Goal: Use online tool/utility

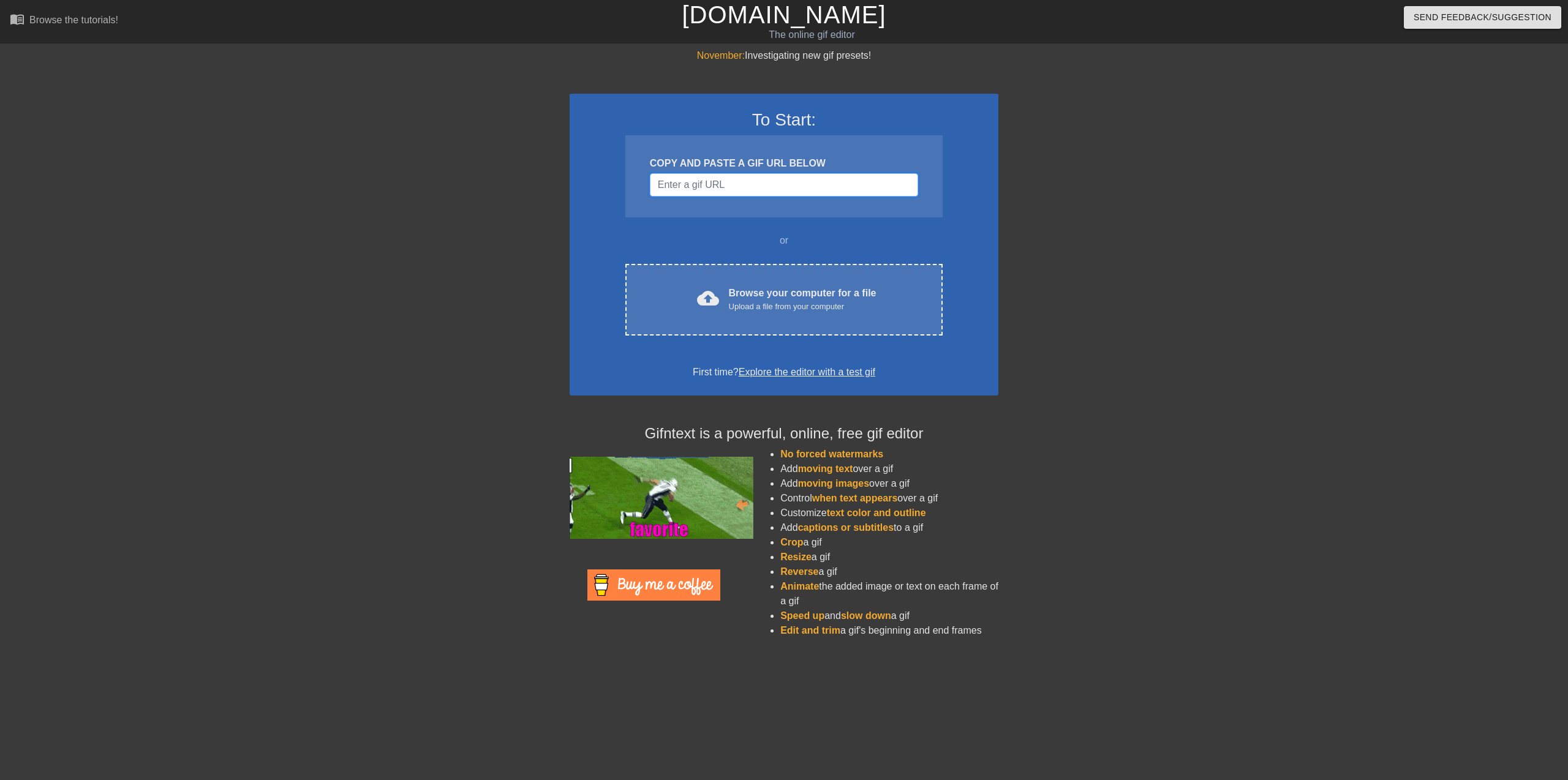
click at [773, 188] on input "Username" at bounding box center [784, 184] width 268 height 23
paste input "[URL][DOMAIN_NAME][DOMAIN_NAME]"
type input "[URL][DOMAIN_NAME][DOMAIN_NAME]"
click at [793, 186] on input "Username" at bounding box center [784, 184] width 268 height 23
paste input "[URL][DOMAIN_NAME][PERSON_NAME]"
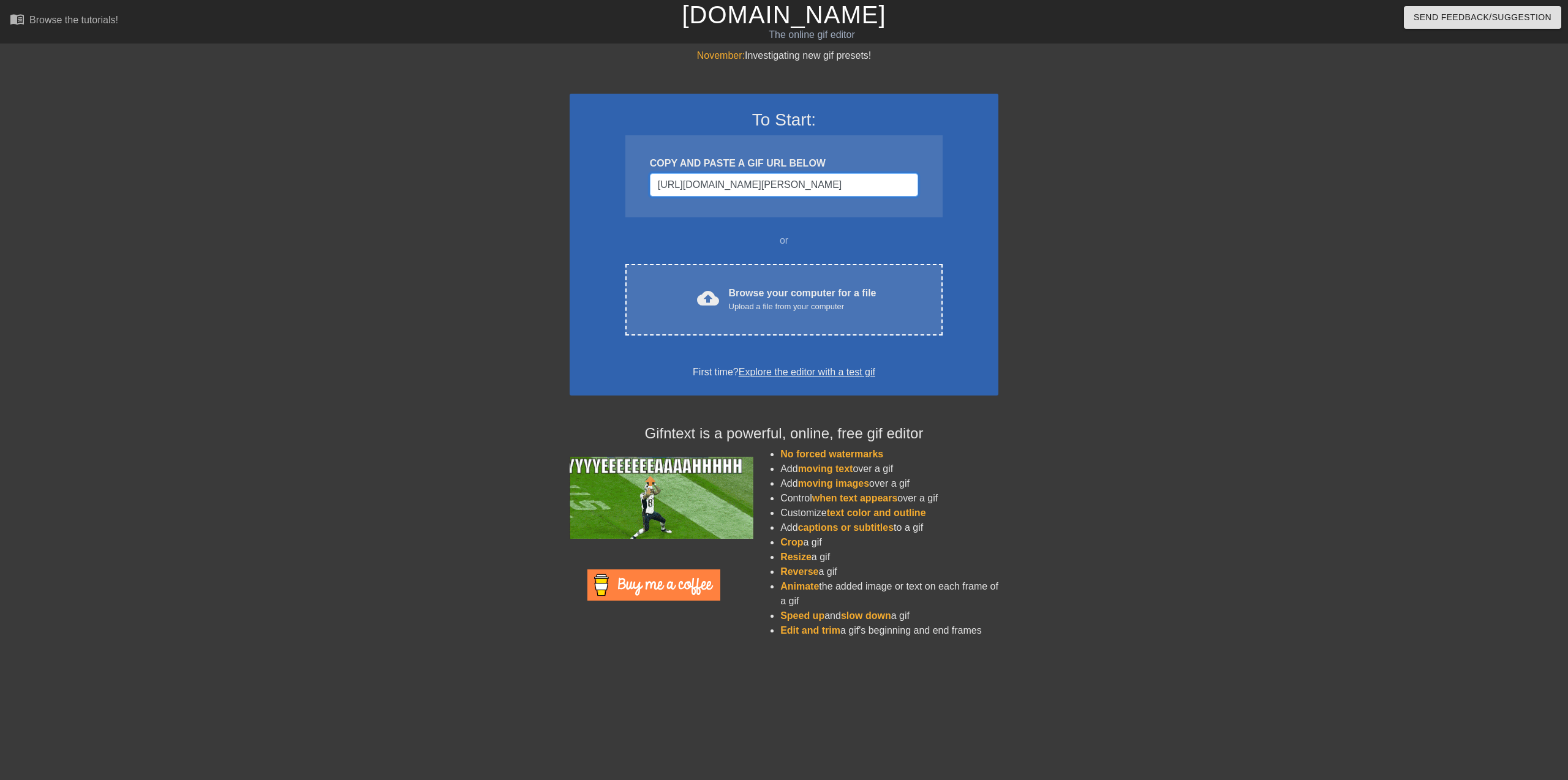
scroll to position [0, 114]
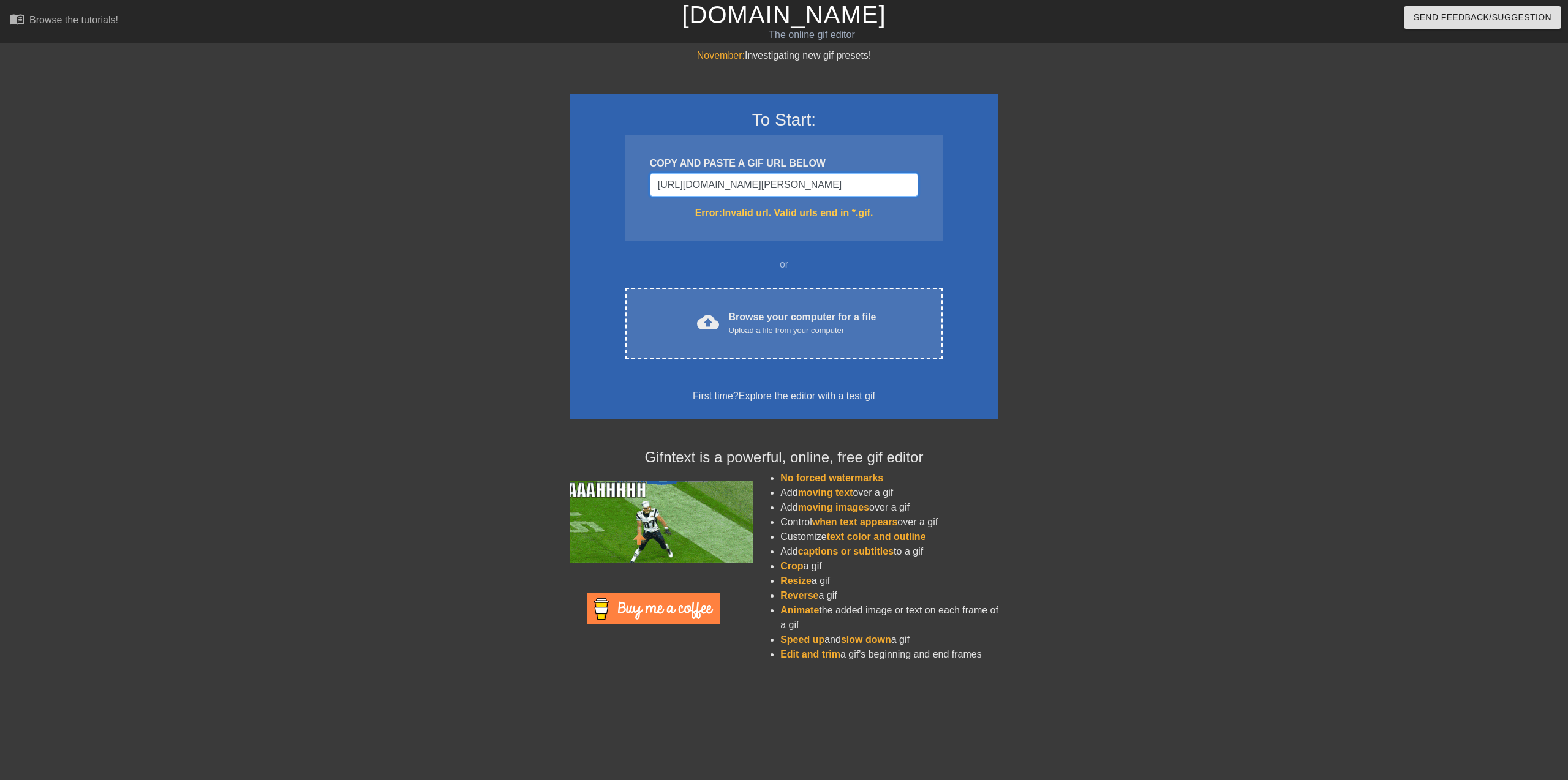
type input "[URL][DOMAIN_NAME][PERSON_NAME]"
click at [773, 180] on input "[URL][DOMAIN_NAME][PERSON_NAME]" at bounding box center [784, 184] width 268 height 23
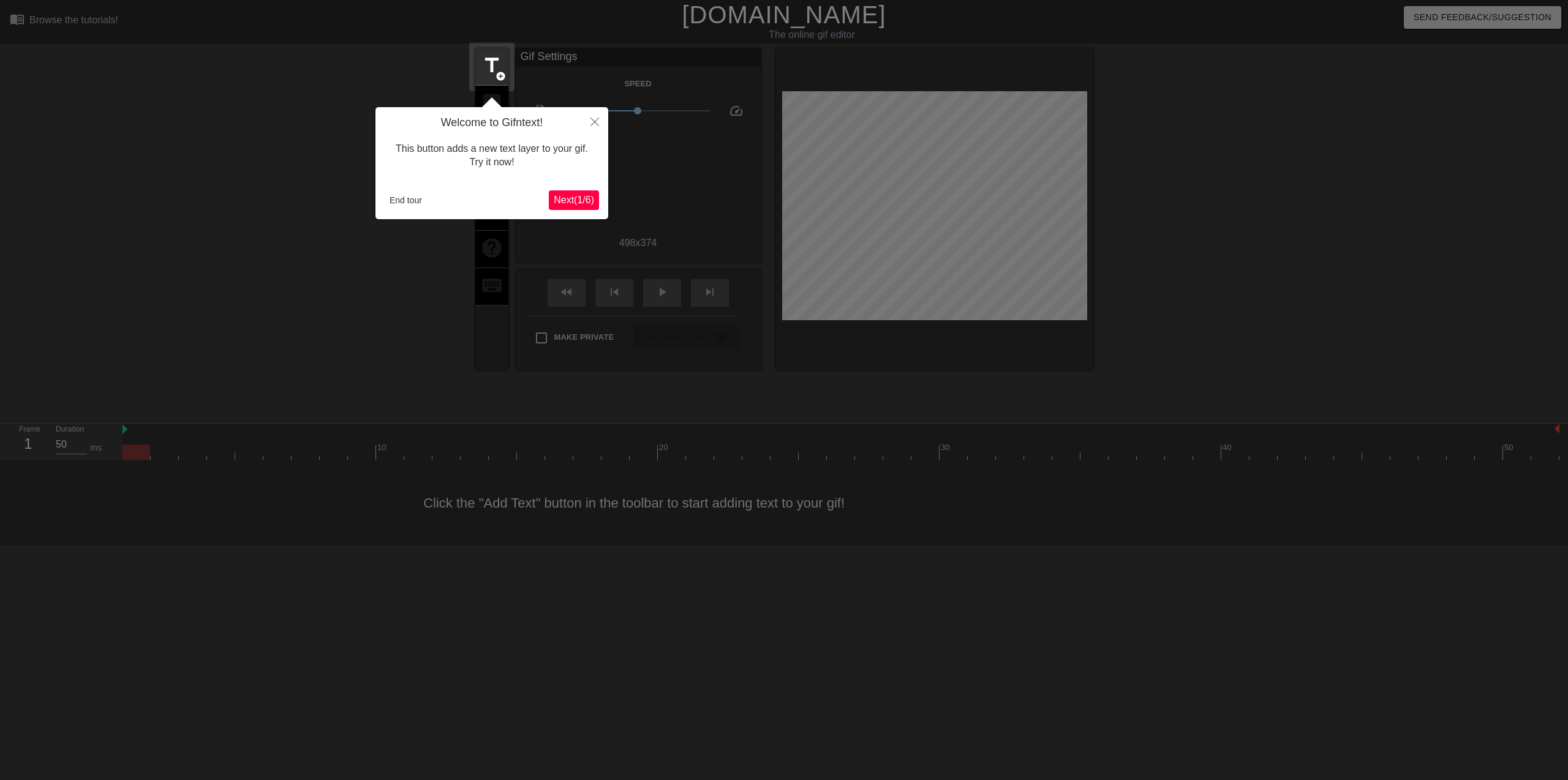
click at [578, 200] on span "Next ( 1 / 6 )" at bounding box center [573, 200] width 40 height 11
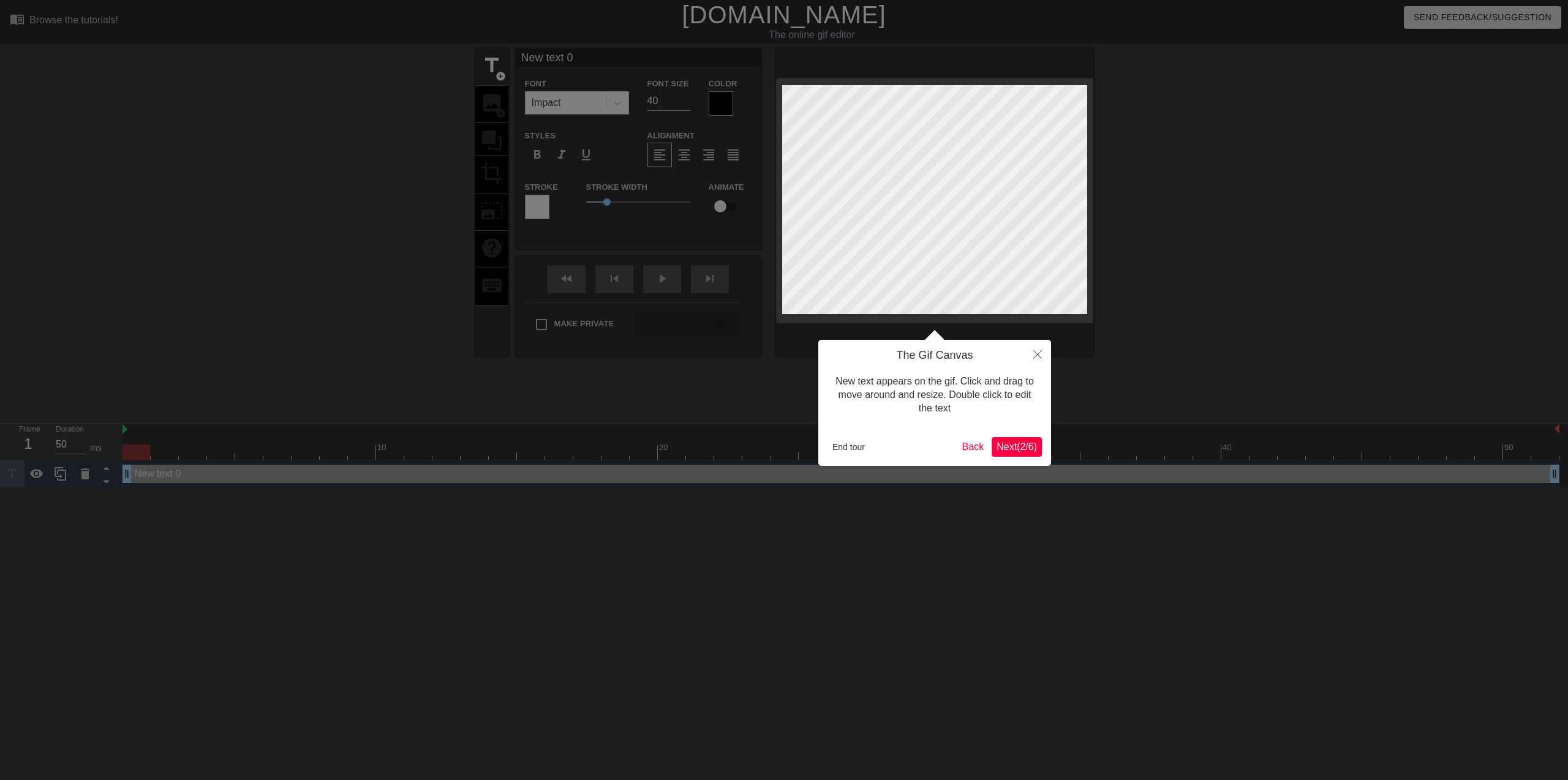
click at [1035, 442] on span "Next ( 2 / 6 )" at bounding box center [1016, 447] width 40 height 11
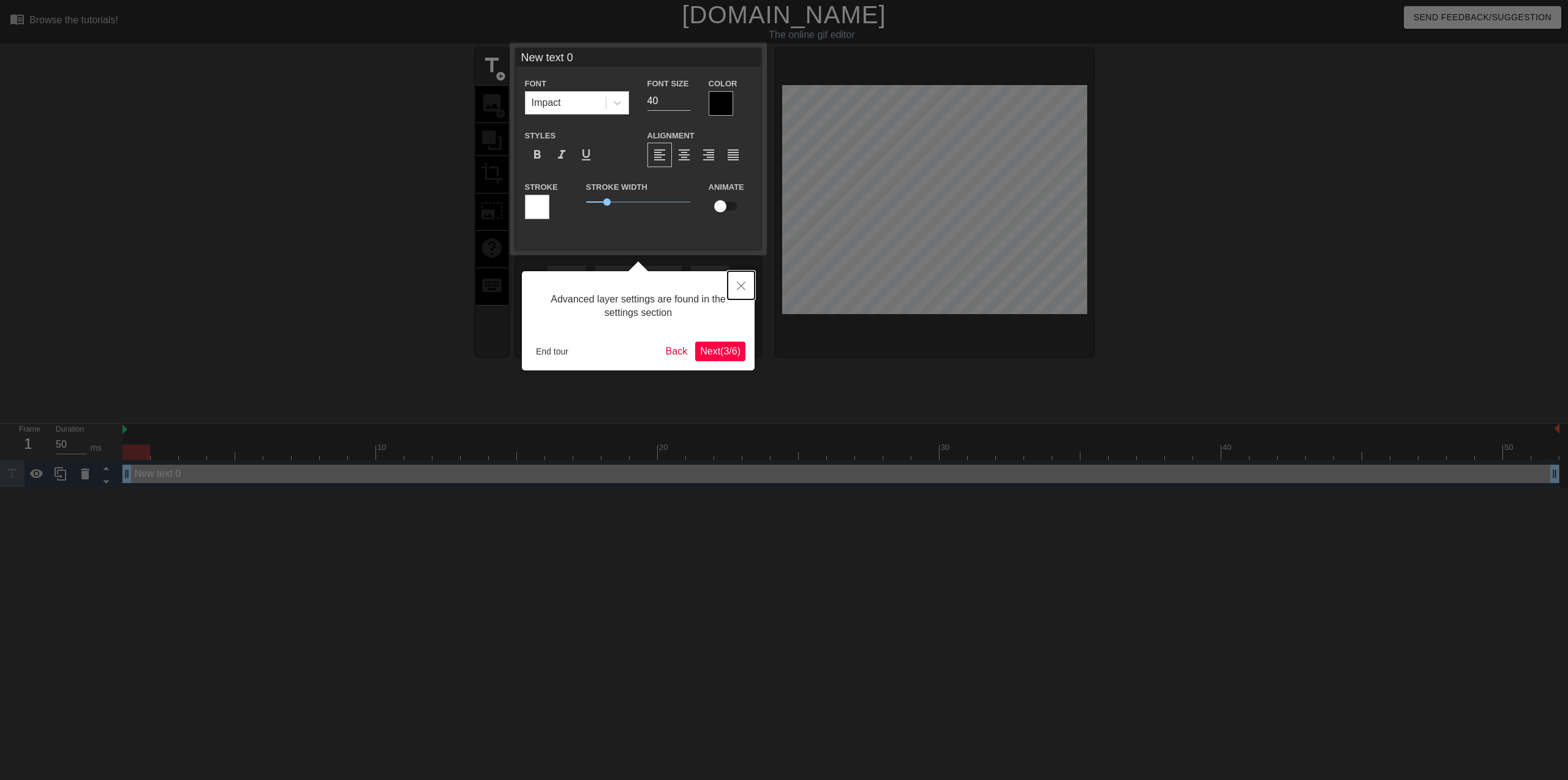
click at [742, 284] on icon "Close" at bounding box center [740, 286] width 9 height 9
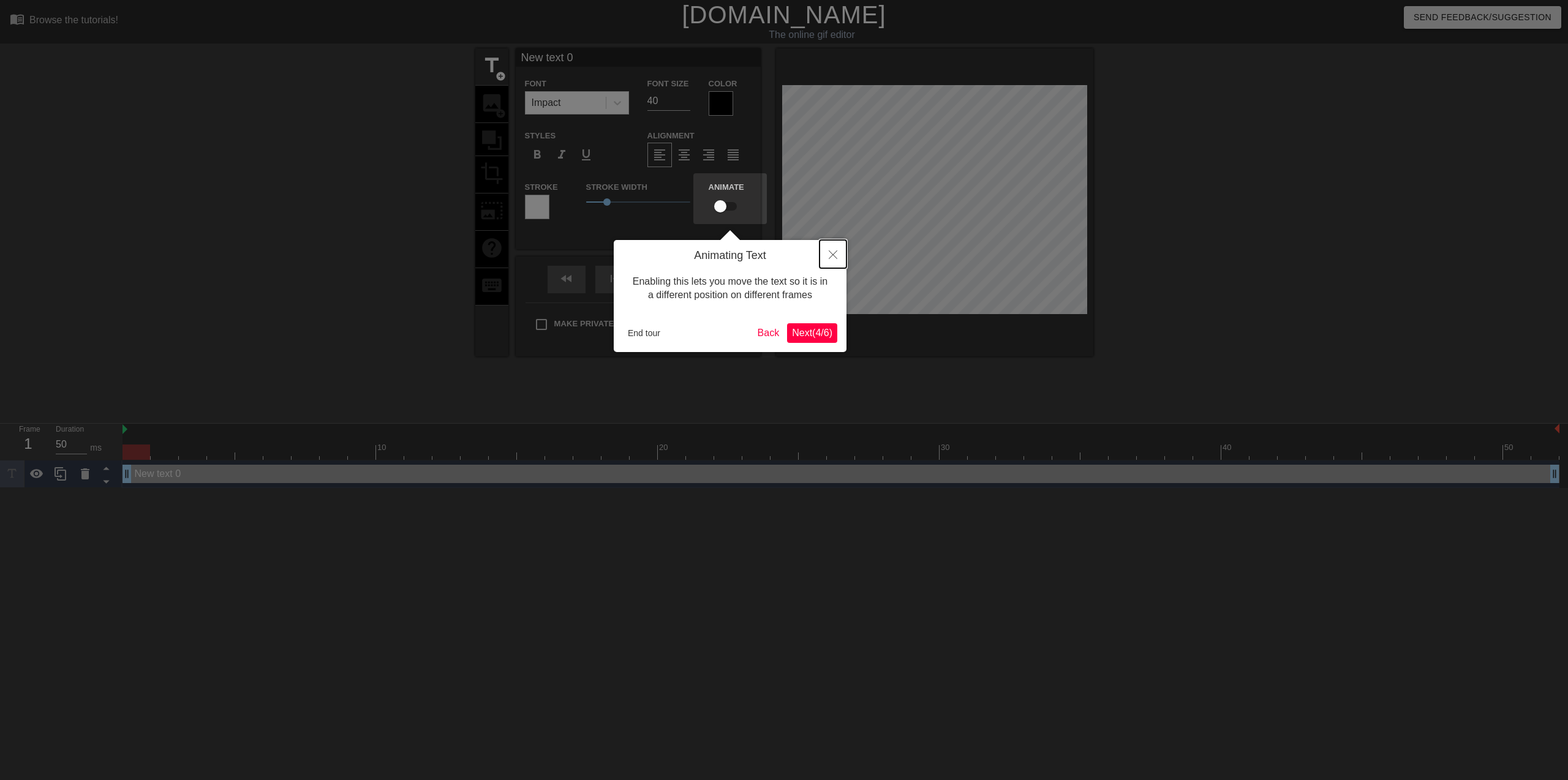
click at [823, 262] on button "Close" at bounding box center [833, 254] width 27 height 28
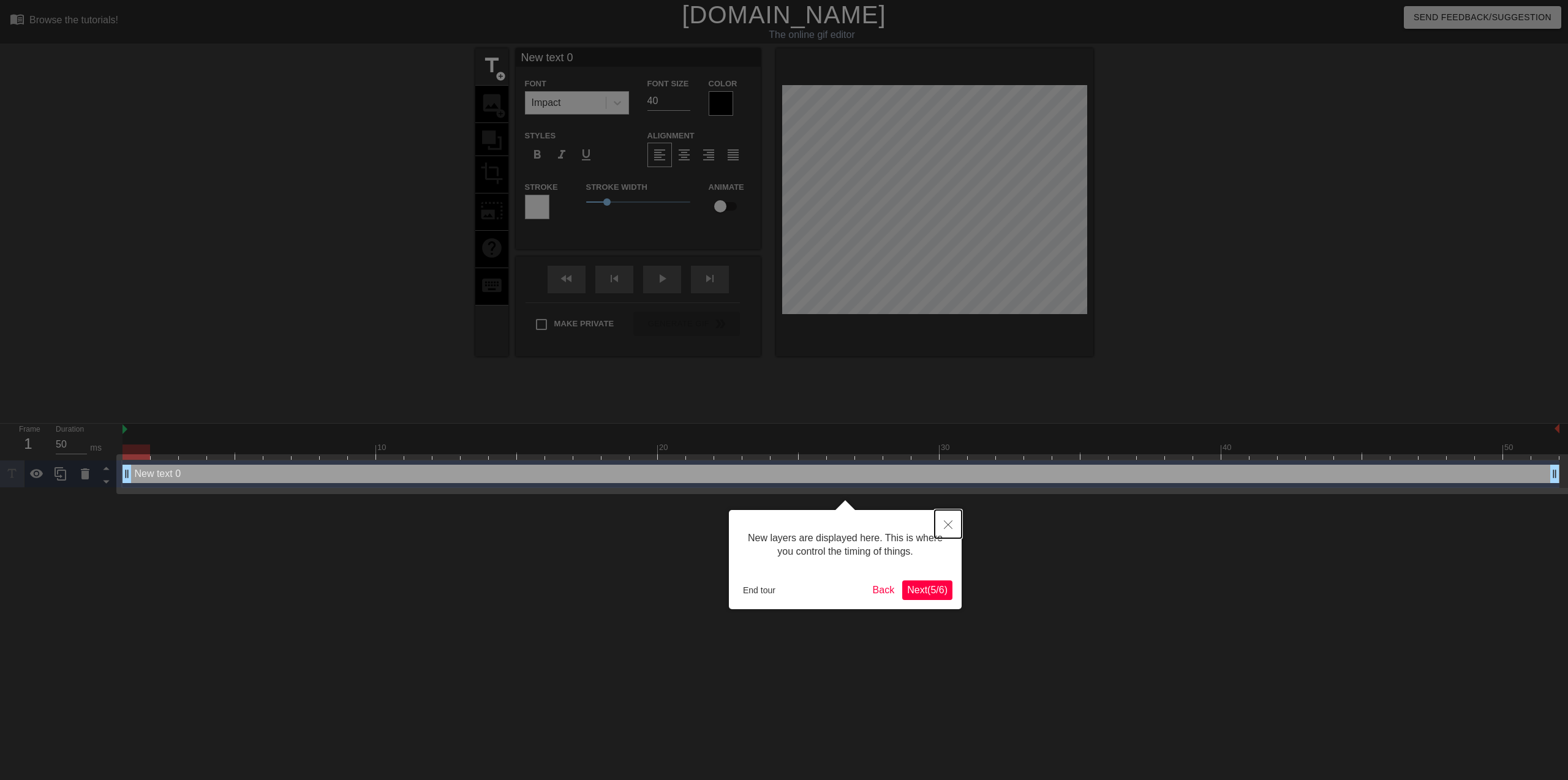
click at [945, 518] on button "Close" at bounding box center [948, 524] width 27 height 28
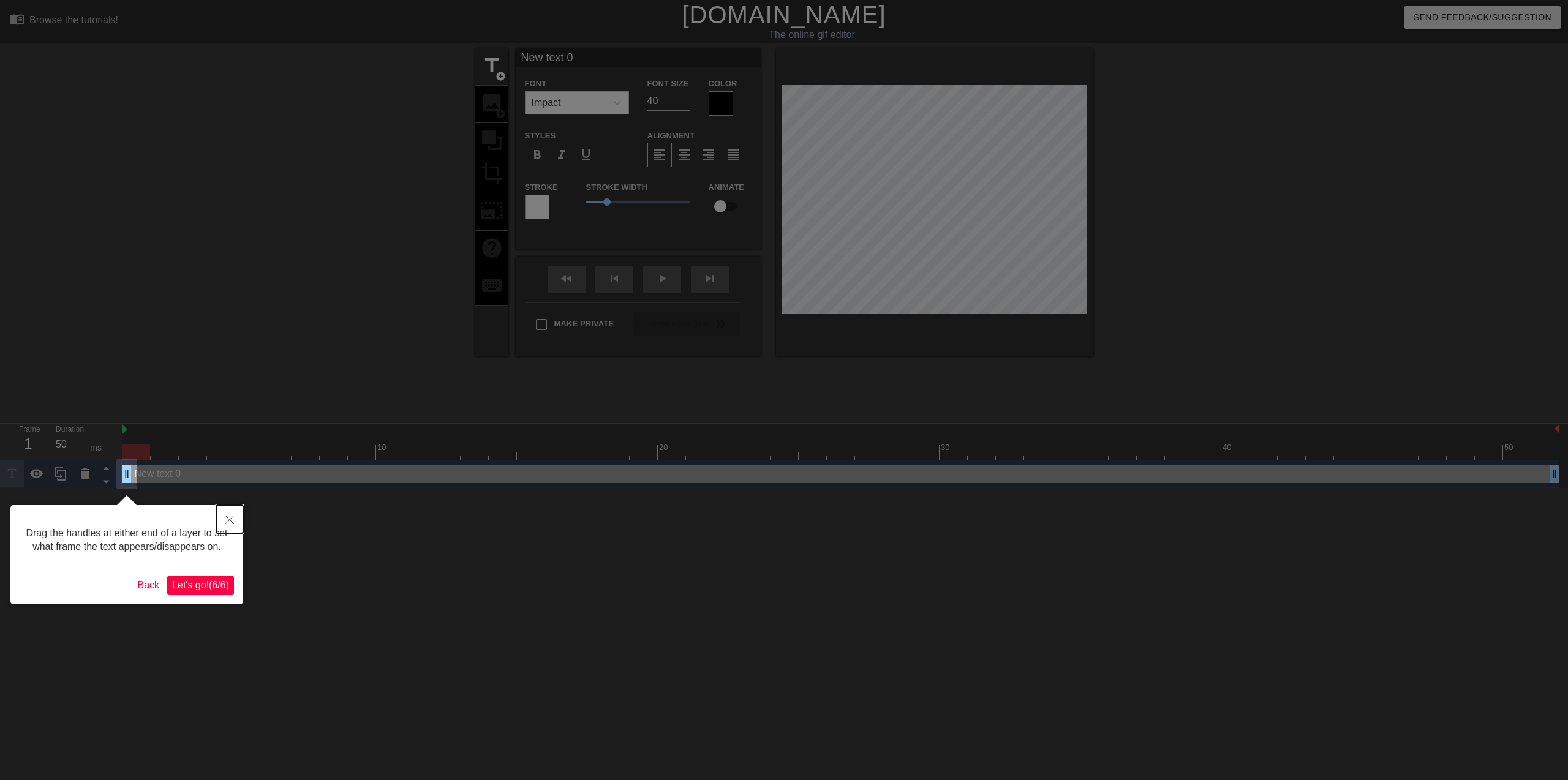
click at [237, 516] on button "Close" at bounding box center [229, 519] width 27 height 28
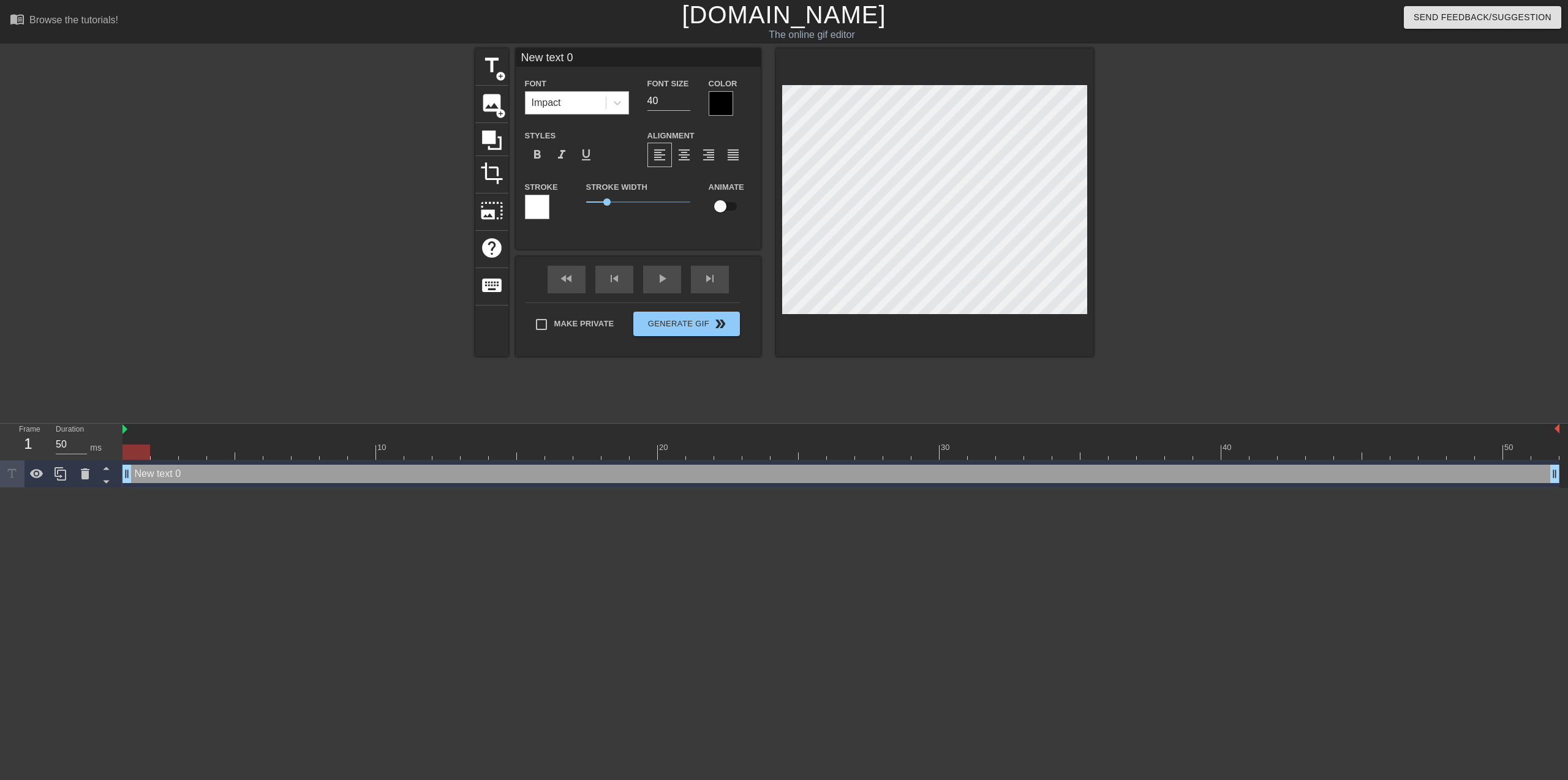
click at [577, 109] on div "Impact" at bounding box center [565, 102] width 80 height 22
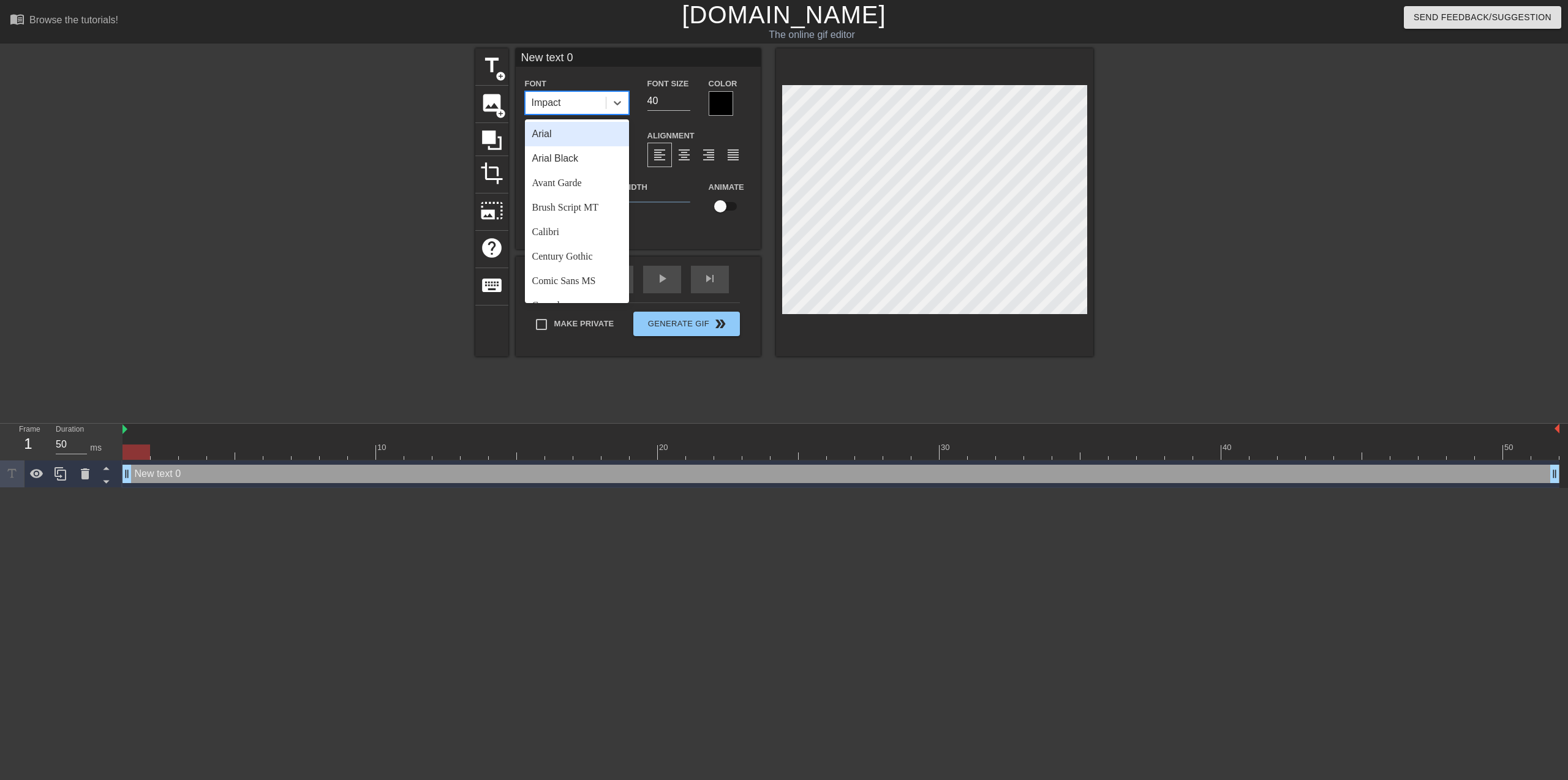
click at [588, 140] on div "Arial" at bounding box center [576, 134] width 104 height 24
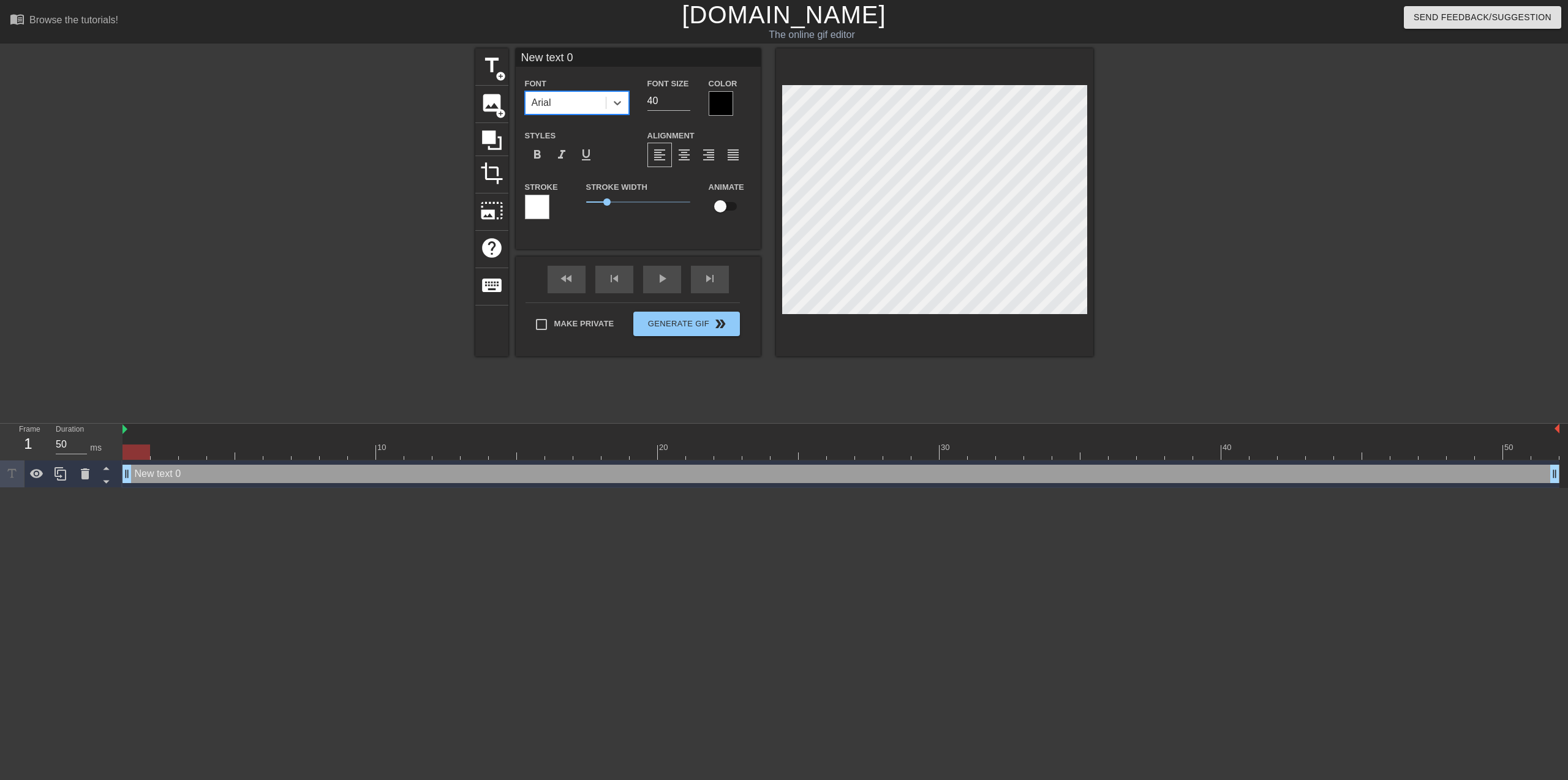
click at [588, 93] on div "Arial" at bounding box center [565, 102] width 80 height 22
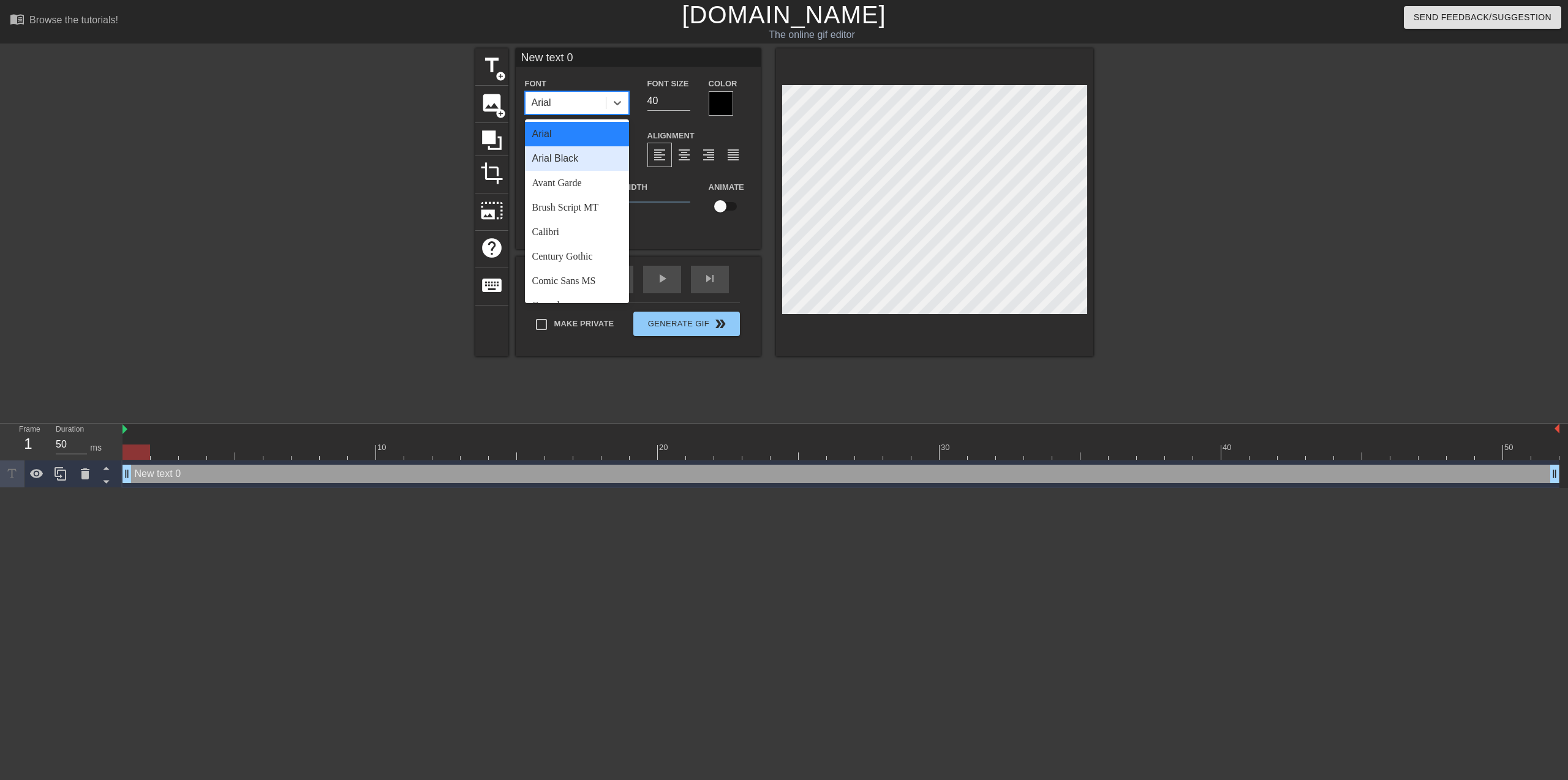
click at [585, 153] on div "Arial Black" at bounding box center [576, 158] width 104 height 24
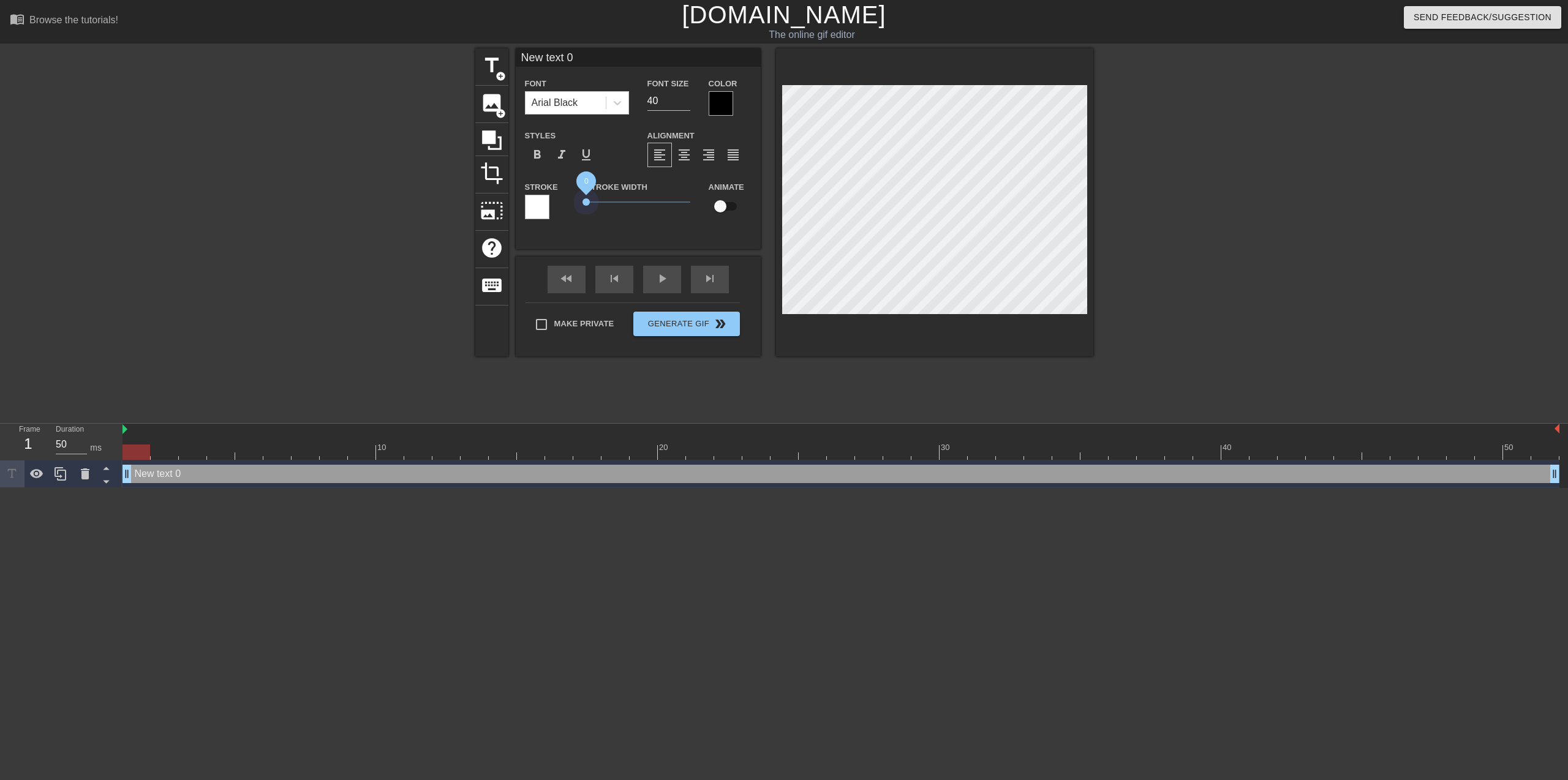
drag, startPoint x: 603, startPoint y: 202, endPoint x: 543, endPoint y: 221, distance: 62.9
click at [543, 221] on div "Stroke Stroke Width 0 Animate" at bounding box center [638, 204] width 245 height 51
click at [726, 208] on input "checkbox" at bounding box center [721, 206] width 70 height 23
click at [726, 208] on input "checkbox" at bounding box center [732, 206] width 70 height 23
click at [590, 208] on span "0.2" at bounding box center [638, 202] width 104 height 15
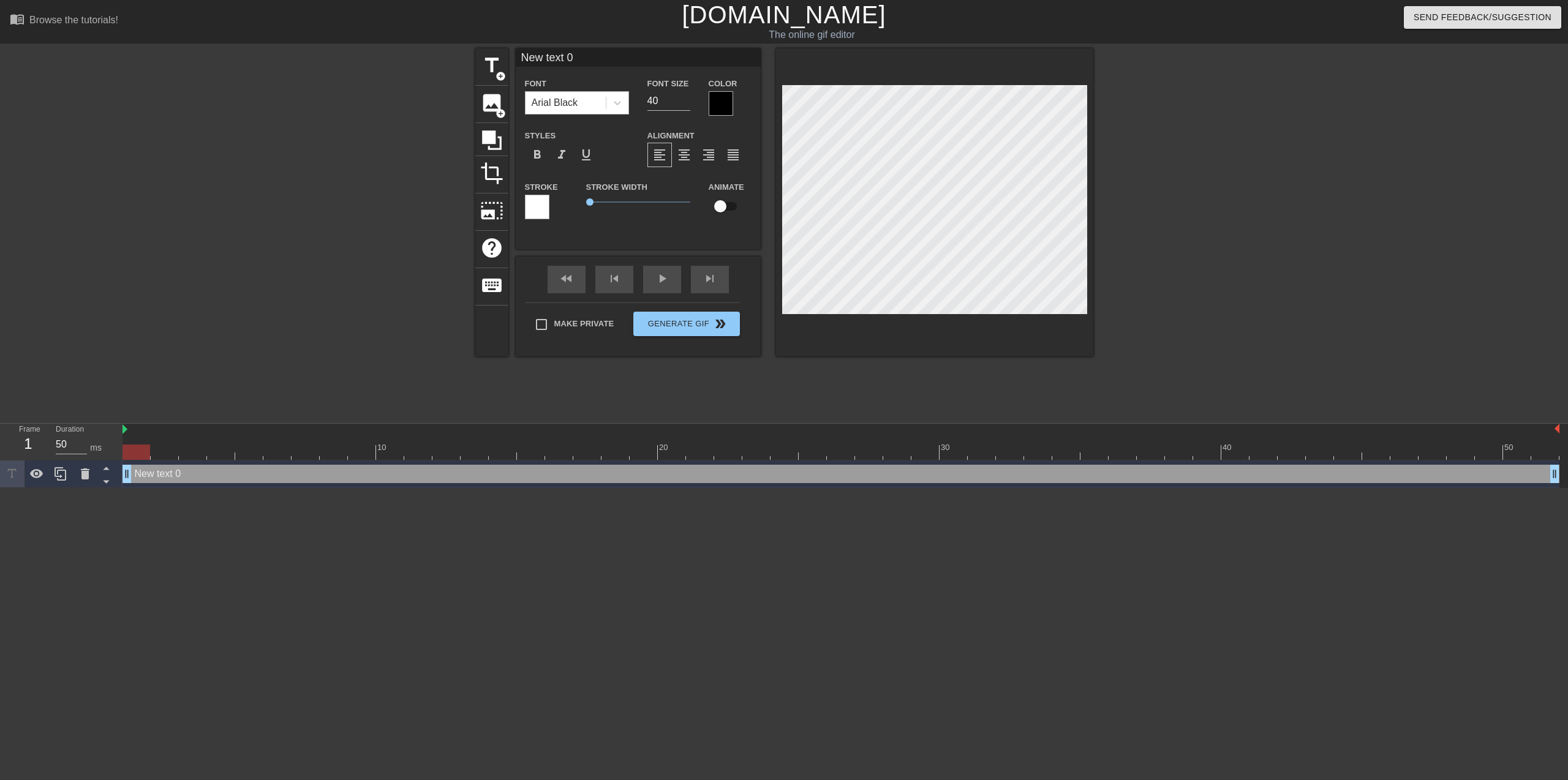
click at [582, 112] on div "Arial Black" at bounding box center [565, 102] width 80 height 22
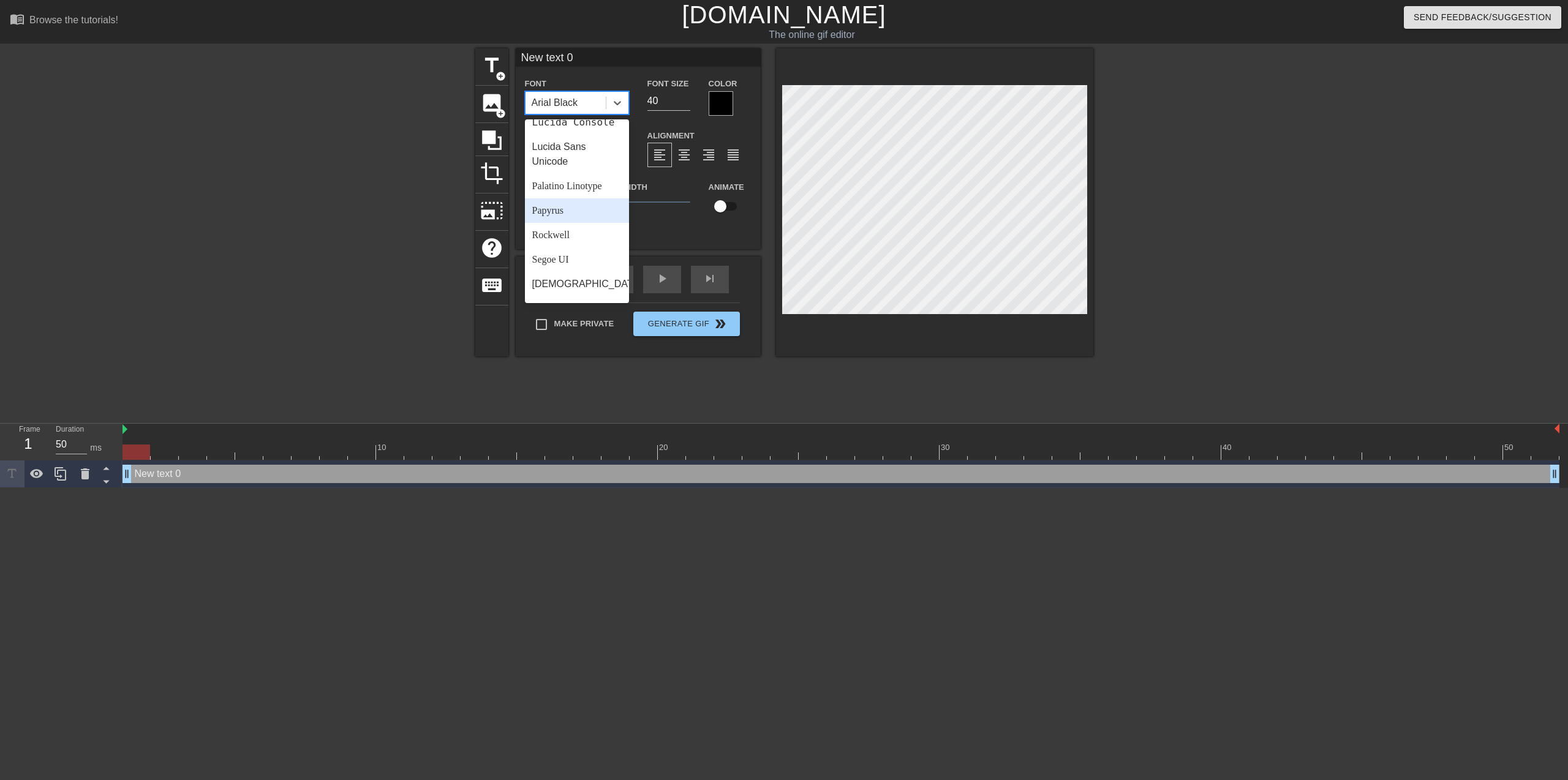
scroll to position [438, 0]
click at [587, 219] on div "[DEMOGRAPHIC_DATA]" at bounding box center [576, 215] width 104 height 24
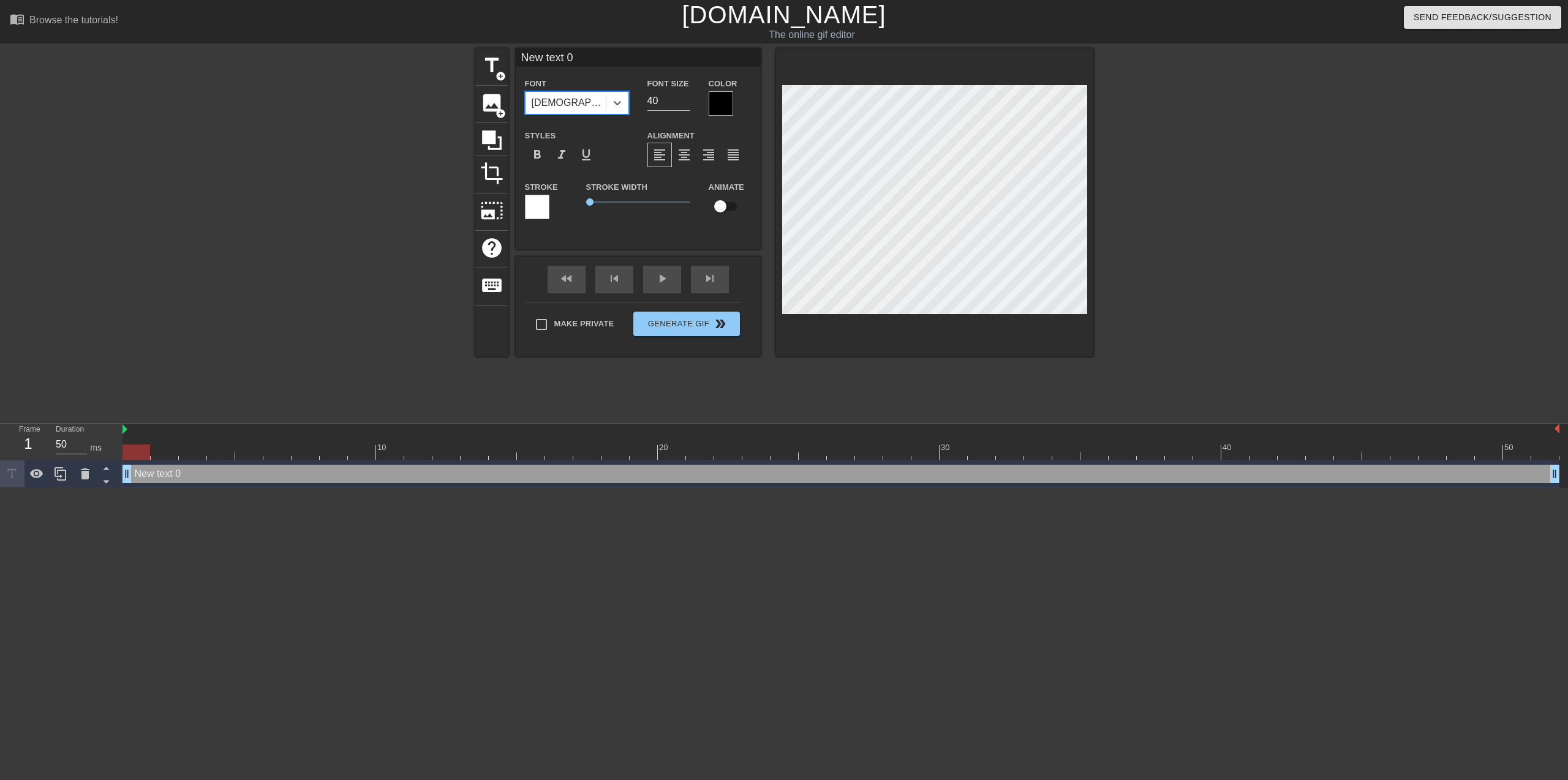
click at [587, 109] on div "[DEMOGRAPHIC_DATA]" at bounding box center [565, 102] width 80 height 22
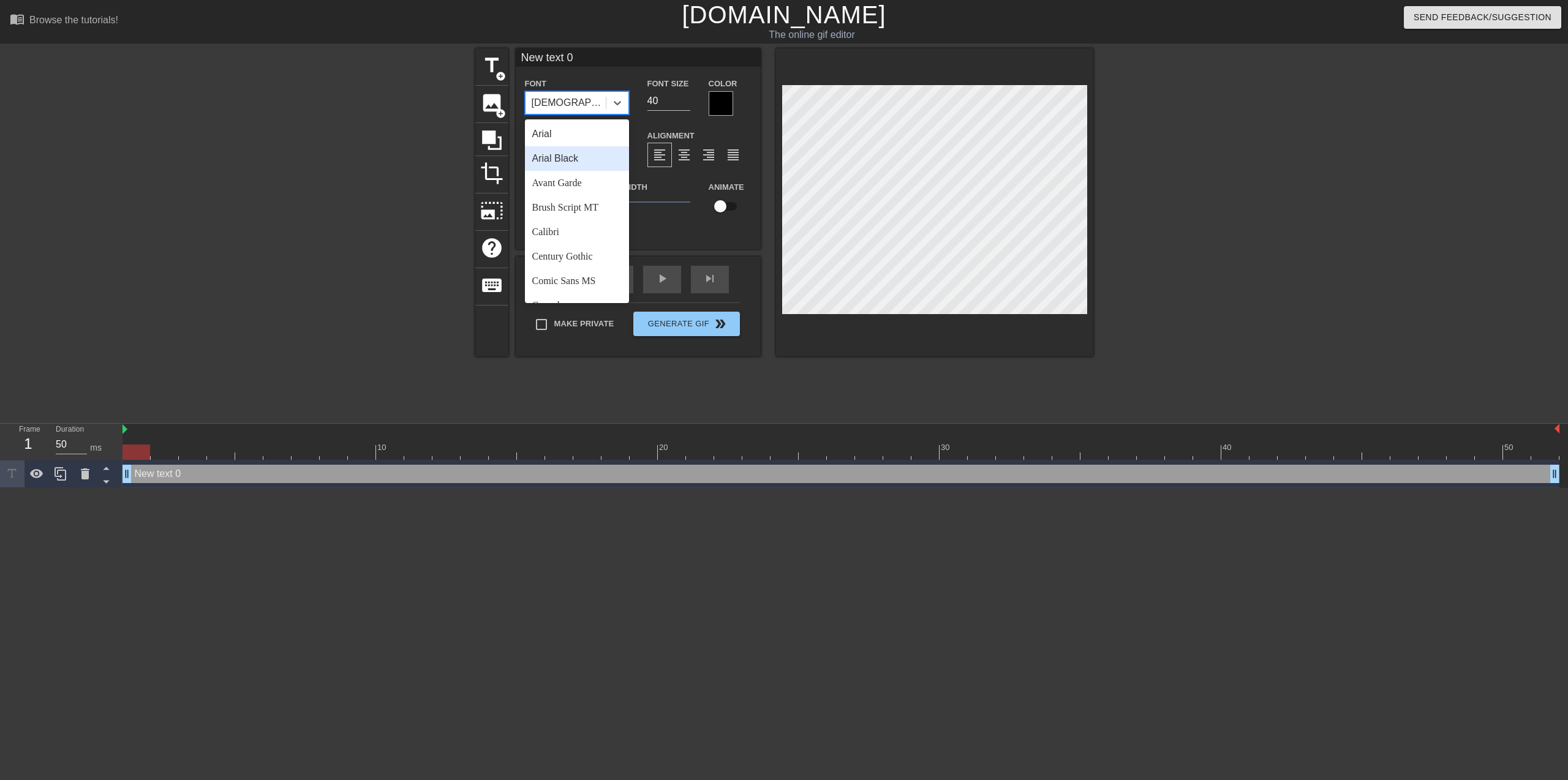
click at [588, 137] on div "Arial" at bounding box center [576, 134] width 104 height 24
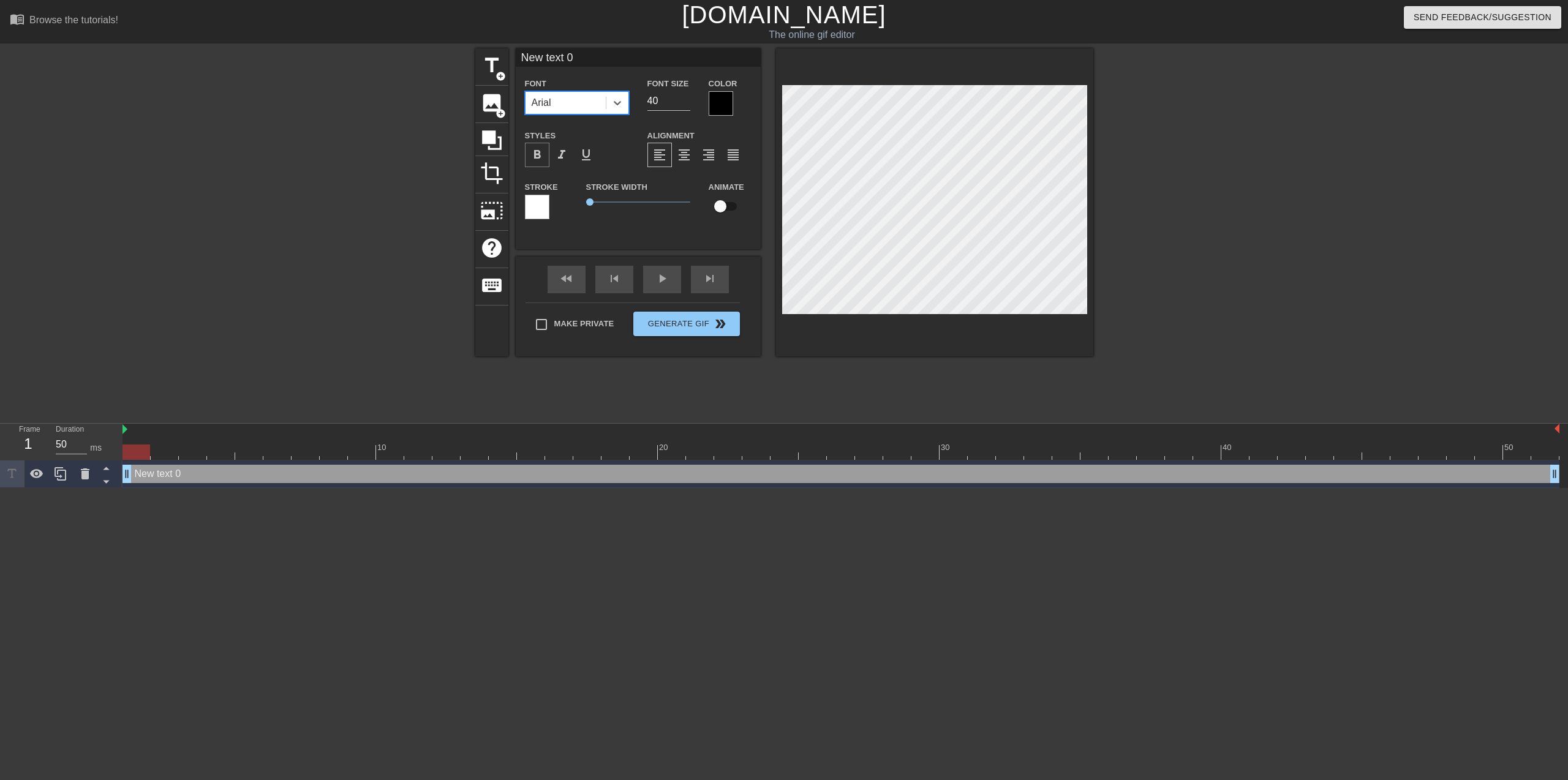
click at [541, 159] on span "format_bold" at bounding box center [537, 155] width 15 height 15
drag, startPoint x: 595, startPoint y: 196, endPoint x: 557, endPoint y: 222, distance: 46.0
click at [557, 222] on div "Stroke Stroke Width 0 Animate" at bounding box center [638, 204] width 245 height 51
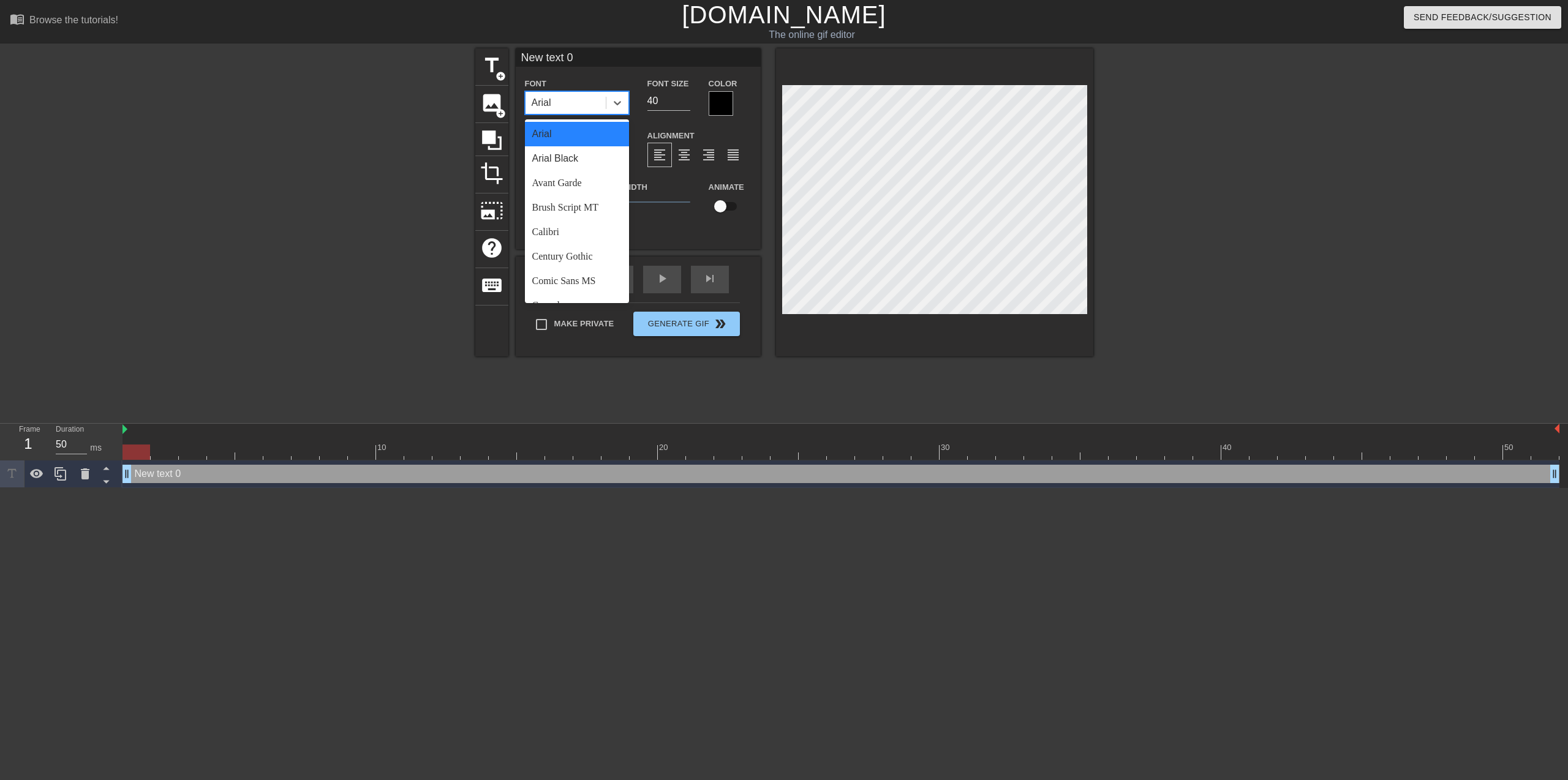
click at [579, 99] on div "Arial" at bounding box center [565, 102] width 80 height 22
click at [580, 158] on div "Arial Black" at bounding box center [576, 158] width 104 height 24
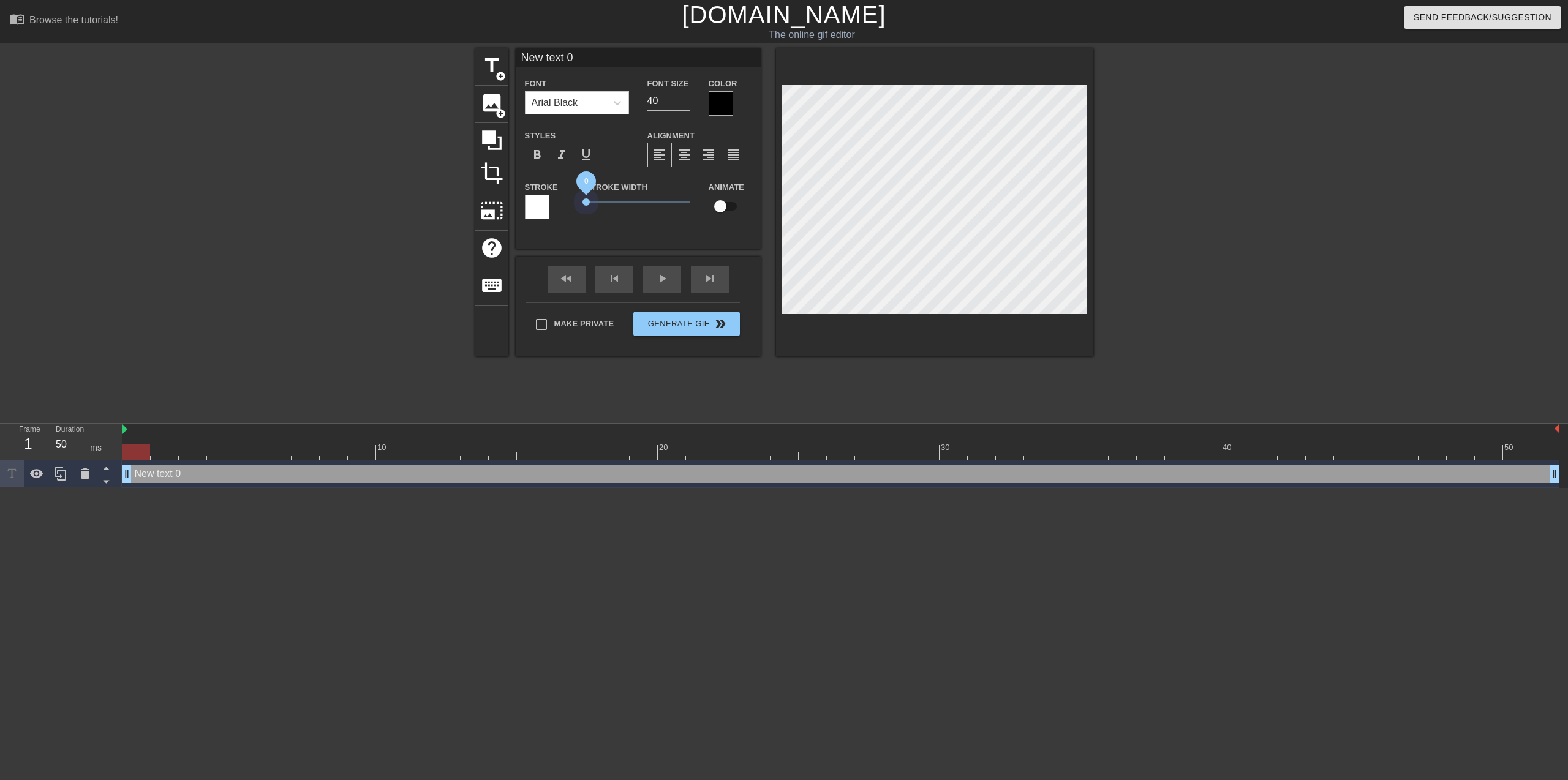
drag, startPoint x: 589, startPoint y: 204, endPoint x: 546, endPoint y: 210, distance: 43.4
click at [546, 210] on div "Stroke Stroke Width 0 Animate" at bounding box center [638, 204] width 245 height 51
click at [724, 212] on input "checkbox" at bounding box center [721, 206] width 70 height 23
click at [724, 212] on input "checkbox" at bounding box center [732, 206] width 70 height 23
checkbox input "false"
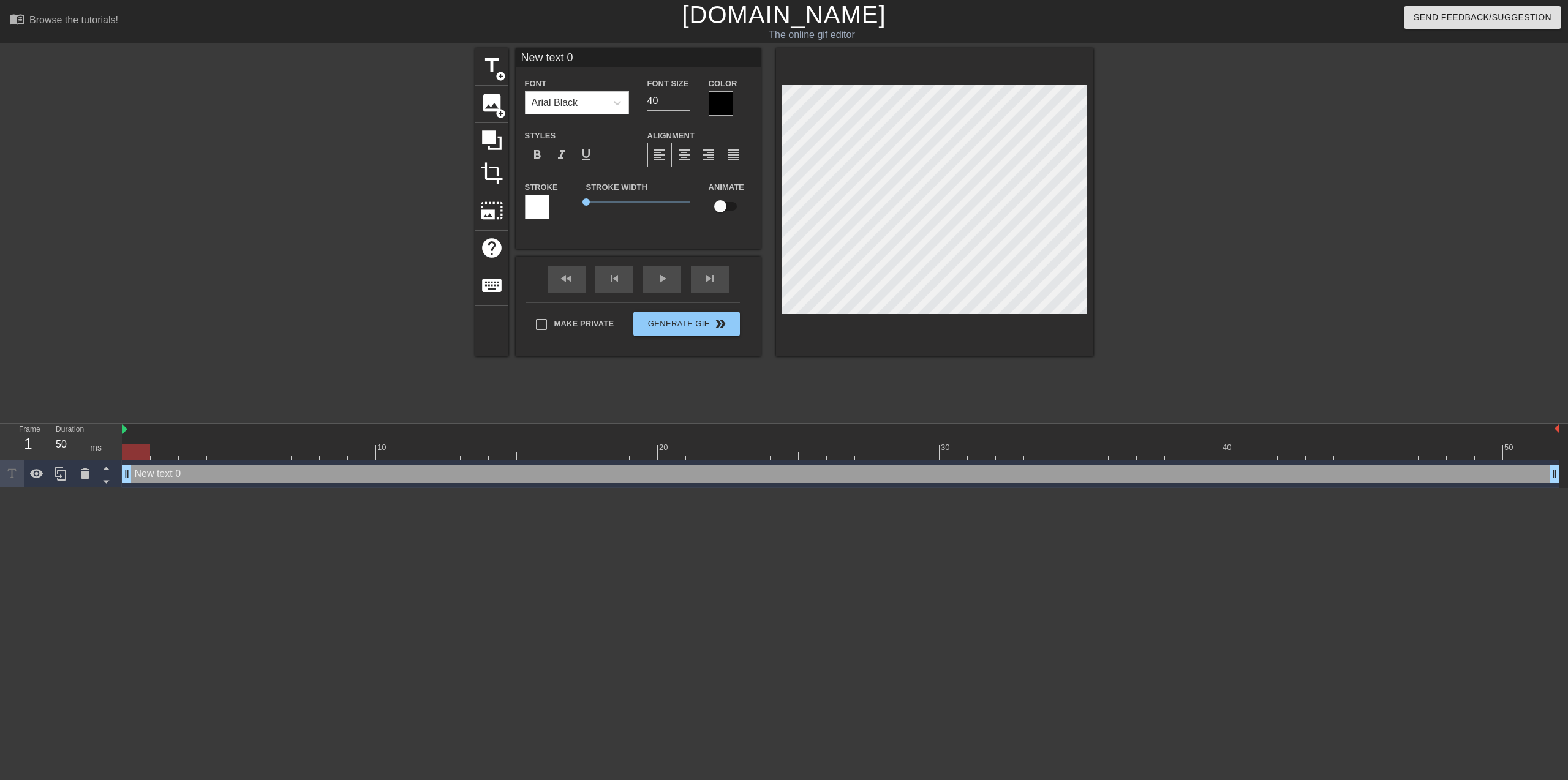
click at [541, 210] on div at bounding box center [537, 207] width 24 height 24
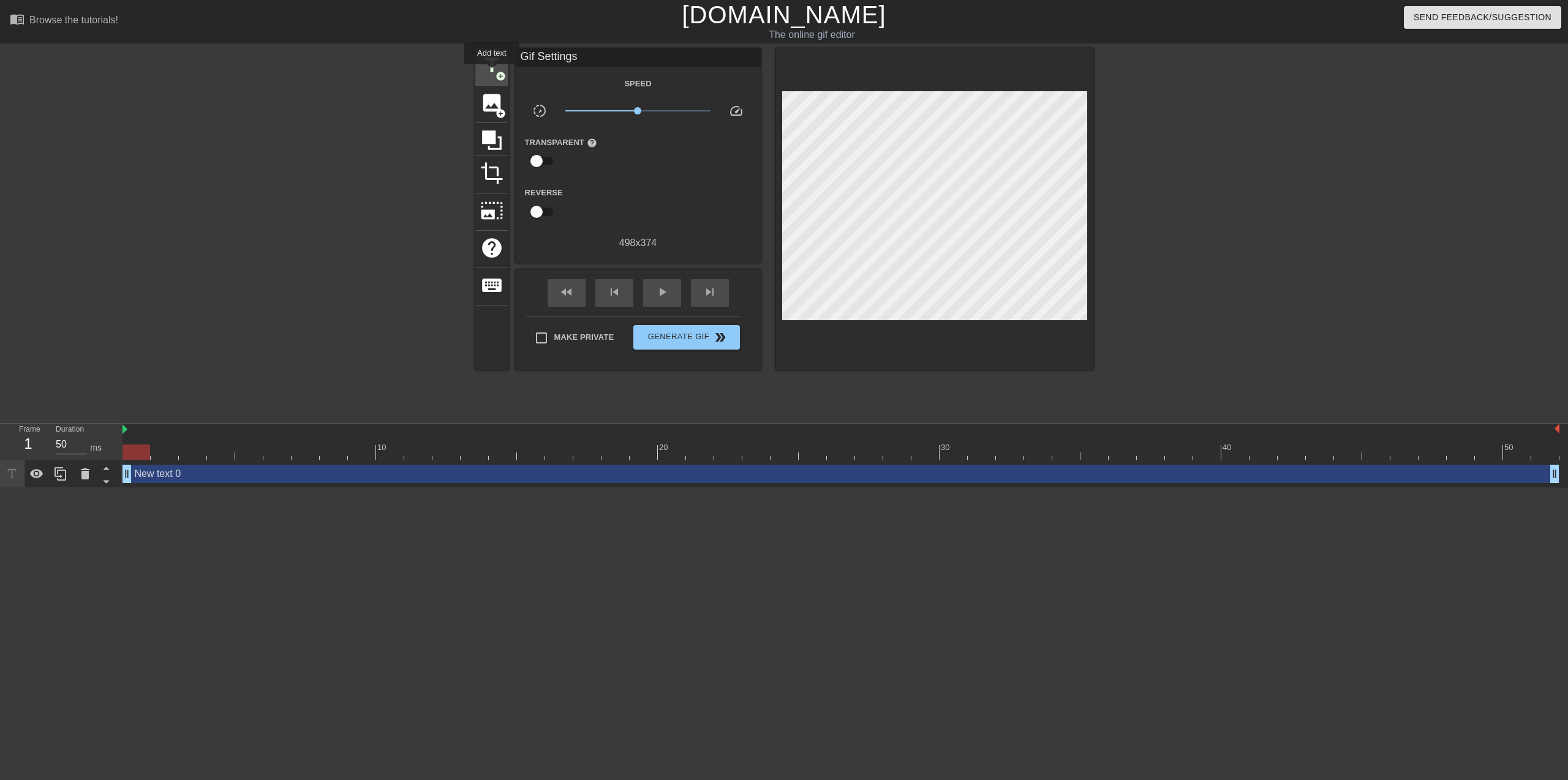
click at [492, 73] on span "title" at bounding box center [491, 65] width 23 height 23
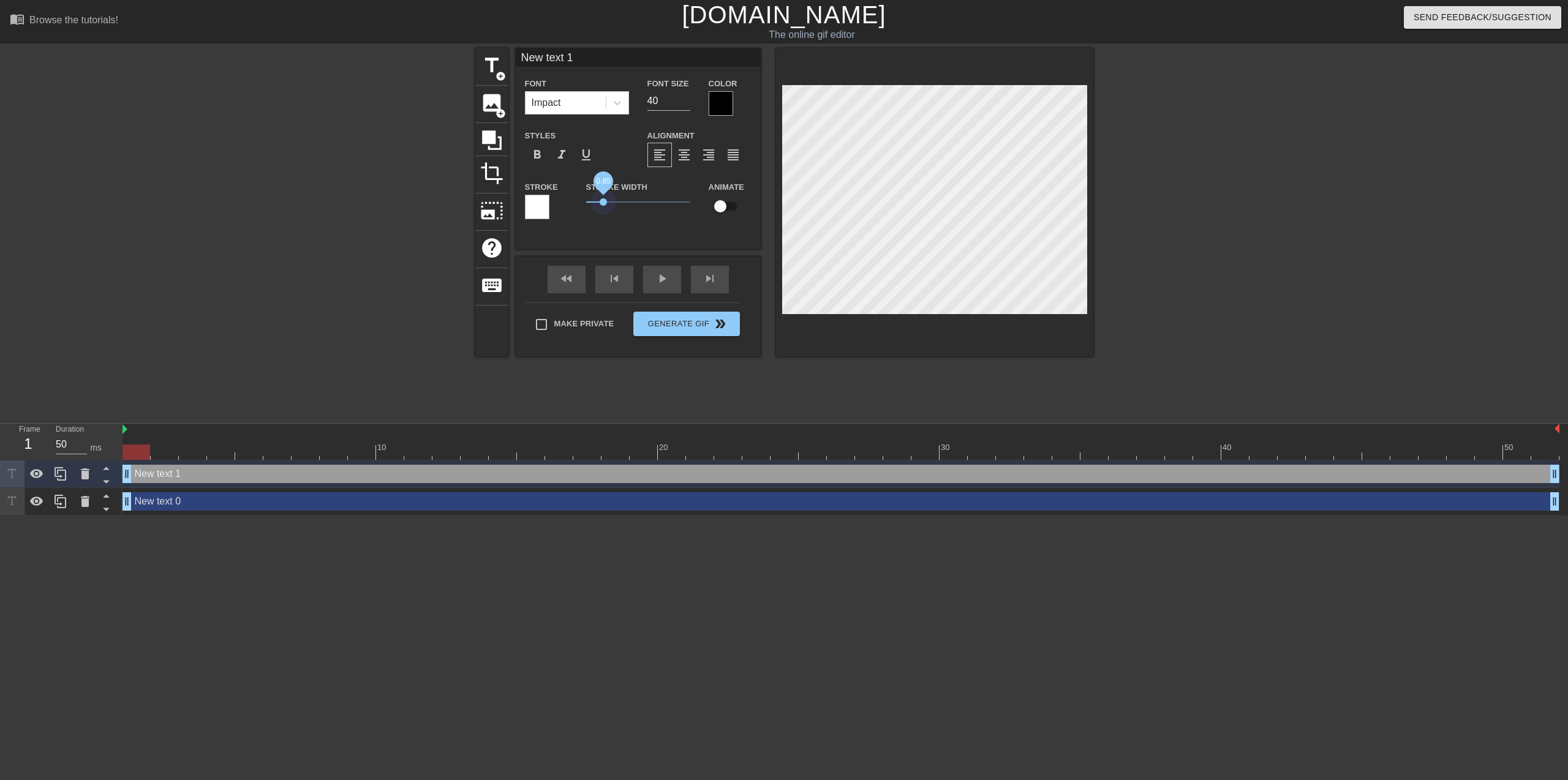
click at [604, 204] on span "0.85" at bounding box center [638, 202] width 104 height 15
click at [87, 504] on icon at bounding box center [85, 501] width 9 height 11
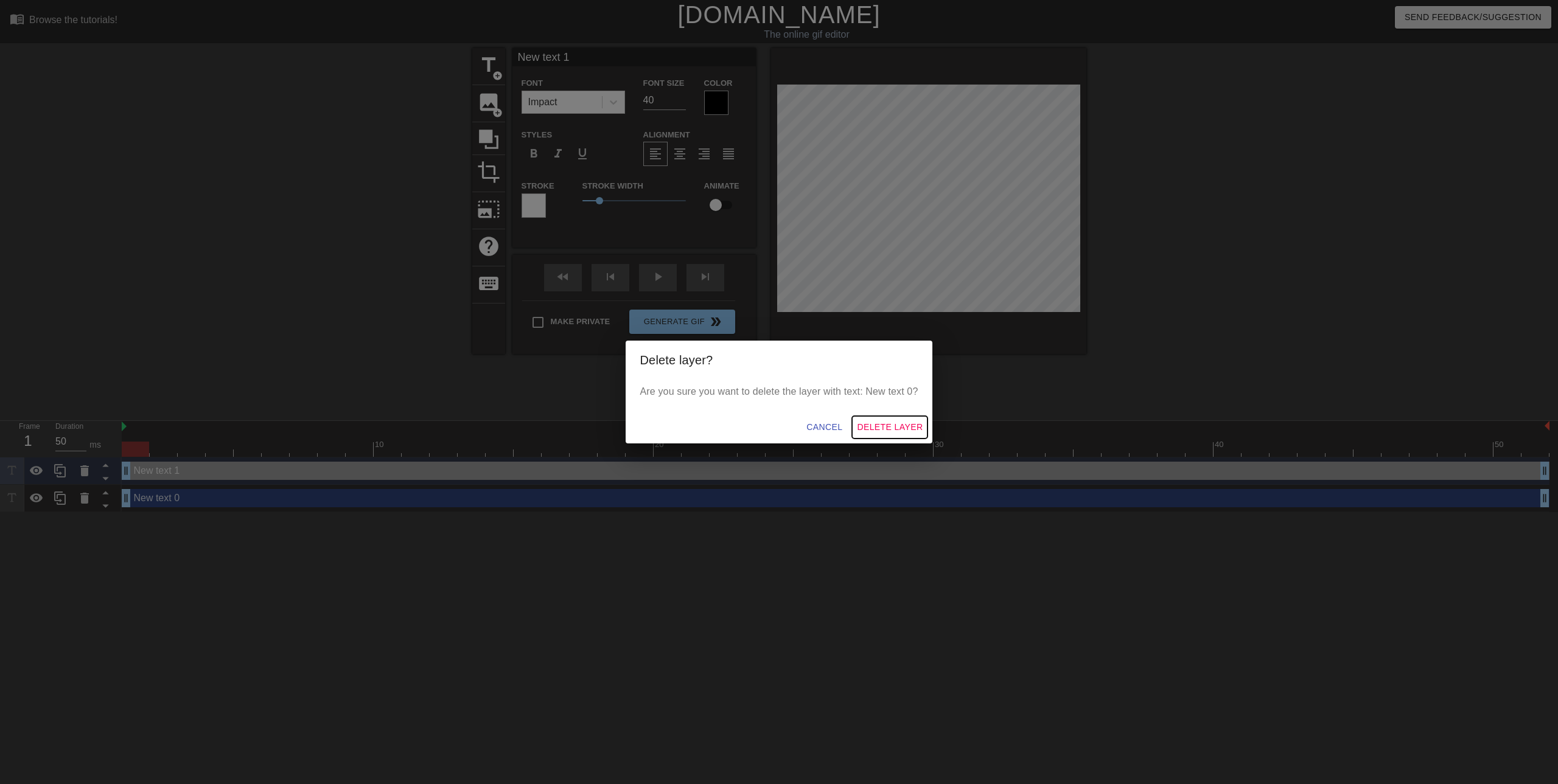
click at [875, 424] on span "Delete Layer" at bounding box center [889, 427] width 66 height 15
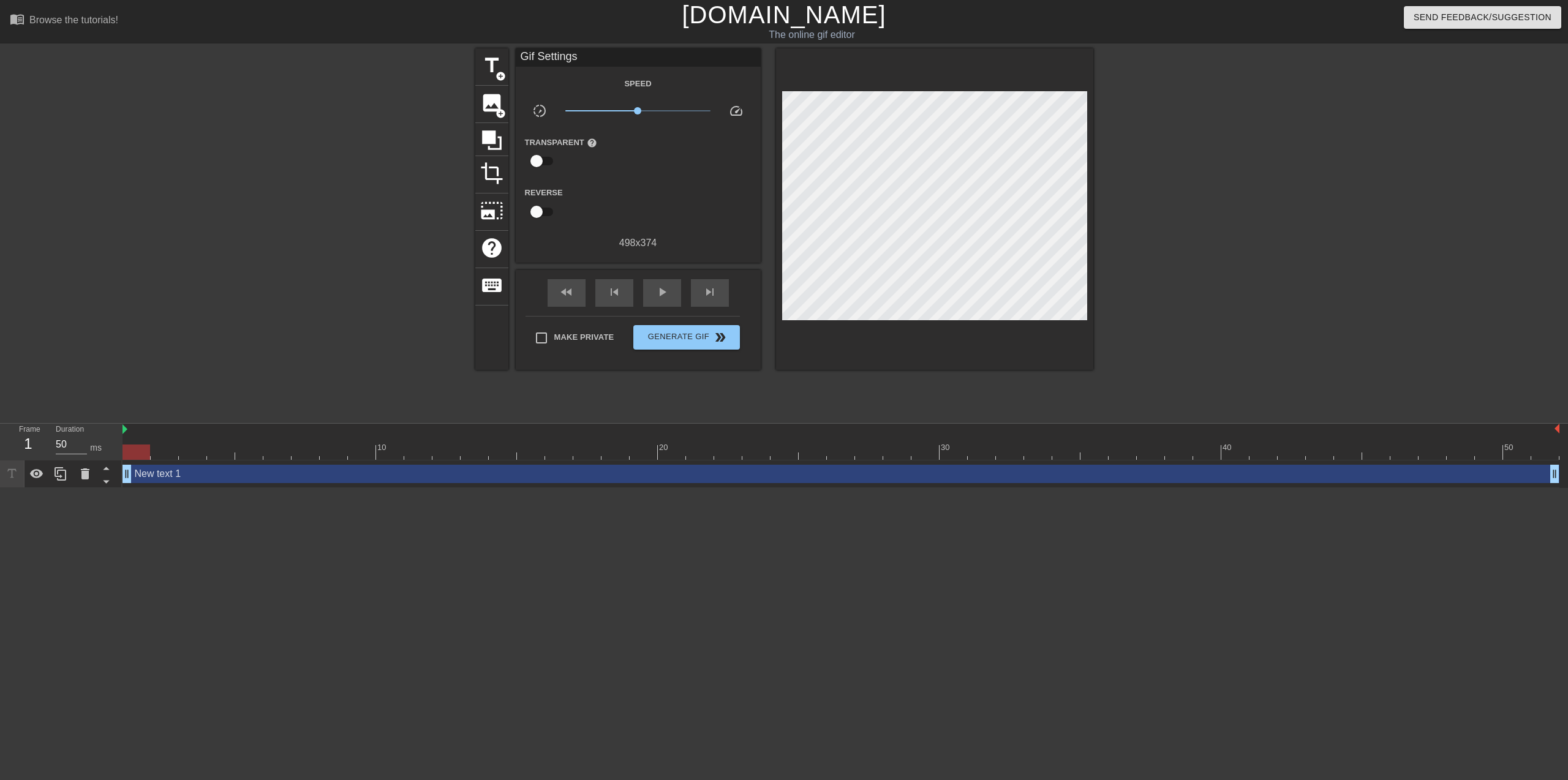
click at [266, 475] on div "New text 1 drag_handle drag_handle" at bounding box center [840, 474] width 1436 height 19
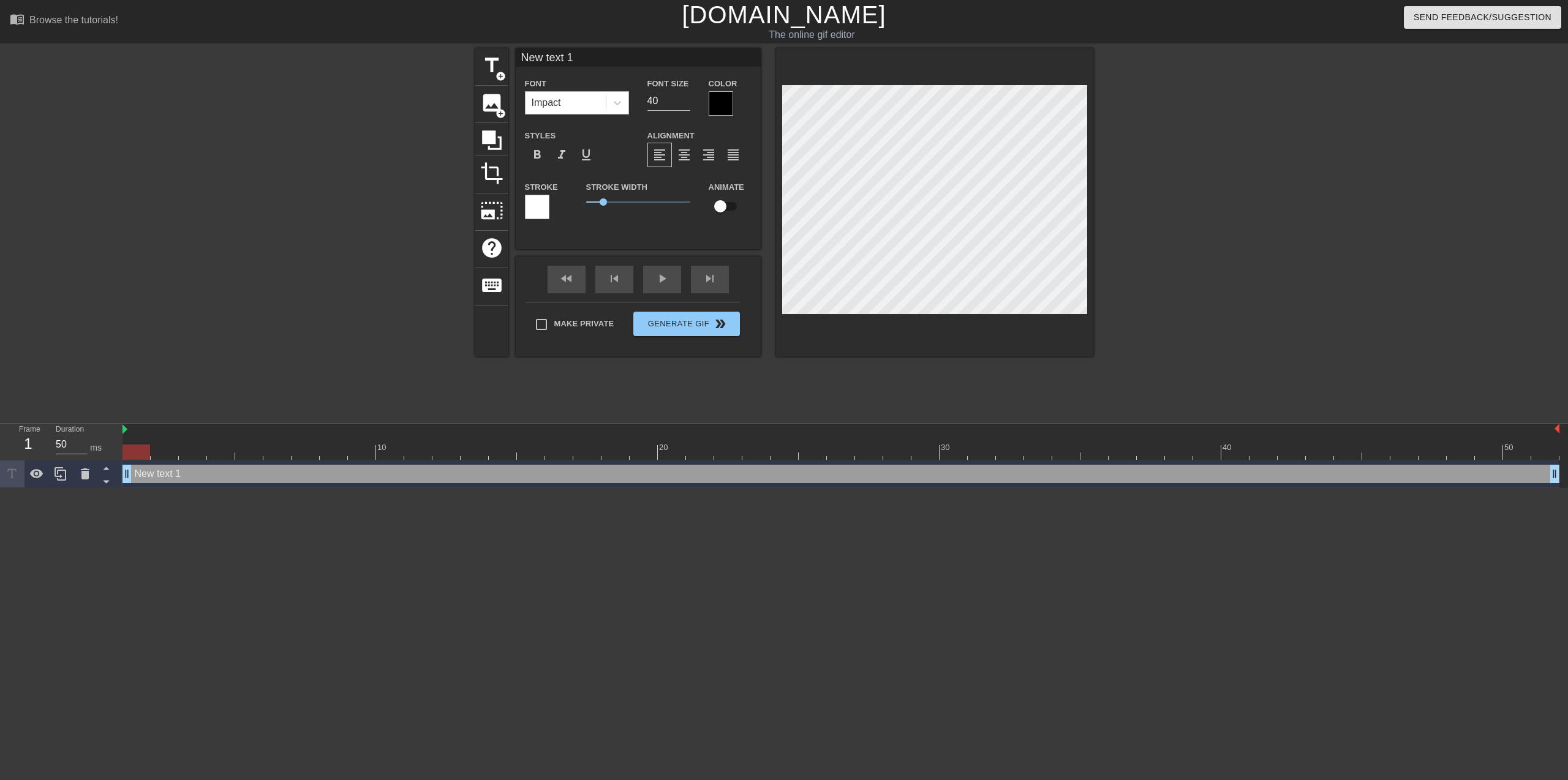
click at [586, 109] on div "Impact" at bounding box center [565, 102] width 80 height 22
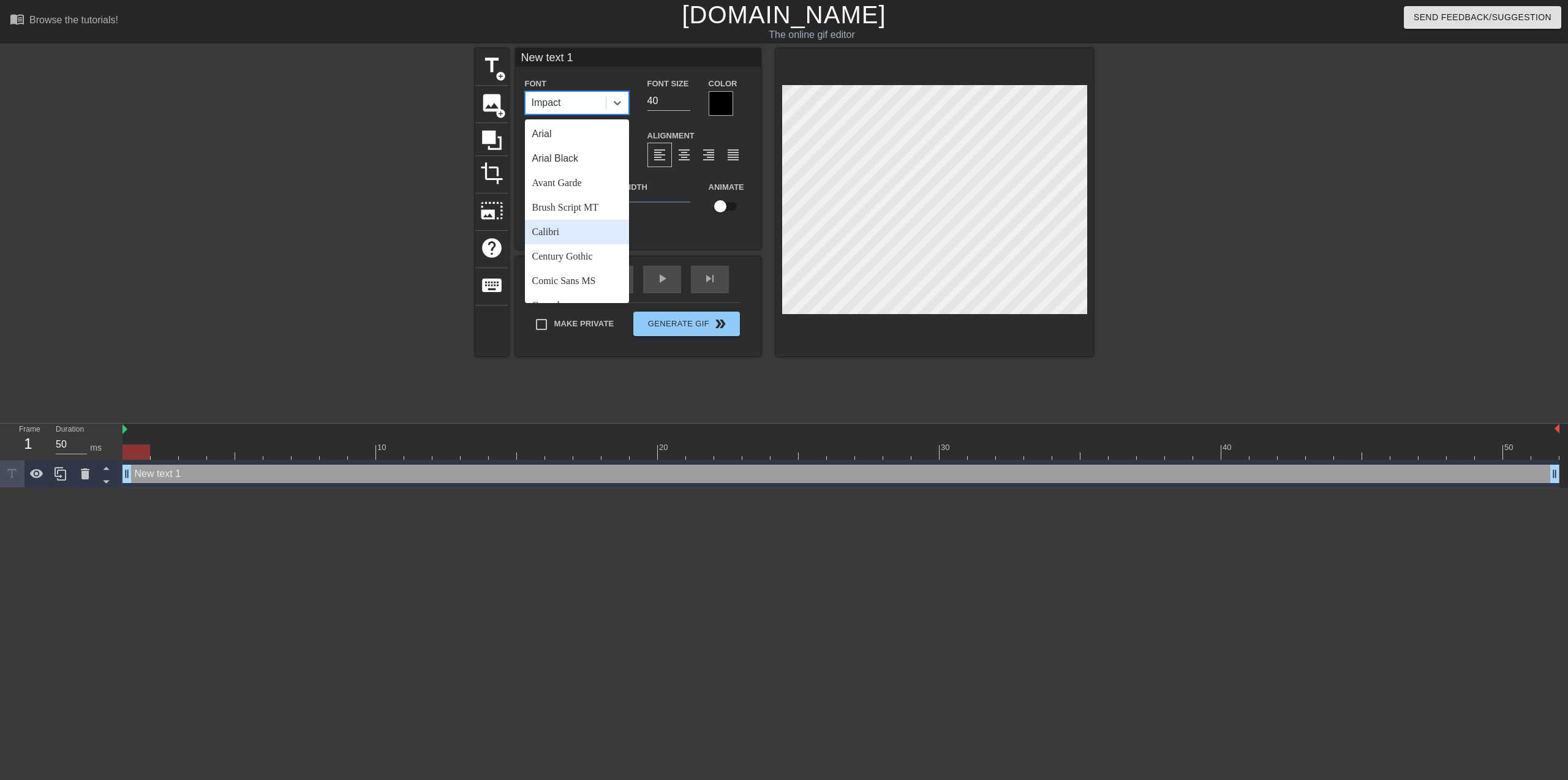
click at [587, 234] on div "Calibri" at bounding box center [576, 232] width 104 height 24
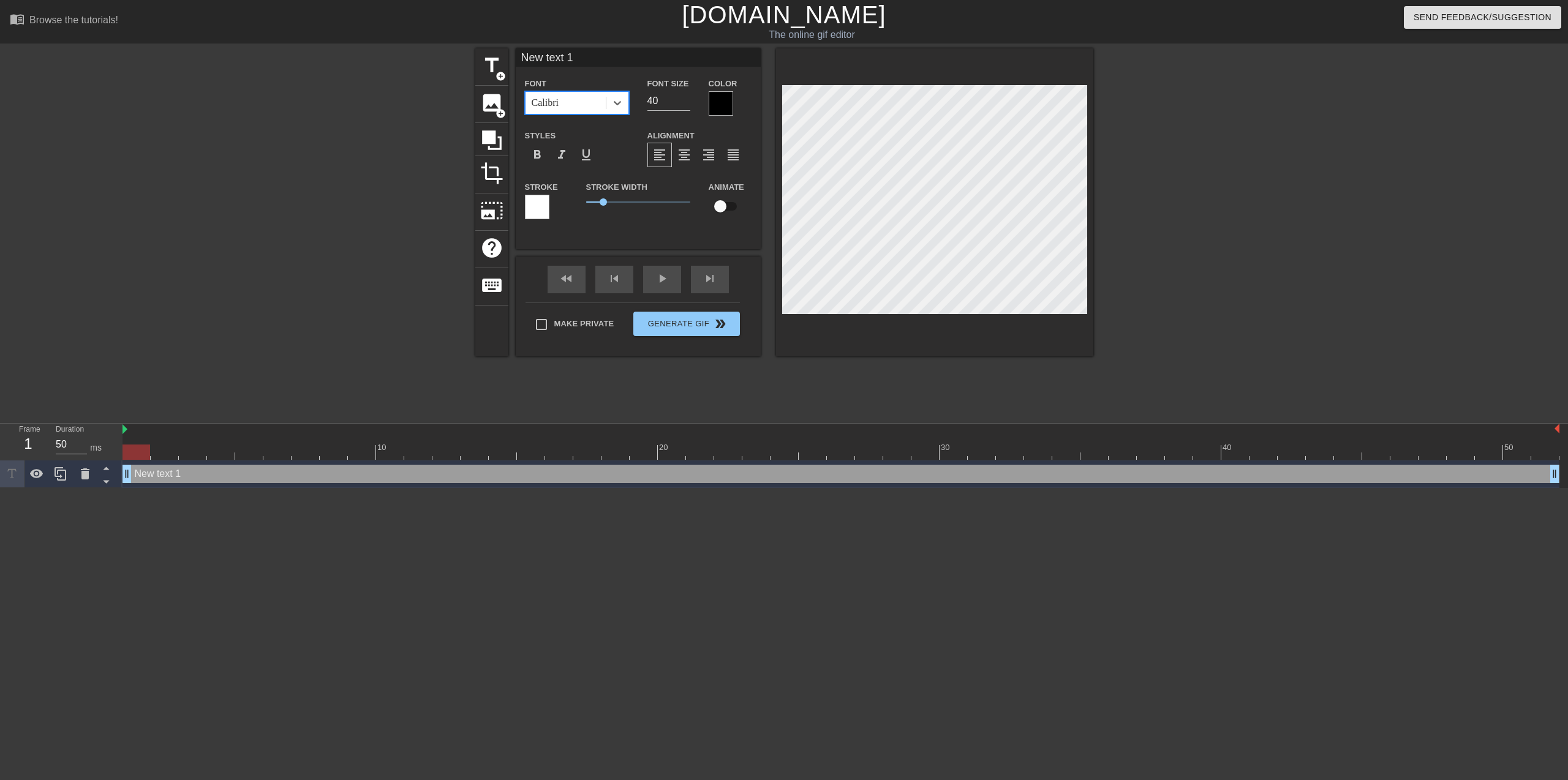
click at [567, 116] on div "Font option Calibri, selected. 0 results available. Select is focused ,type to …" at bounding box center [638, 153] width 227 height 154
drag, startPoint x: 600, startPoint y: 204, endPoint x: 580, endPoint y: 206, distance: 20.1
click at [580, 206] on div "Stroke Width 0" at bounding box center [638, 204] width 122 height 51
click at [719, 110] on div at bounding box center [721, 103] width 24 height 24
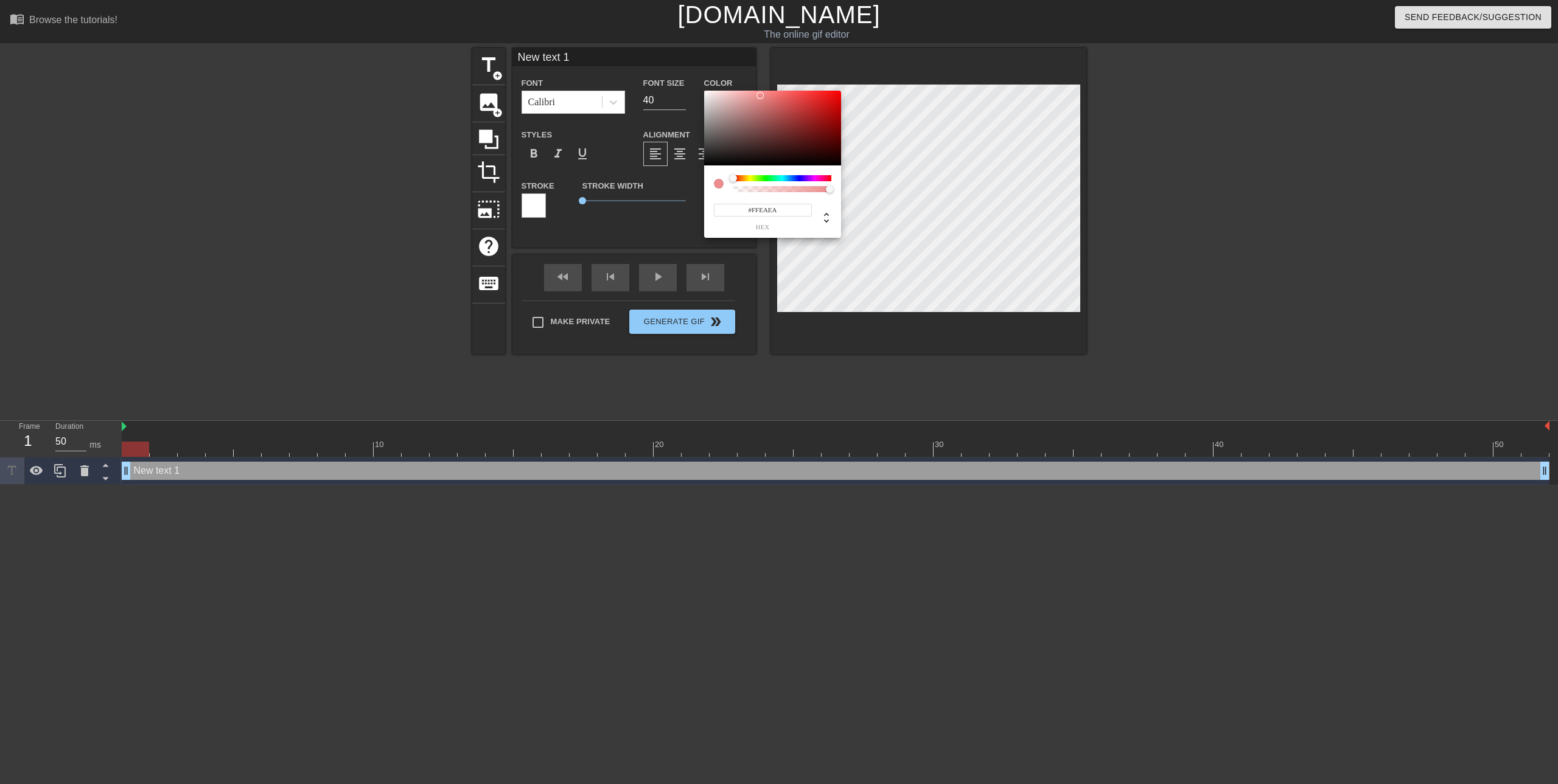
type input "#FFFFFF"
drag, startPoint x: 758, startPoint y: 95, endPoint x: 668, endPoint y: 72, distance: 92.9
click at [668, 72] on div "#FFFFFF hex" at bounding box center [779, 392] width 1558 height 784
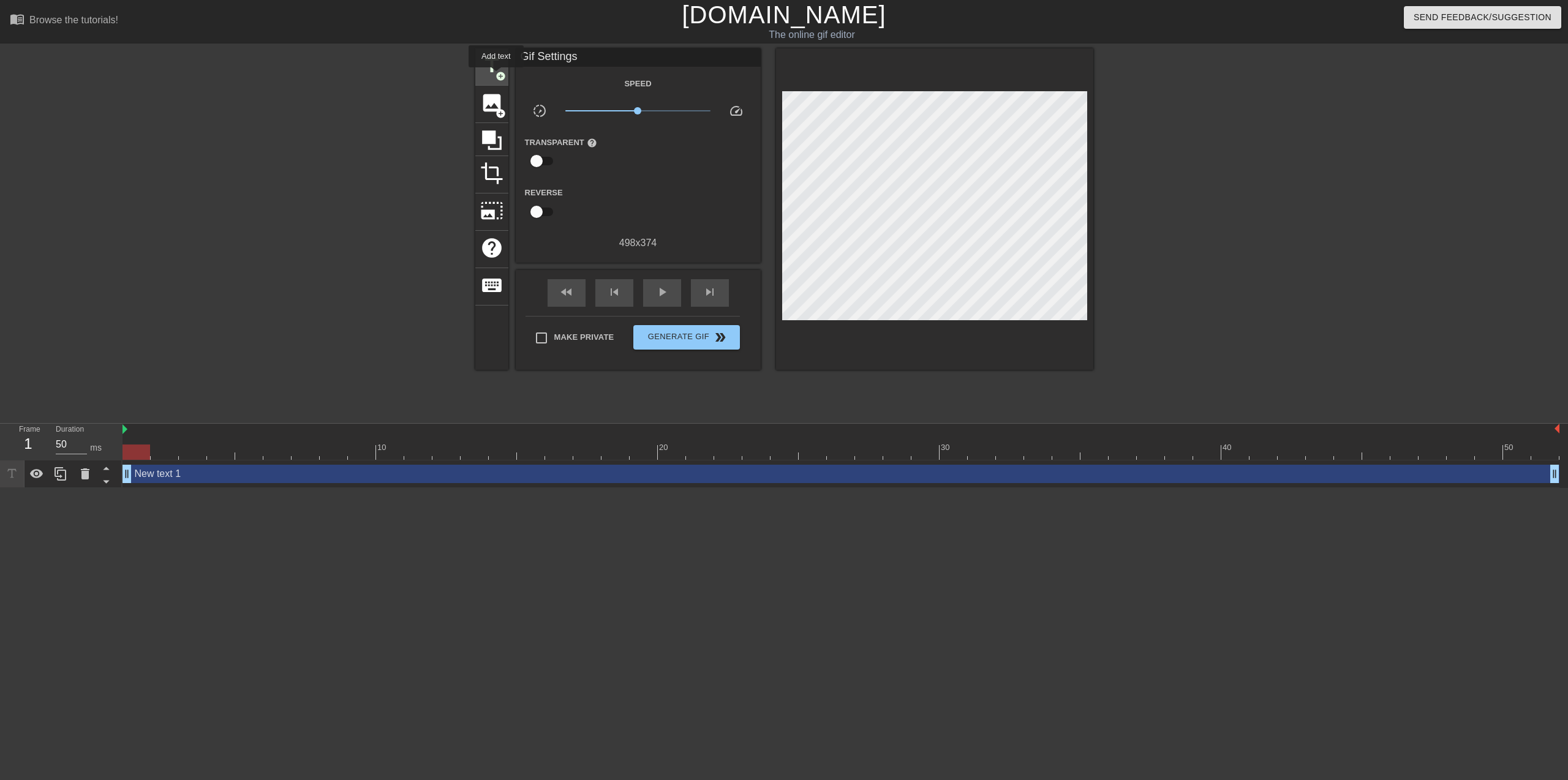
click at [496, 76] on span "add_circle" at bounding box center [500, 76] width 11 height 11
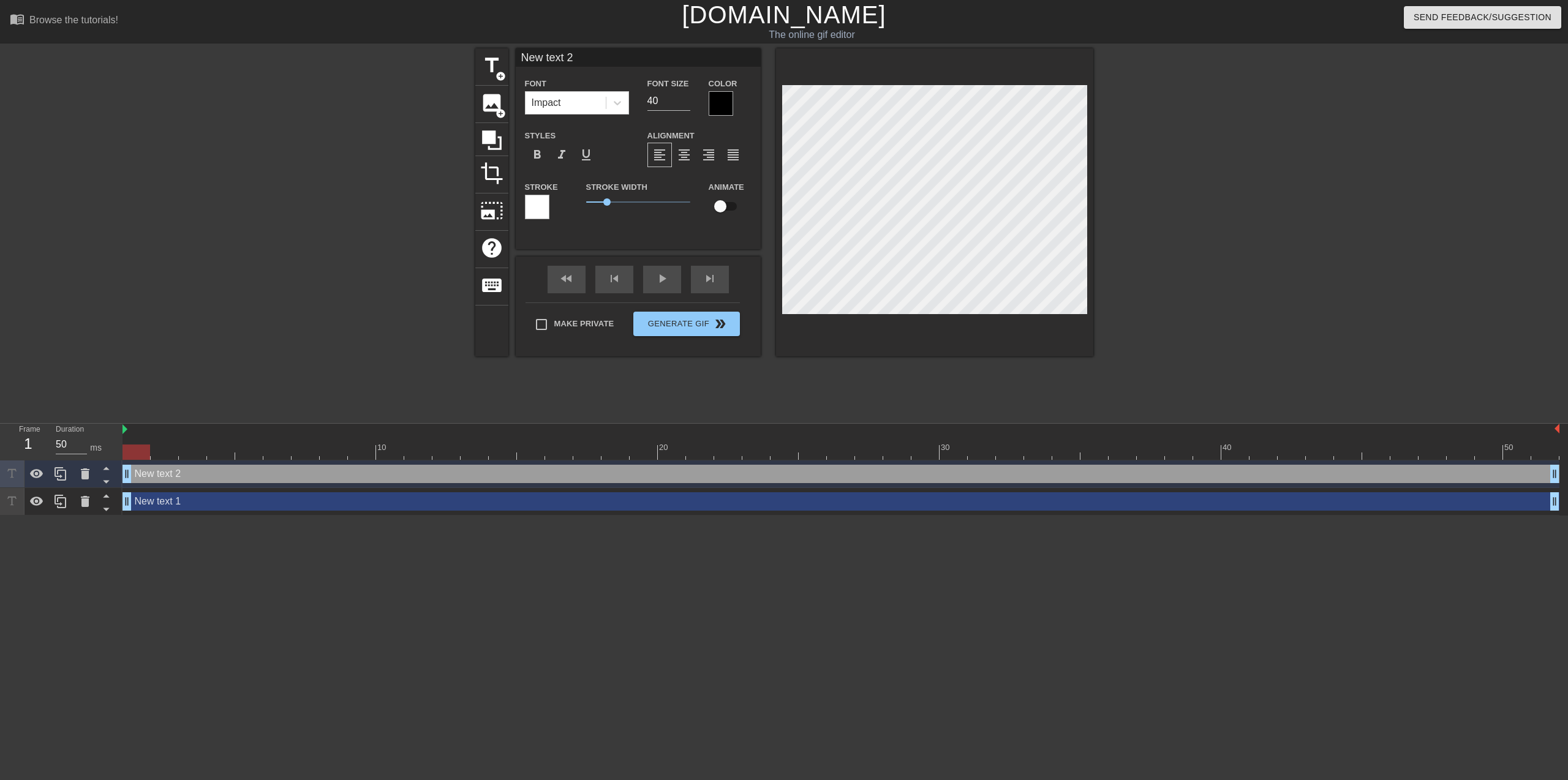
click at [737, 110] on div "Color" at bounding box center [730, 96] width 43 height 40
click at [728, 106] on div at bounding box center [721, 103] width 24 height 24
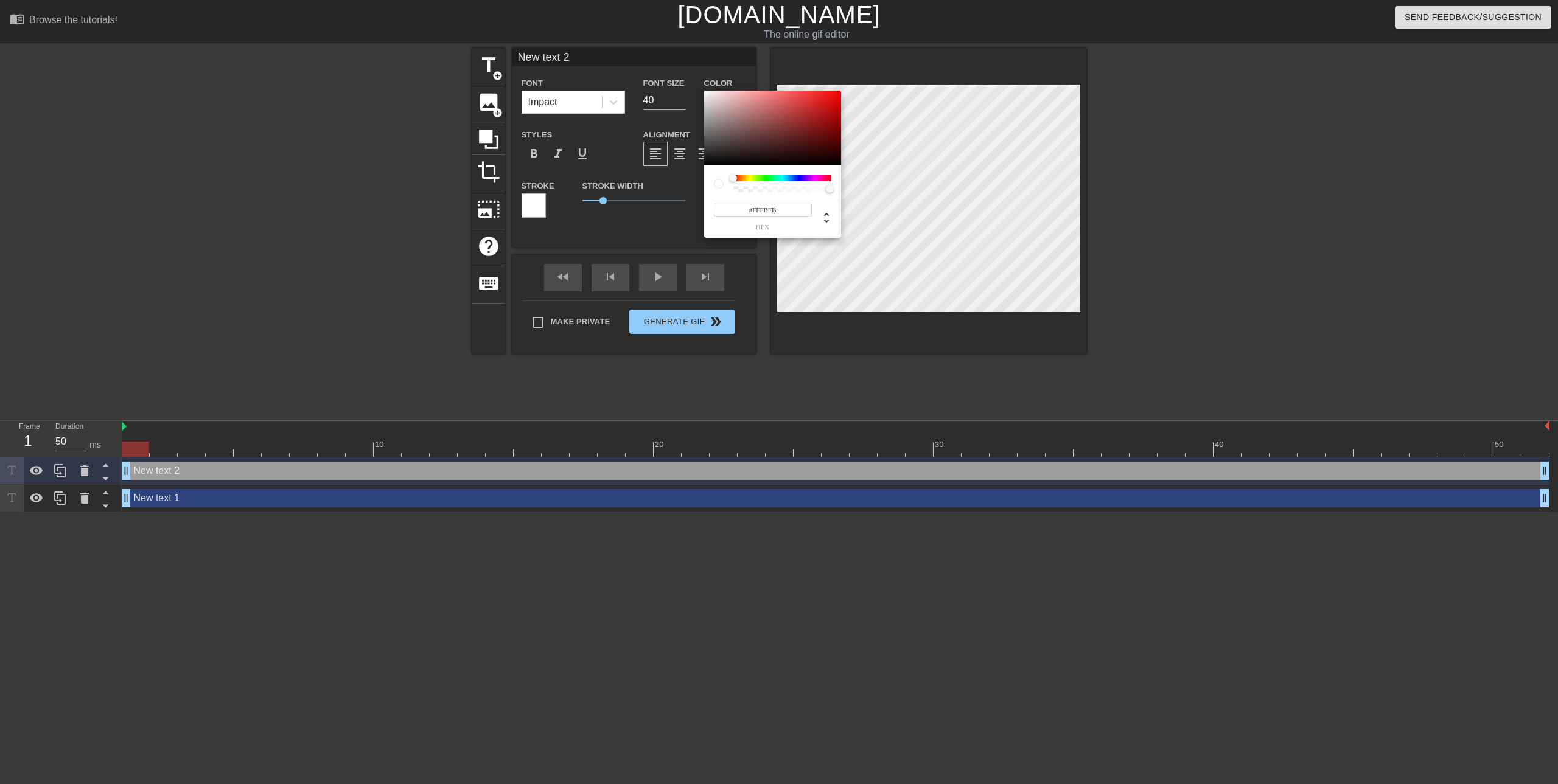
type input "#FF5555"
drag, startPoint x: 713, startPoint y: 137, endPoint x: 705, endPoint y: 83, distance: 54.6
click at [705, 83] on div "#FF5555 hex" at bounding box center [779, 392] width 1558 height 784
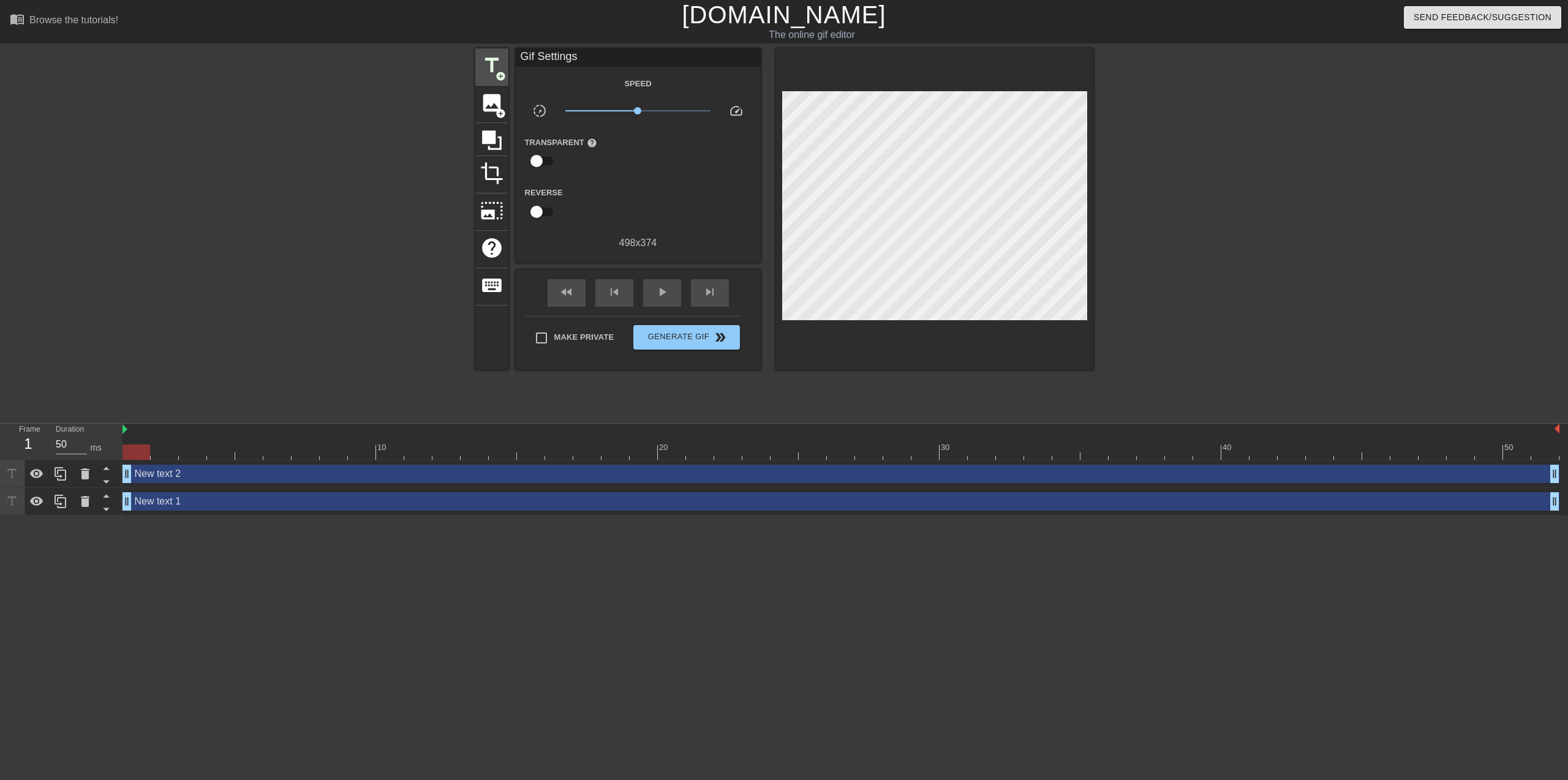
click at [498, 71] on span "add_circle" at bounding box center [500, 76] width 11 height 11
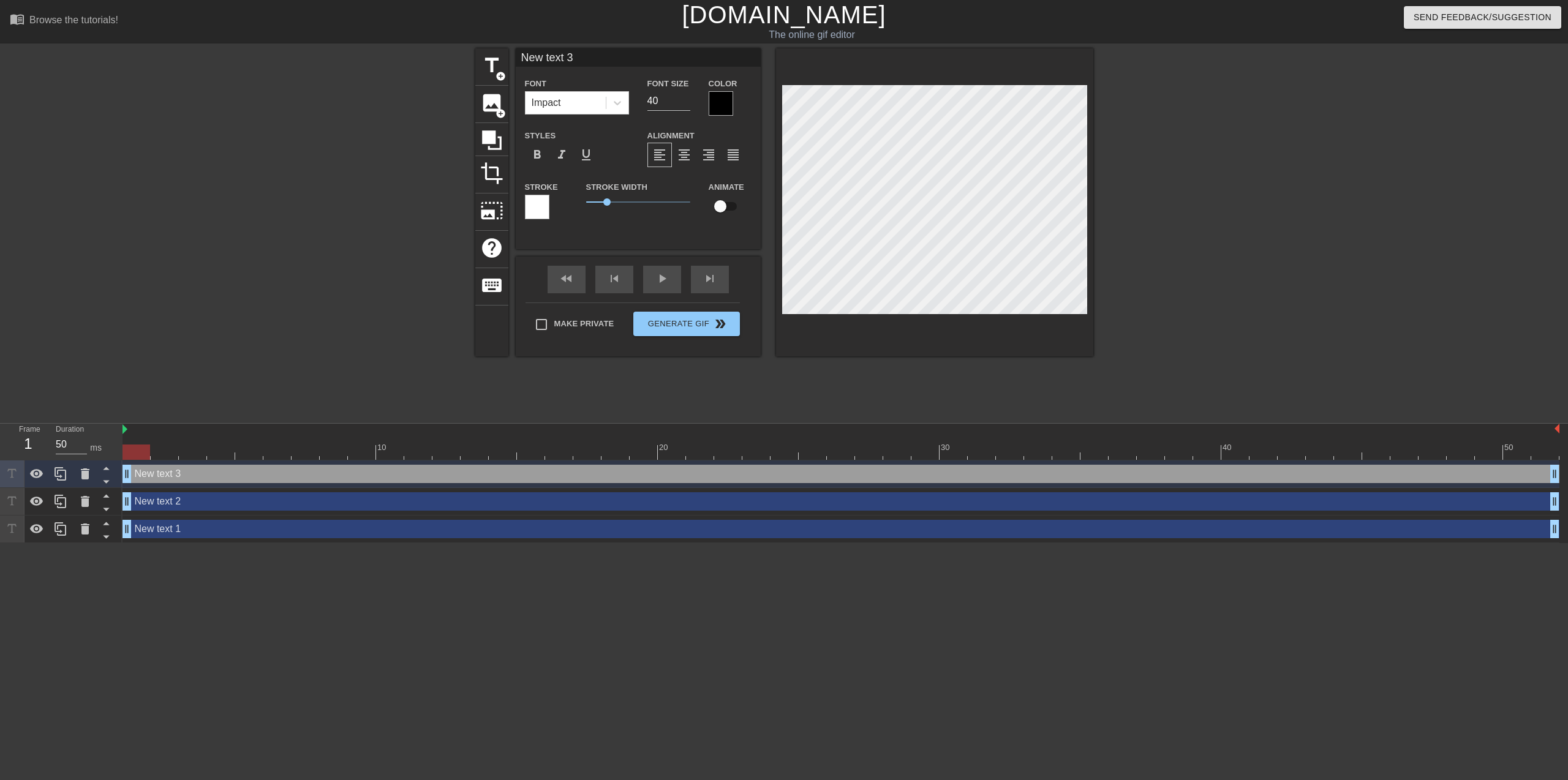
drag, startPoint x: 704, startPoint y: 114, endPoint x: 712, endPoint y: 112, distance: 8.2
click at [705, 114] on div "Color" at bounding box center [730, 96] width 61 height 40
click at [719, 103] on div at bounding box center [721, 103] width 24 height 24
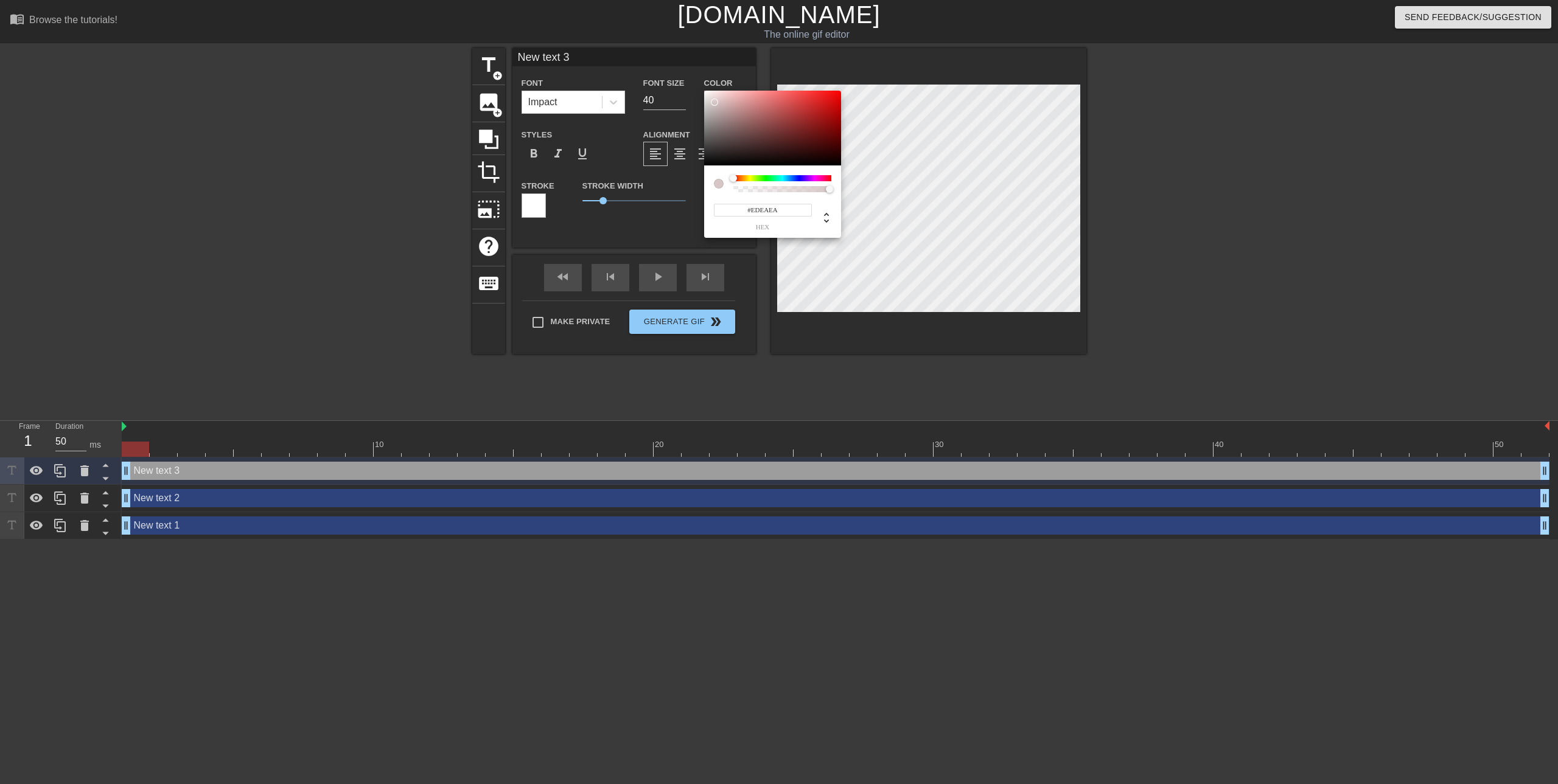
type input "#FFFFFF"
drag, startPoint x: 715, startPoint y: 102, endPoint x: 695, endPoint y: 89, distance: 23.9
click at [695, 89] on div "#FFFFFF hex" at bounding box center [779, 392] width 1558 height 784
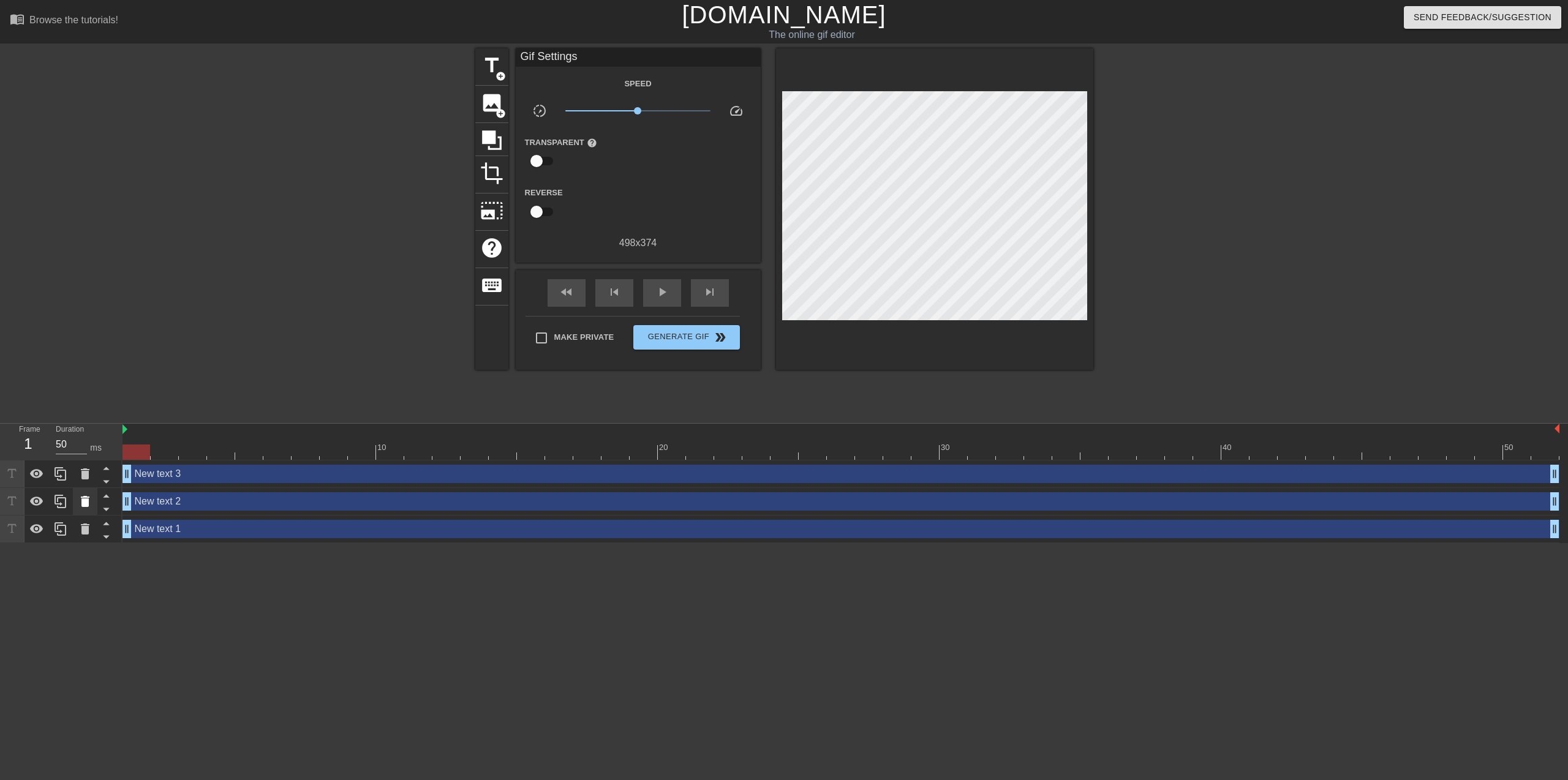
click at [87, 505] on icon at bounding box center [85, 501] width 9 height 11
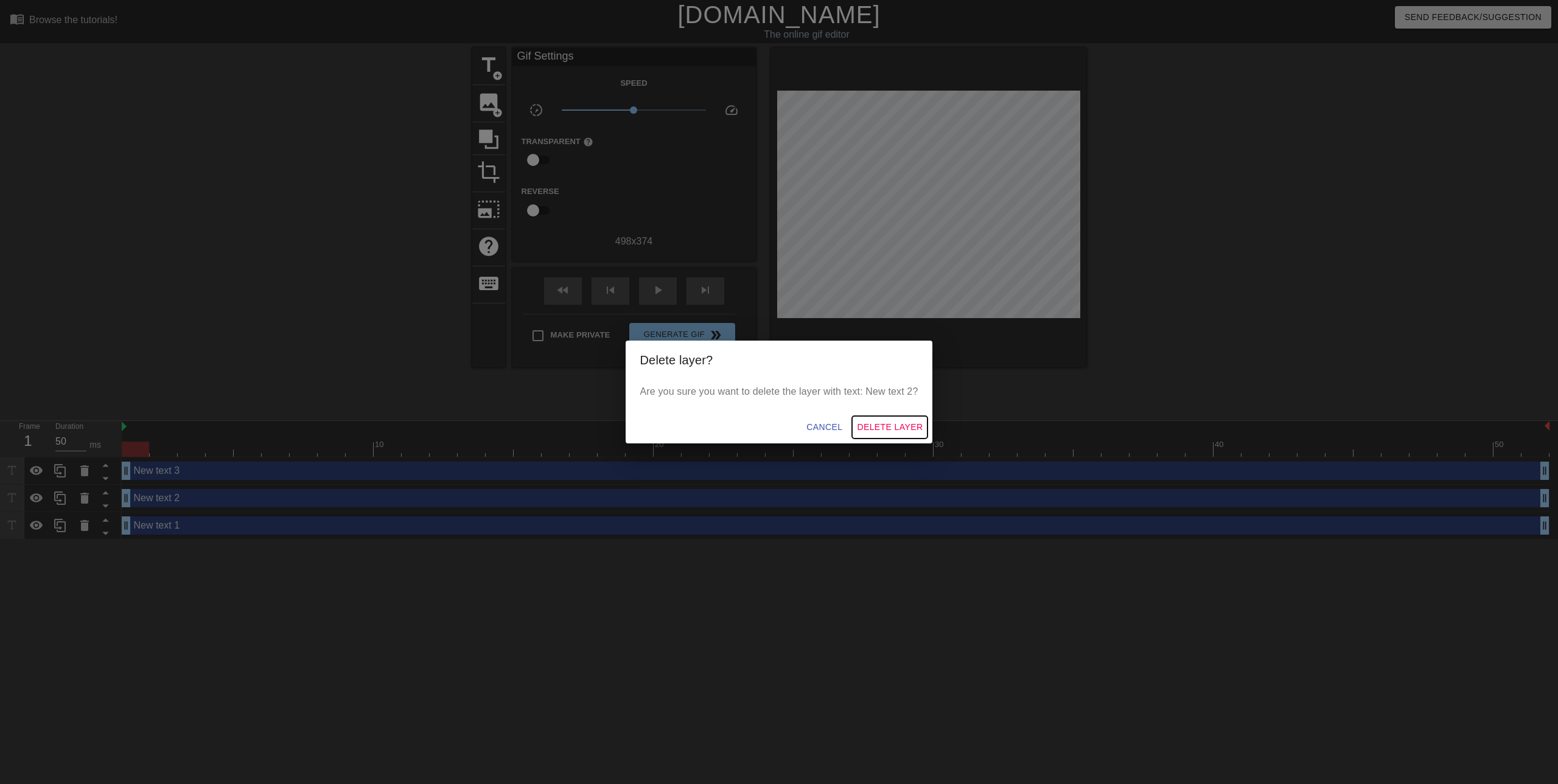
click at [906, 425] on span "Delete Layer" at bounding box center [889, 427] width 66 height 15
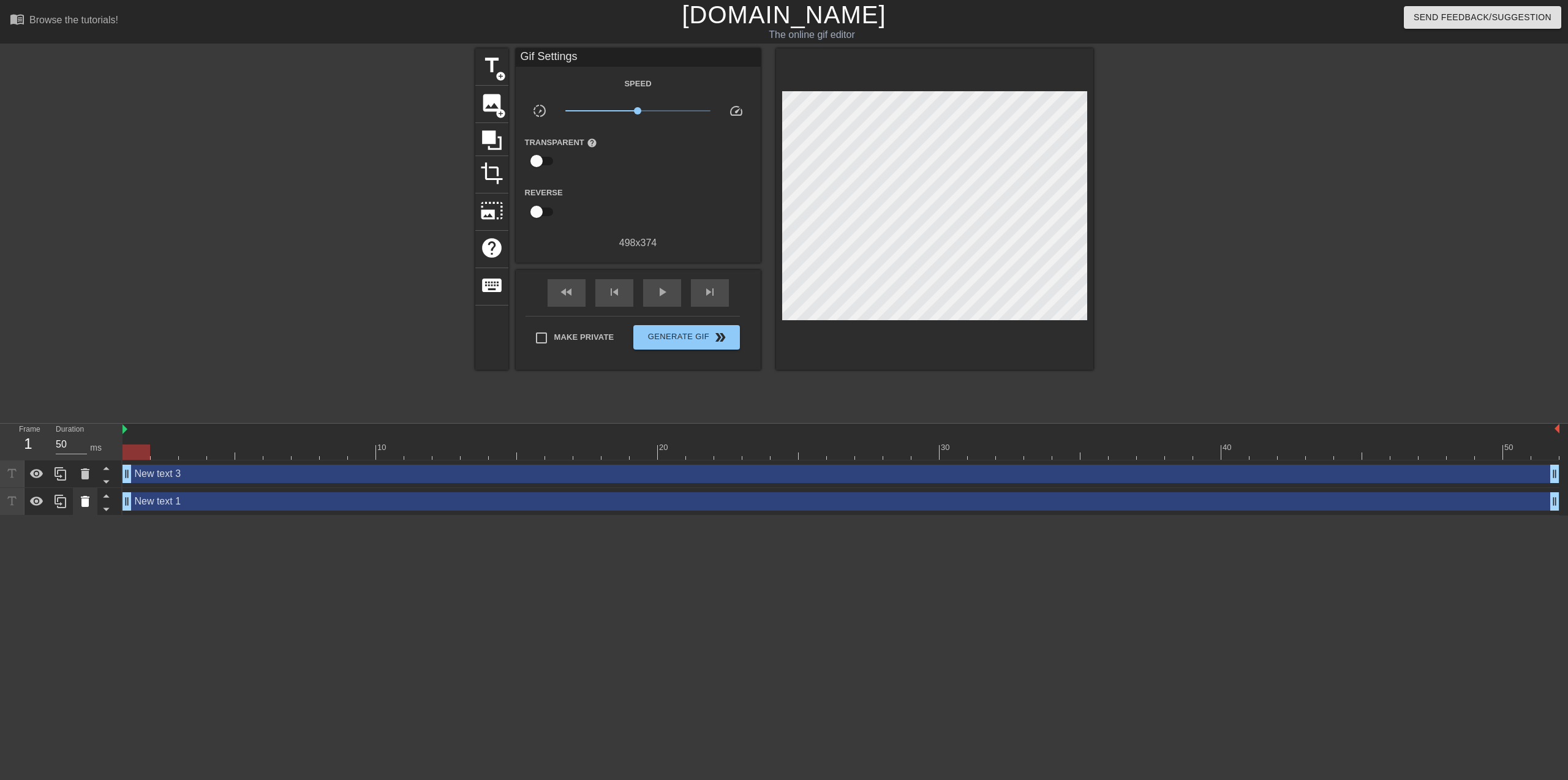
click at [79, 504] on icon at bounding box center [85, 502] width 15 height 15
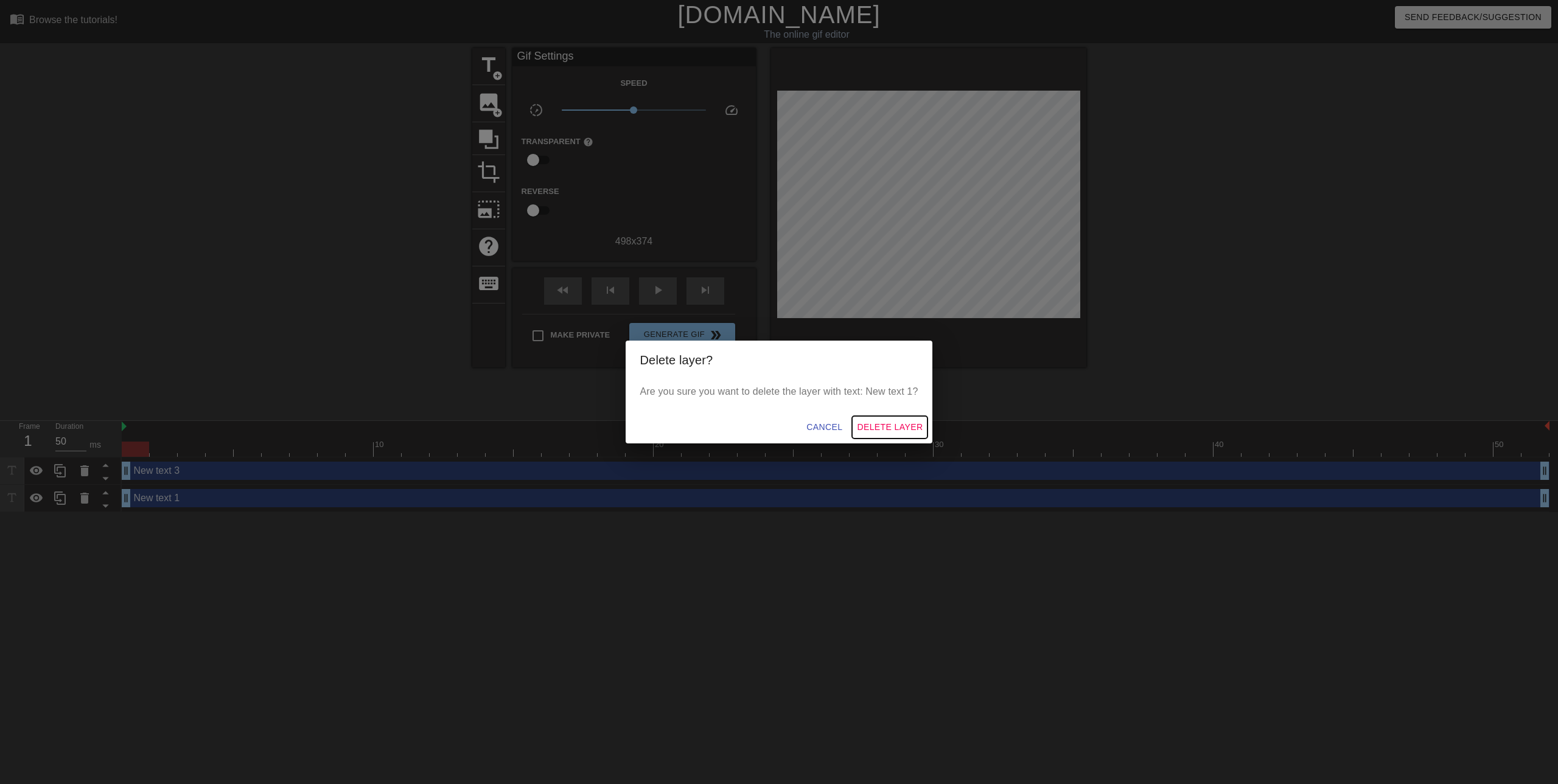
click at [901, 423] on span "Delete Layer" at bounding box center [889, 427] width 66 height 15
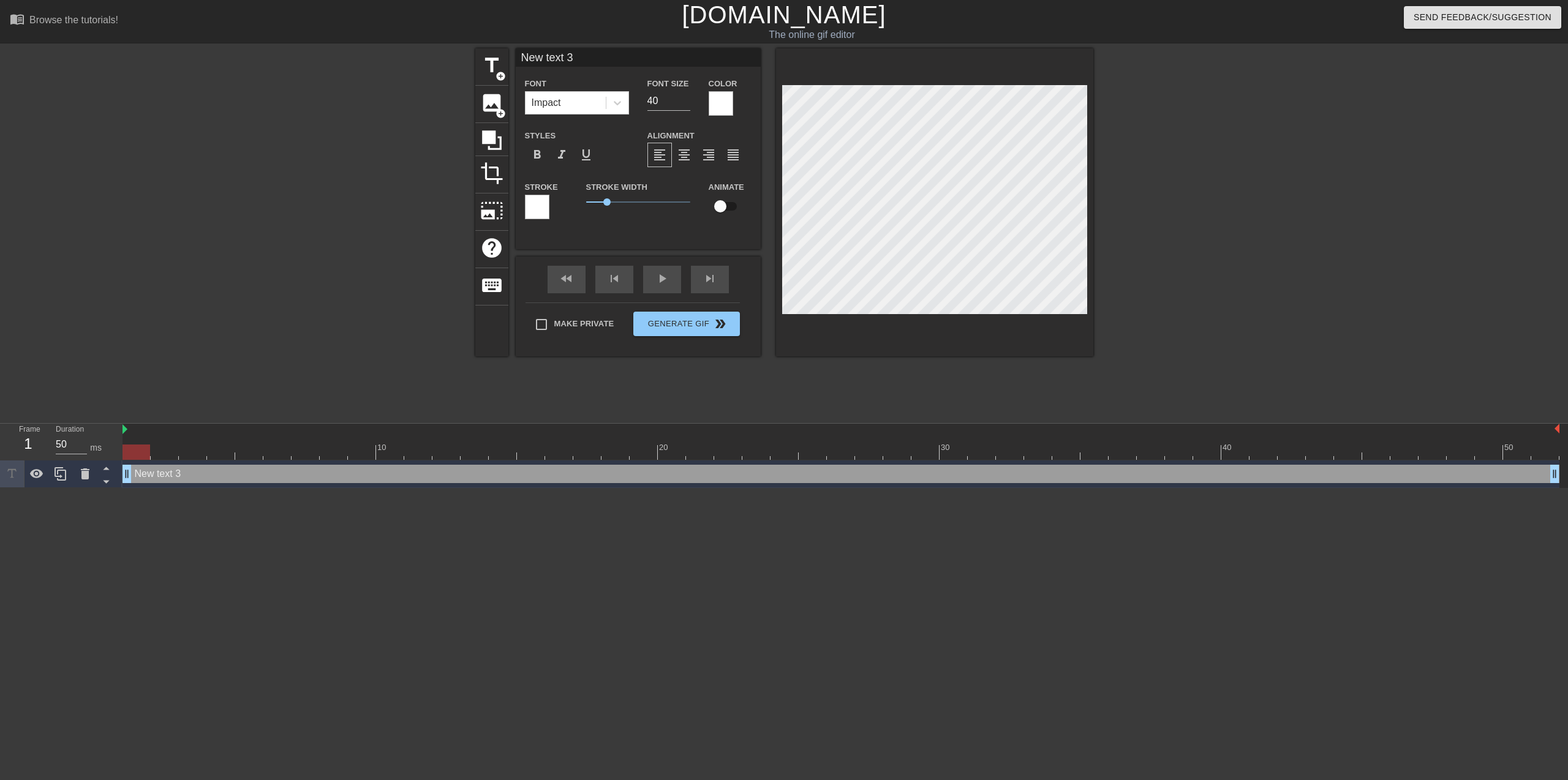
click at [545, 214] on div at bounding box center [537, 207] width 24 height 24
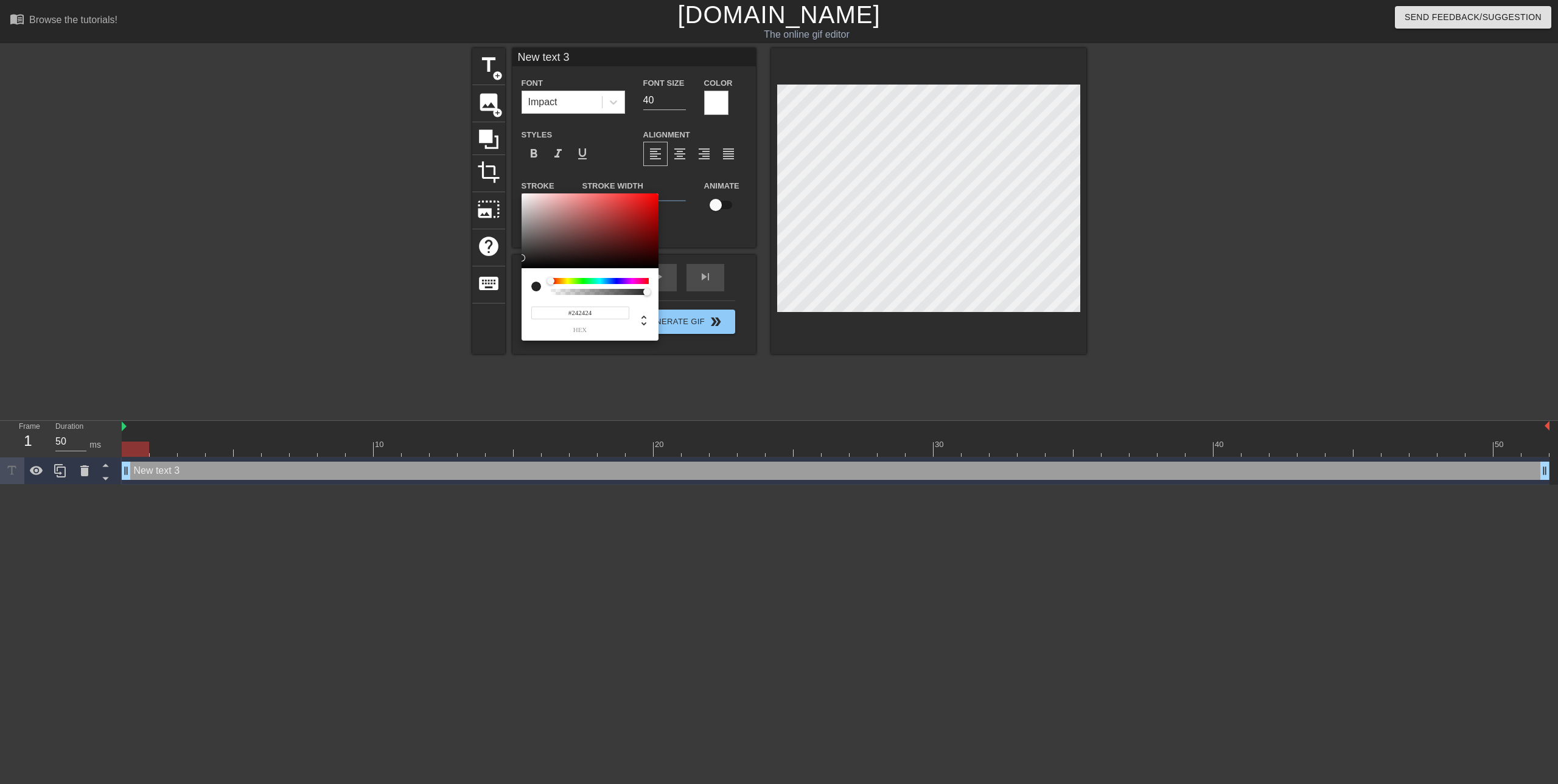
type input "#000000"
drag, startPoint x: 547, startPoint y: 219, endPoint x: 514, endPoint y: 269, distance: 59.9
click at [514, 269] on div "#000000 hex" at bounding box center [779, 392] width 1558 height 784
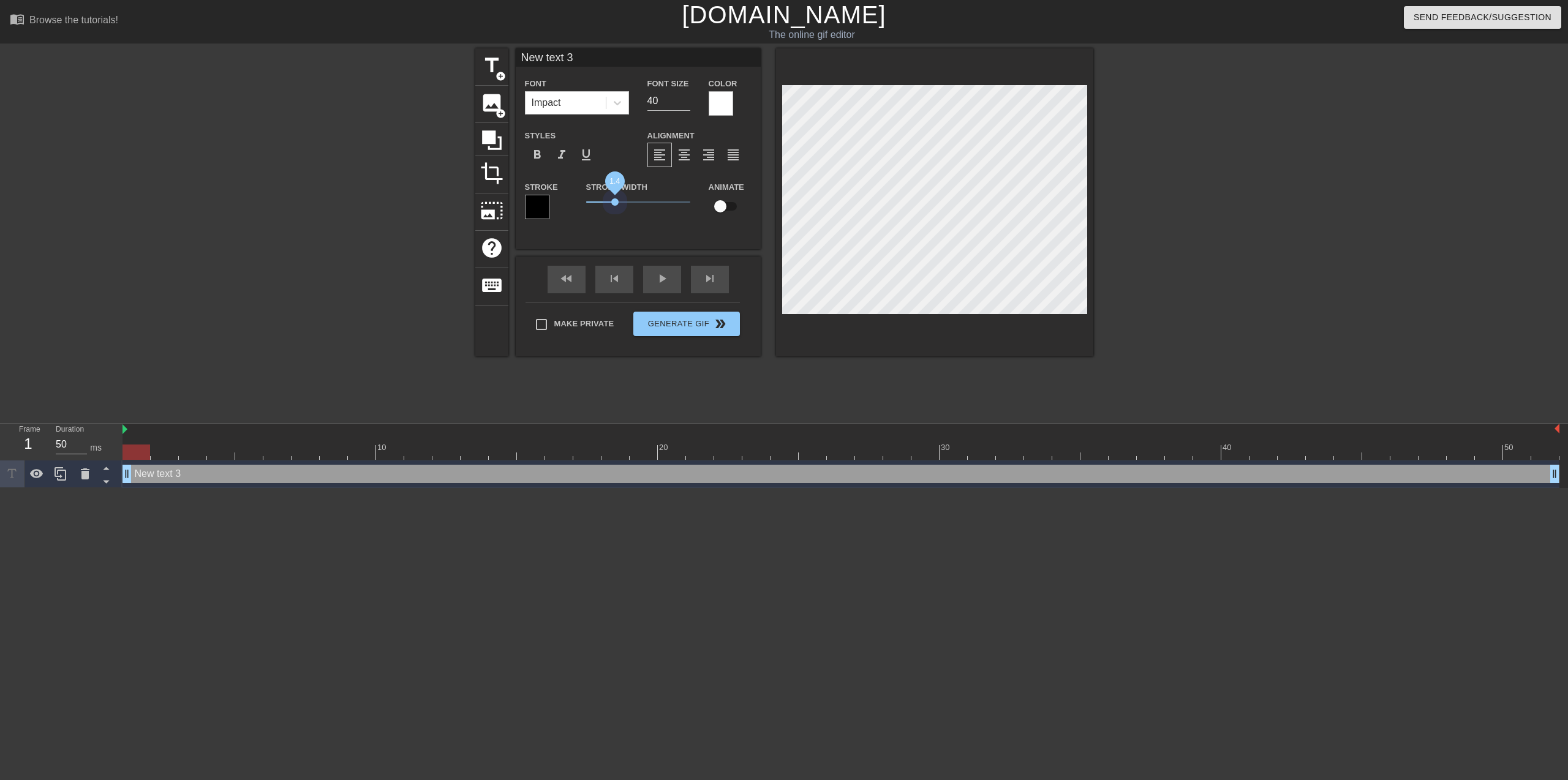
drag, startPoint x: 607, startPoint y: 206, endPoint x: 615, endPoint y: 217, distance: 13.6
click at [615, 217] on div "Stroke Width 1.4" at bounding box center [638, 204] width 122 height 51
click at [85, 476] on icon at bounding box center [85, 474] width 9 height 11
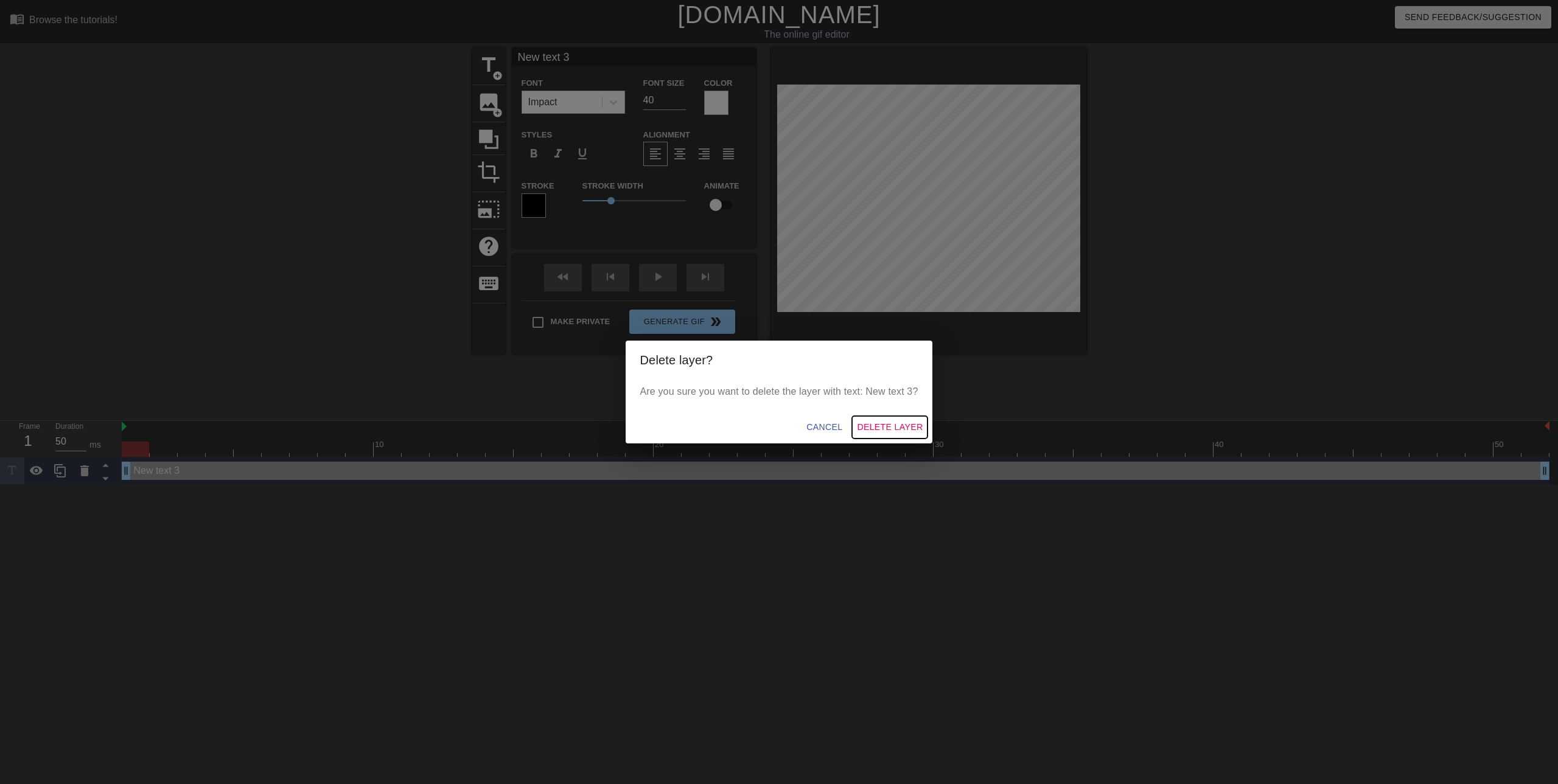
click at [883, 435] on button "Delete Layer" at bounding box center [889, 427] width 76 height 22
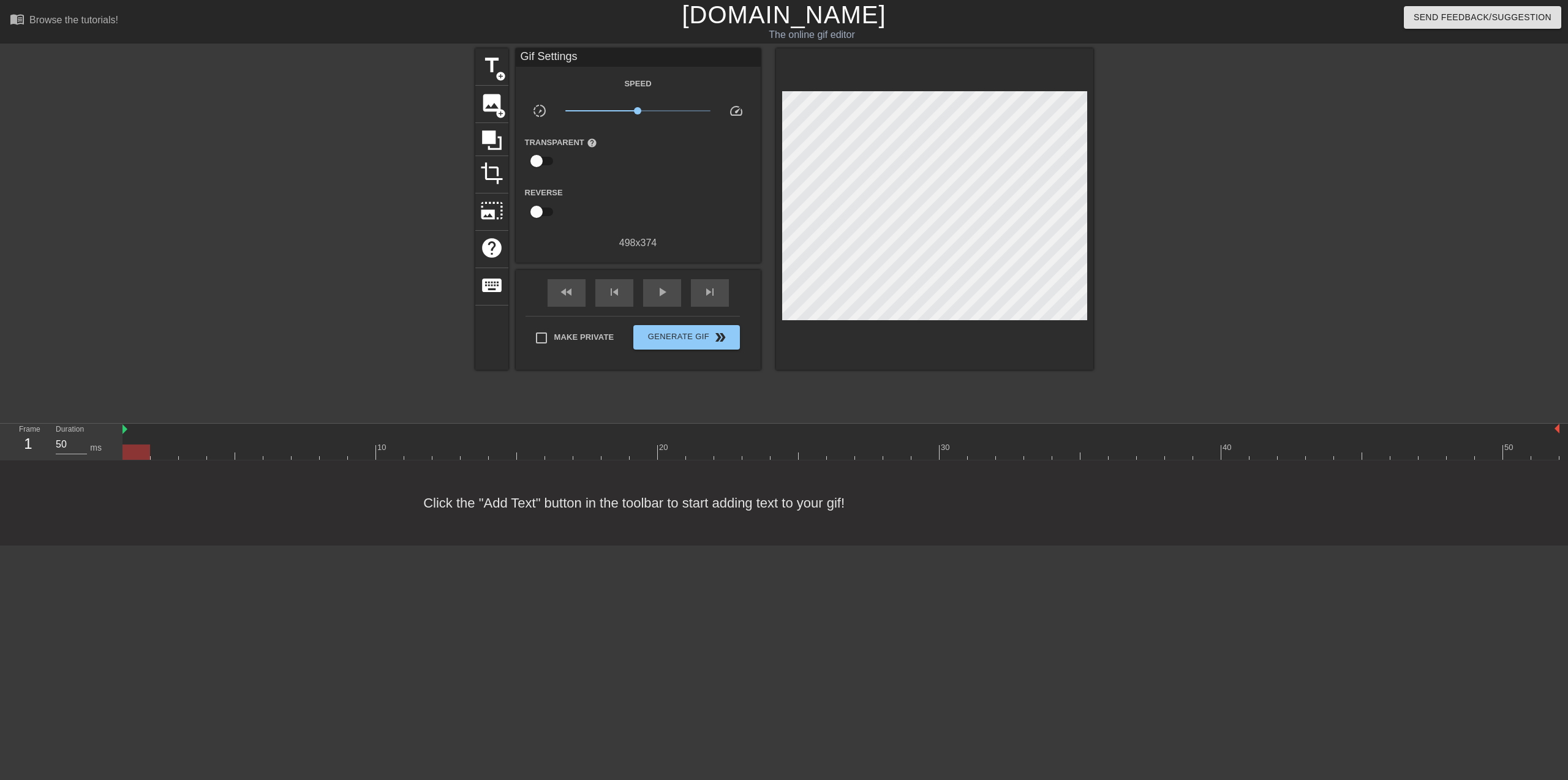
click at [150, 449] on div "10 20 30 40 50" at bounding box center [840, 442] width 1436 height 36
drag, startPoint x: 152, startPoint y: 453, endPoint x: 495, endPoint y: 456, distance: 343.0
click at [495, 456] on div at bounding box center [502, 452] width 28 height 15
click at [483, 75] on span "title" at bounding box center [491, 65] width 23 height 23
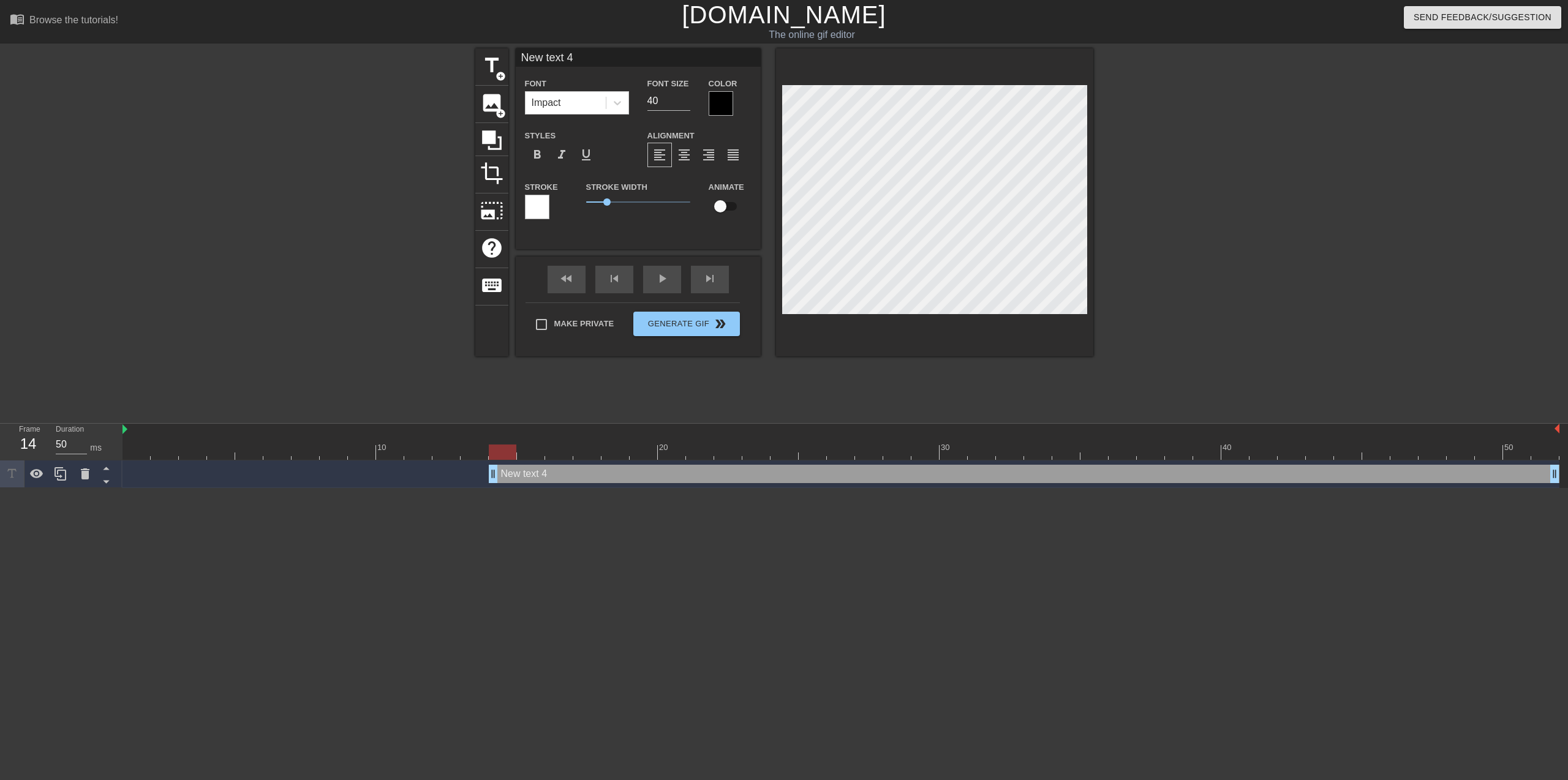
type input "B"
type textarea "B"
type input "Bi"
type textarea "Bi"
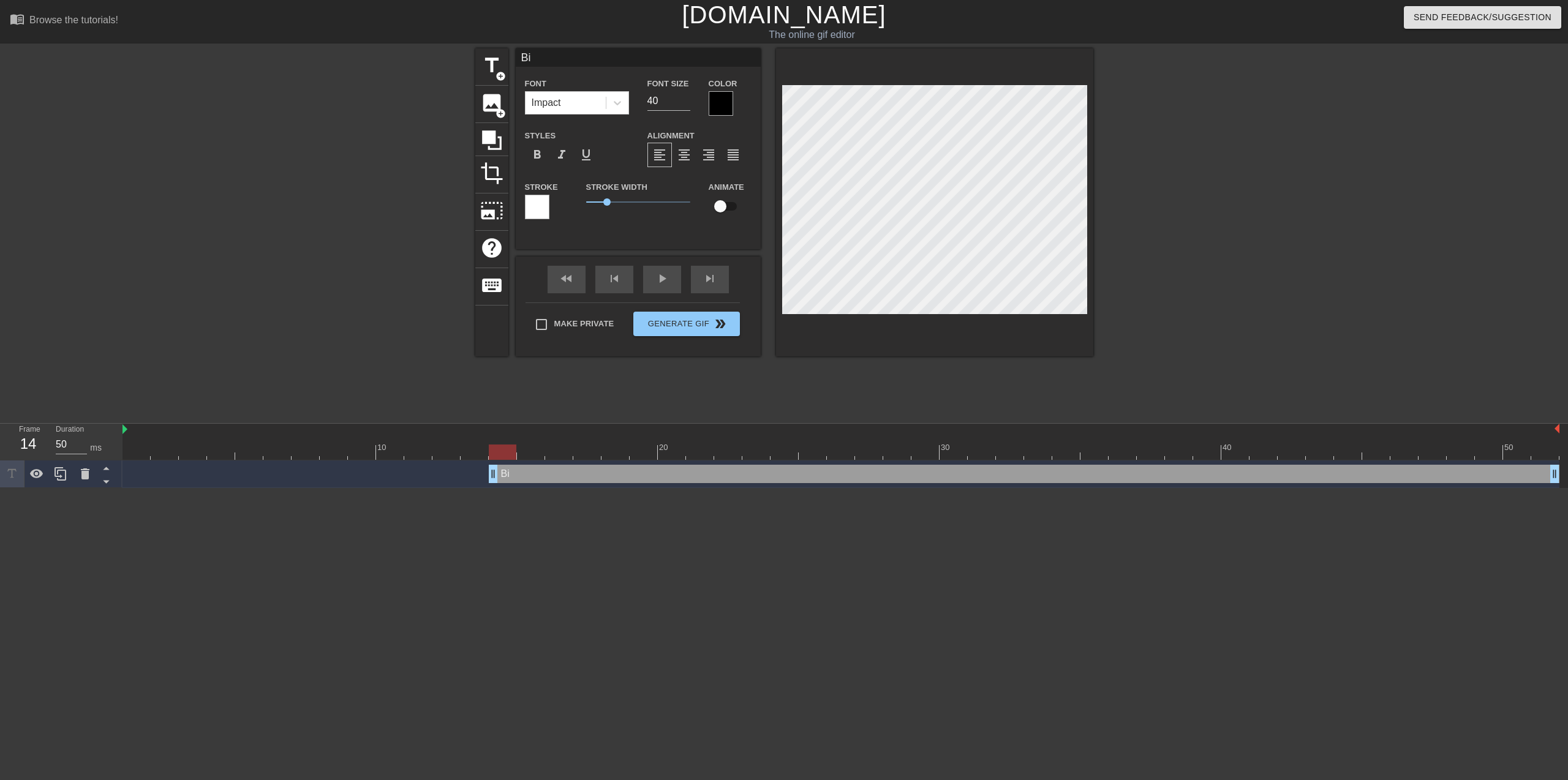
type input "B"
type textarea "B"
type input "Bo"
type textarea "Bo"
type input "Boo"
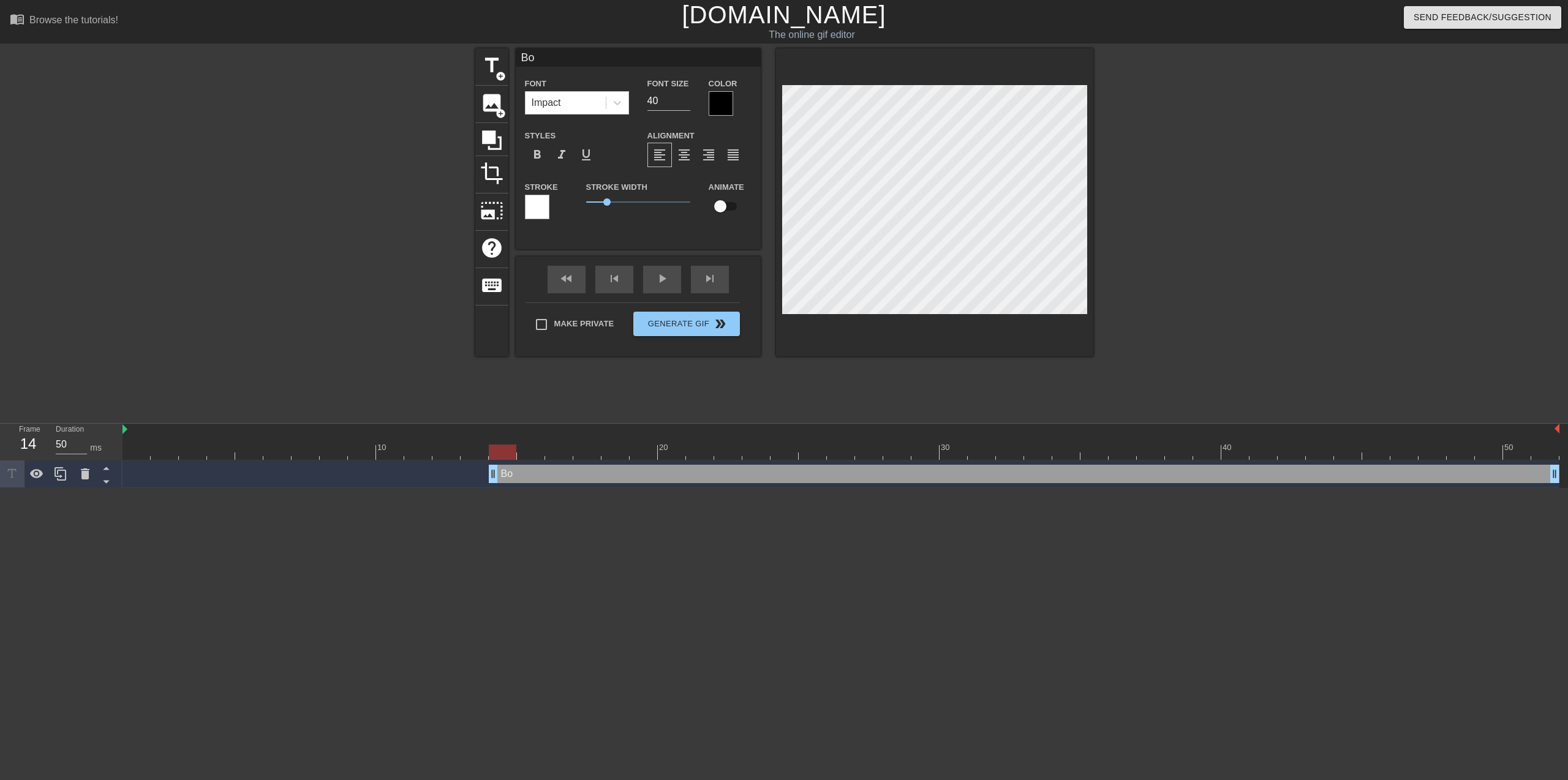
type textarea "Boo"
type input "Boot"
type textarea "Boot"
type input "Bootl"
type textarea "Bootl"
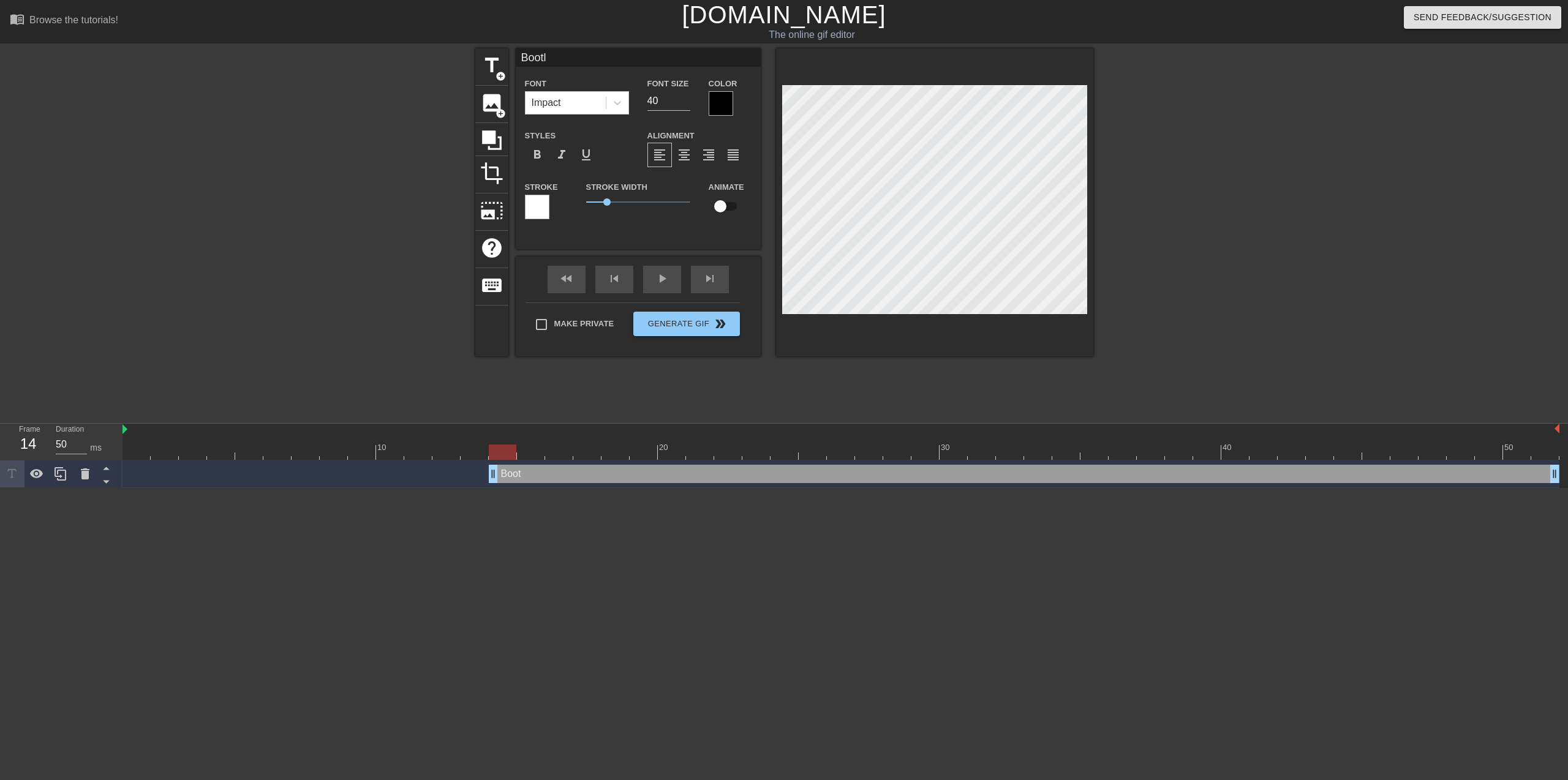
type input "Bootle"
type textarea "Bootle"
type input "Bootleg"
type textarea "Bootleg"
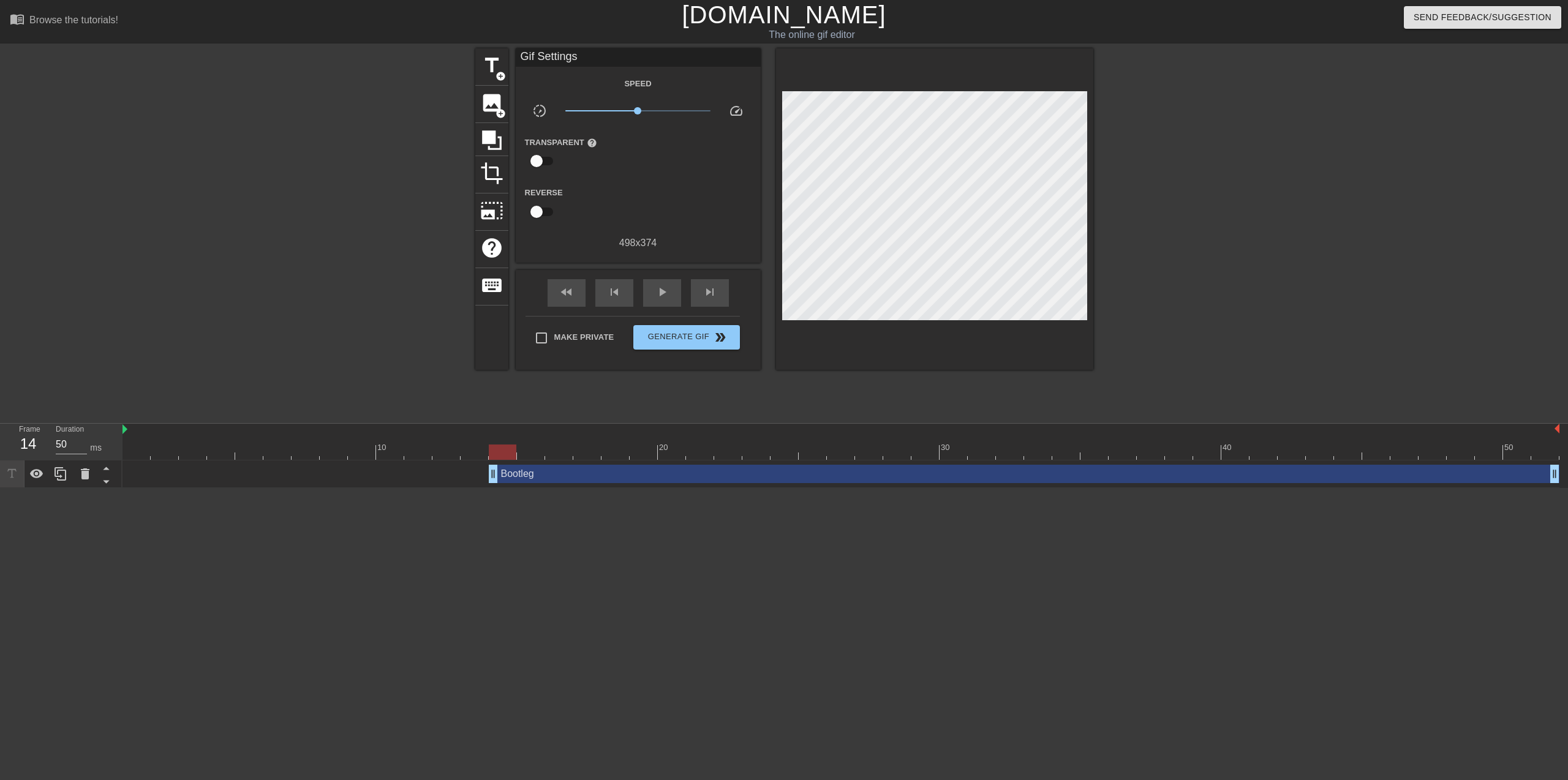
click at [1184, 200] on div at bounding box center [1200, 232] width 184 height 368
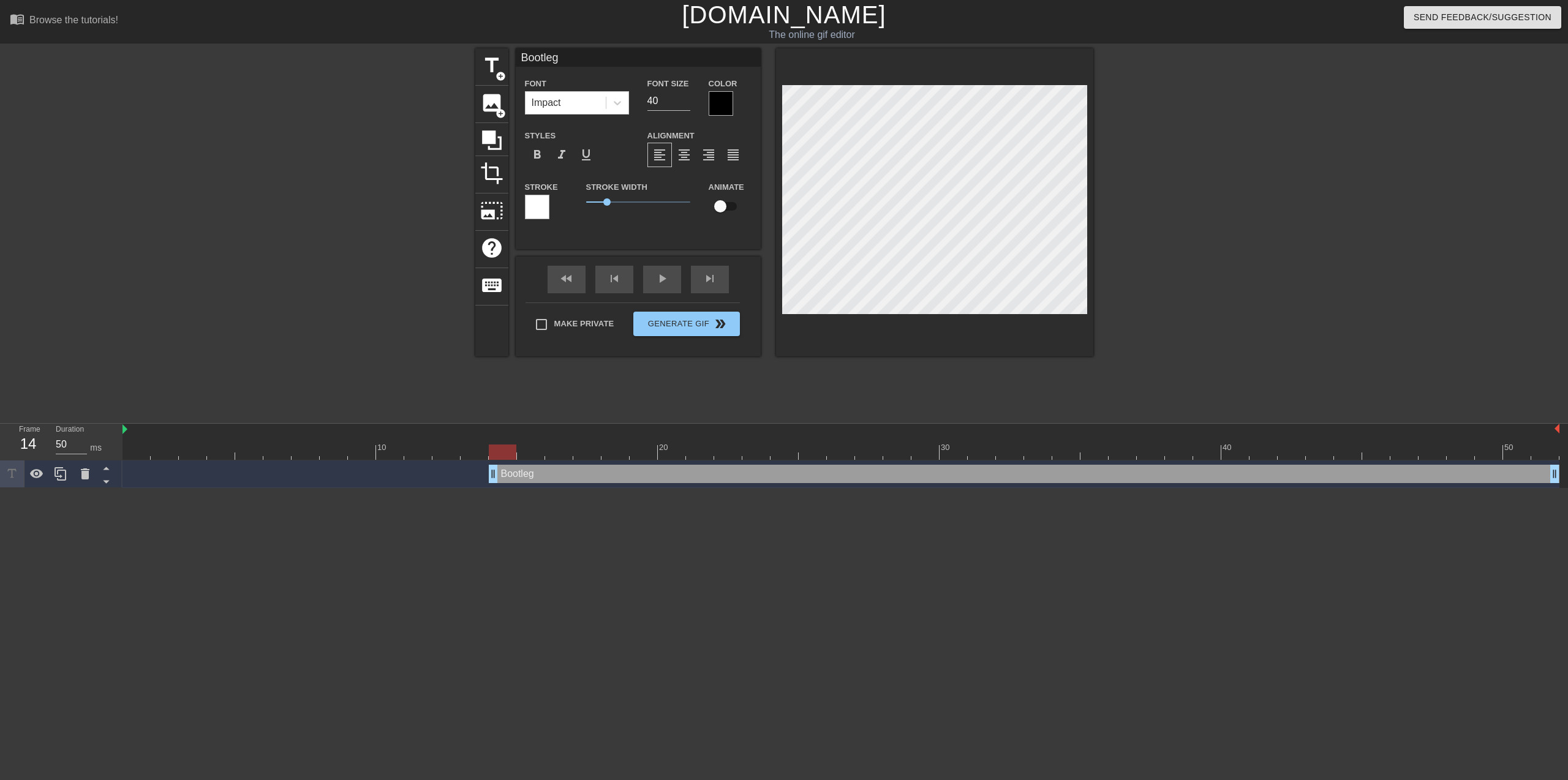
click at [1204, 183] on div at bounding box center [1200, 232] width 184 height 368
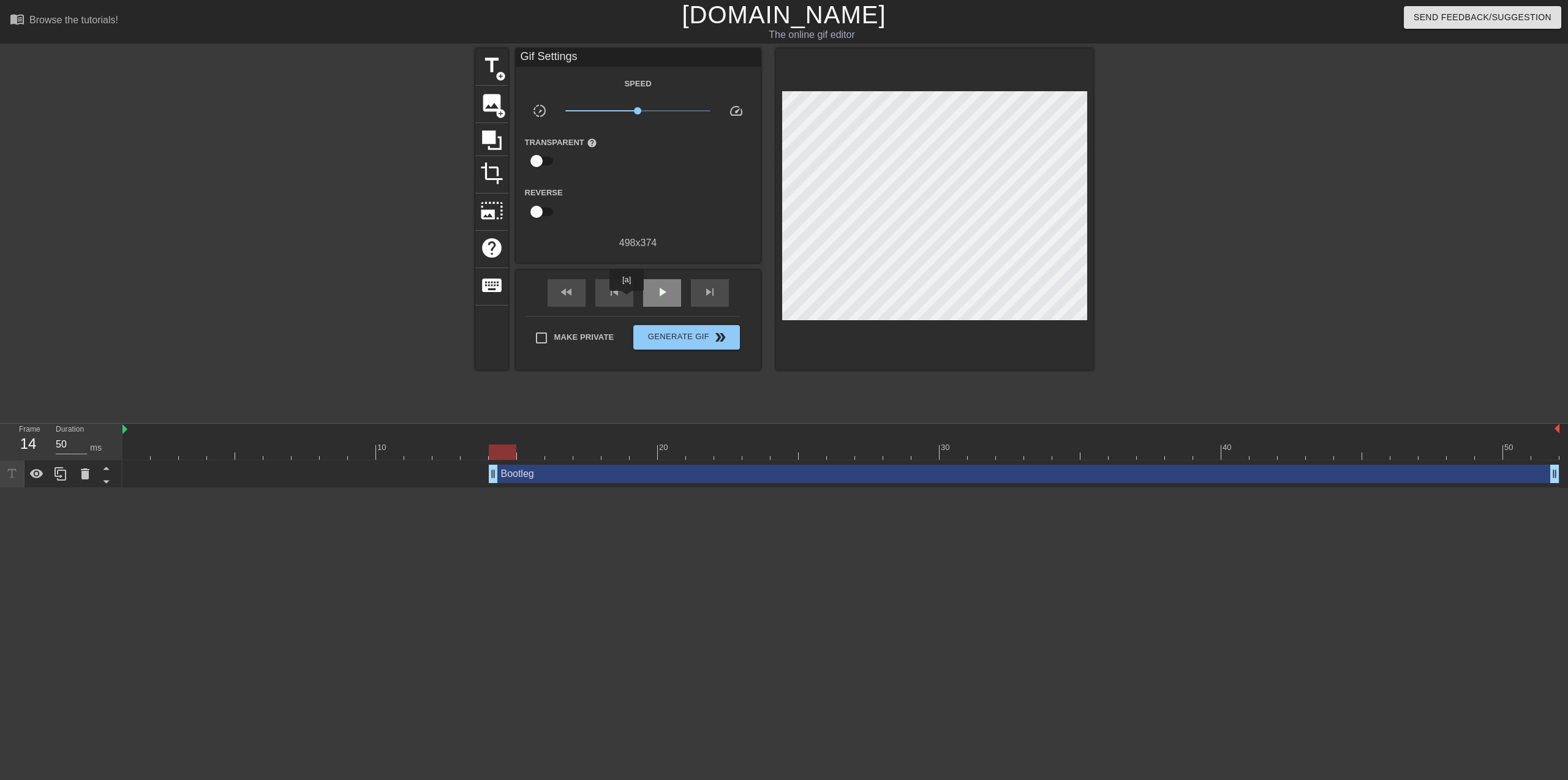
click at [648, 295] on div "play_arrow" at bounding box center [662, 293] width 38 height 28
click at [654, 294] on span "pause" at bounding box center [662, 292] width 15 height 15
click at [282, 488] on html "menu_book Browse the tutorials! [DOMAIN_NAME] The online gif editor Send Feedba…" at bounding box center [784, 244] width 1568 height 488
click at [495, 79] on span "add_circle" at bounding box center [500, 76] width 11 height 11
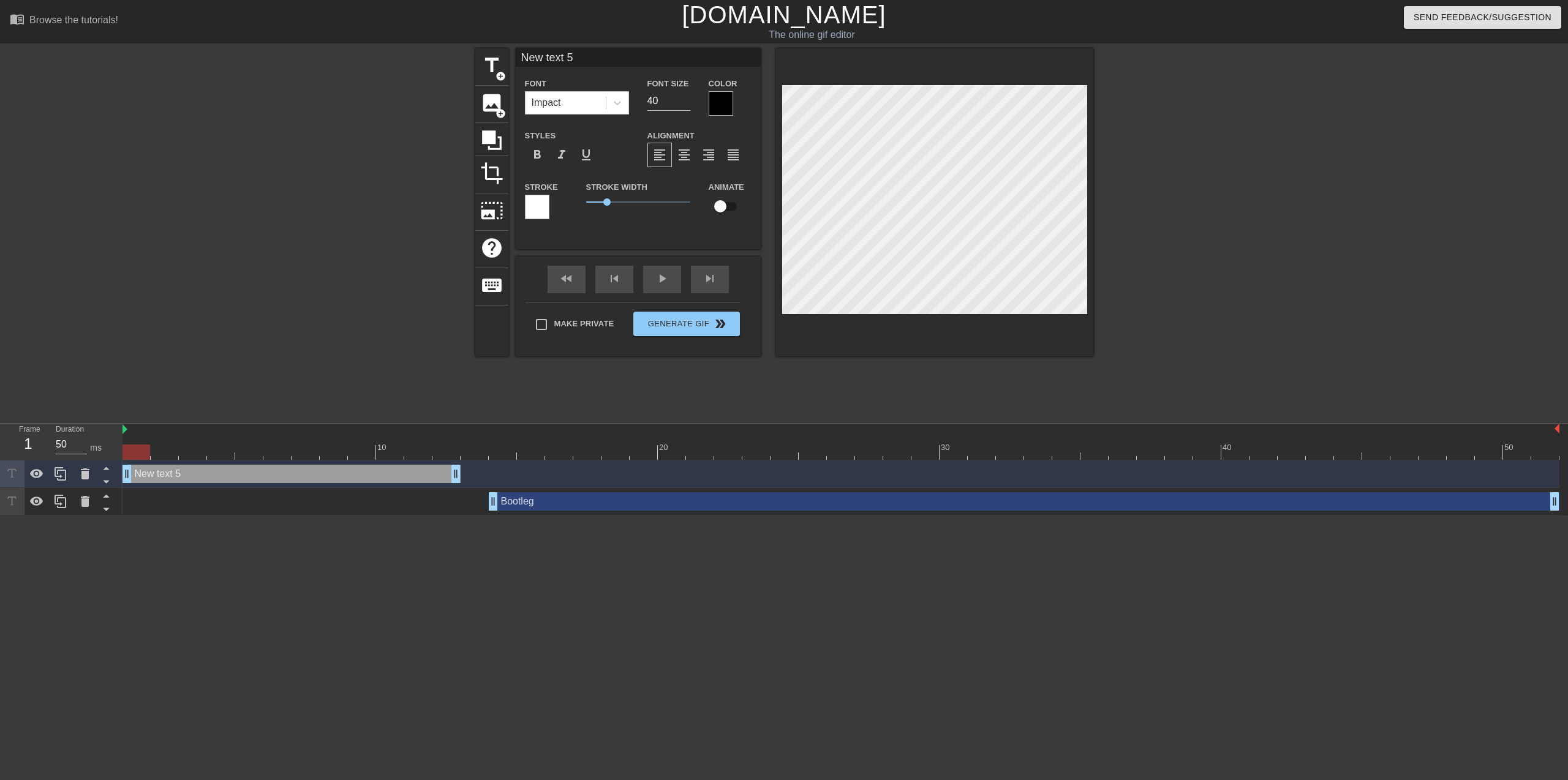
drag, startPoint x: 1322, startPoint y: 469, endPoint x: 177, endPoint y: 468, distance: 1145.0
click at [177, 468] on div "New text 5 drag_handle drag_handle" at bounding box center [291, 474] width 338 height 19
drag, startPoint x: 451, startPoint y: 479, endPoint x: 479, endPoint y: 477, distance: 28.1
type input "H"
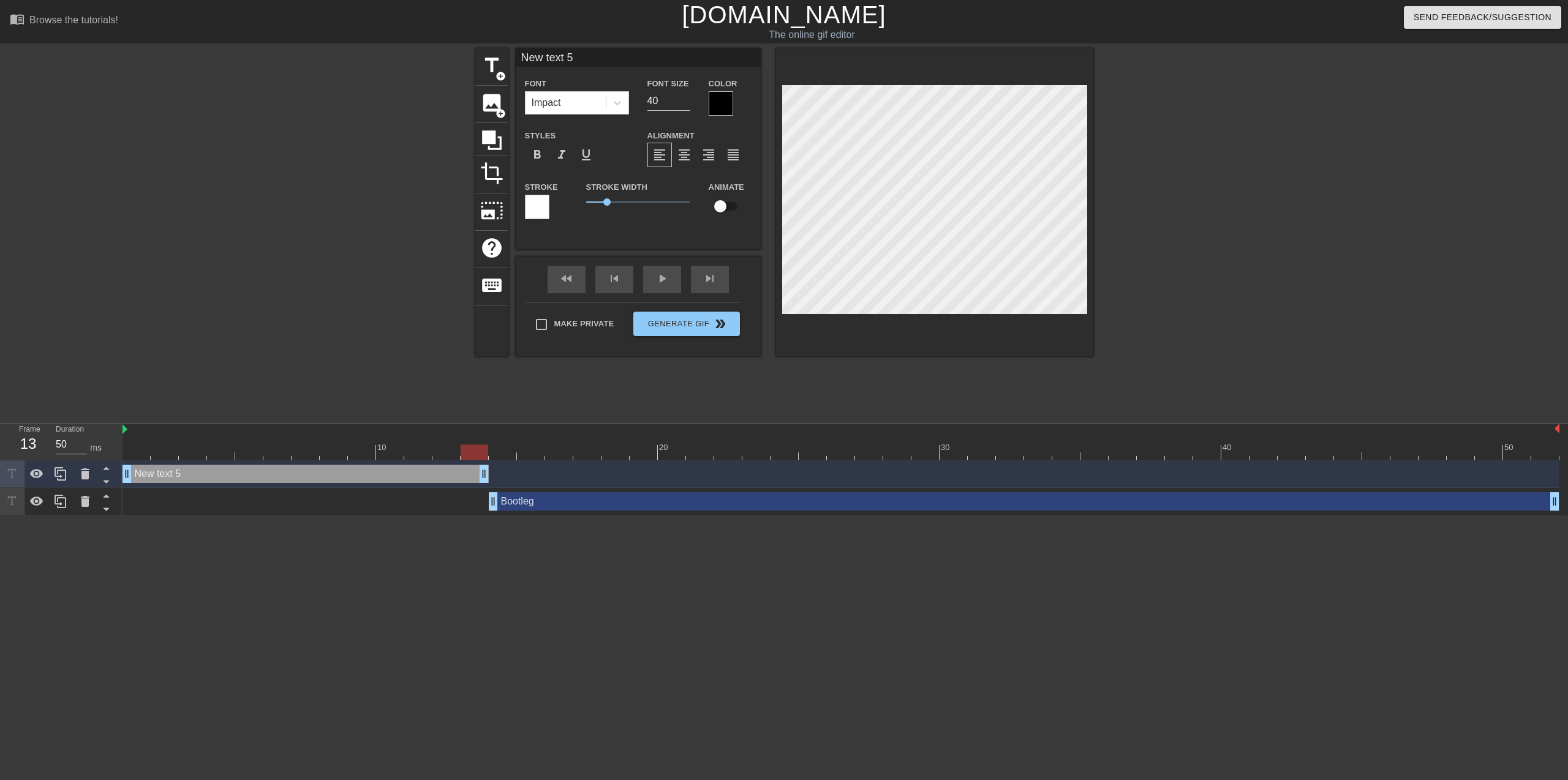
type textarea "H"
type input "A"
type textarea "A"
type input "An"
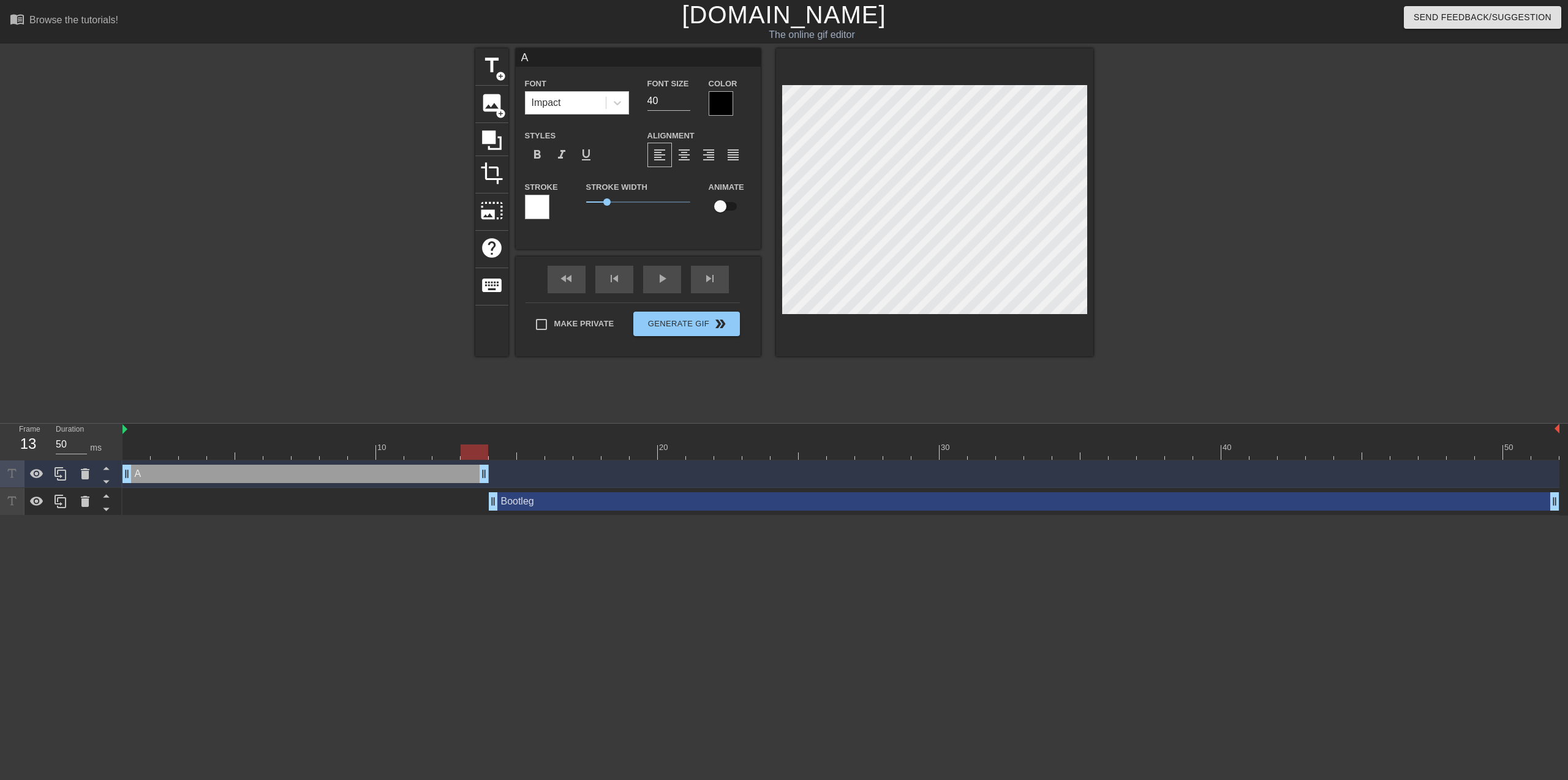
type textarea "An"
type input "Any"
type textarea "Any"
type input "Anyo"
type textarea "Anyo"
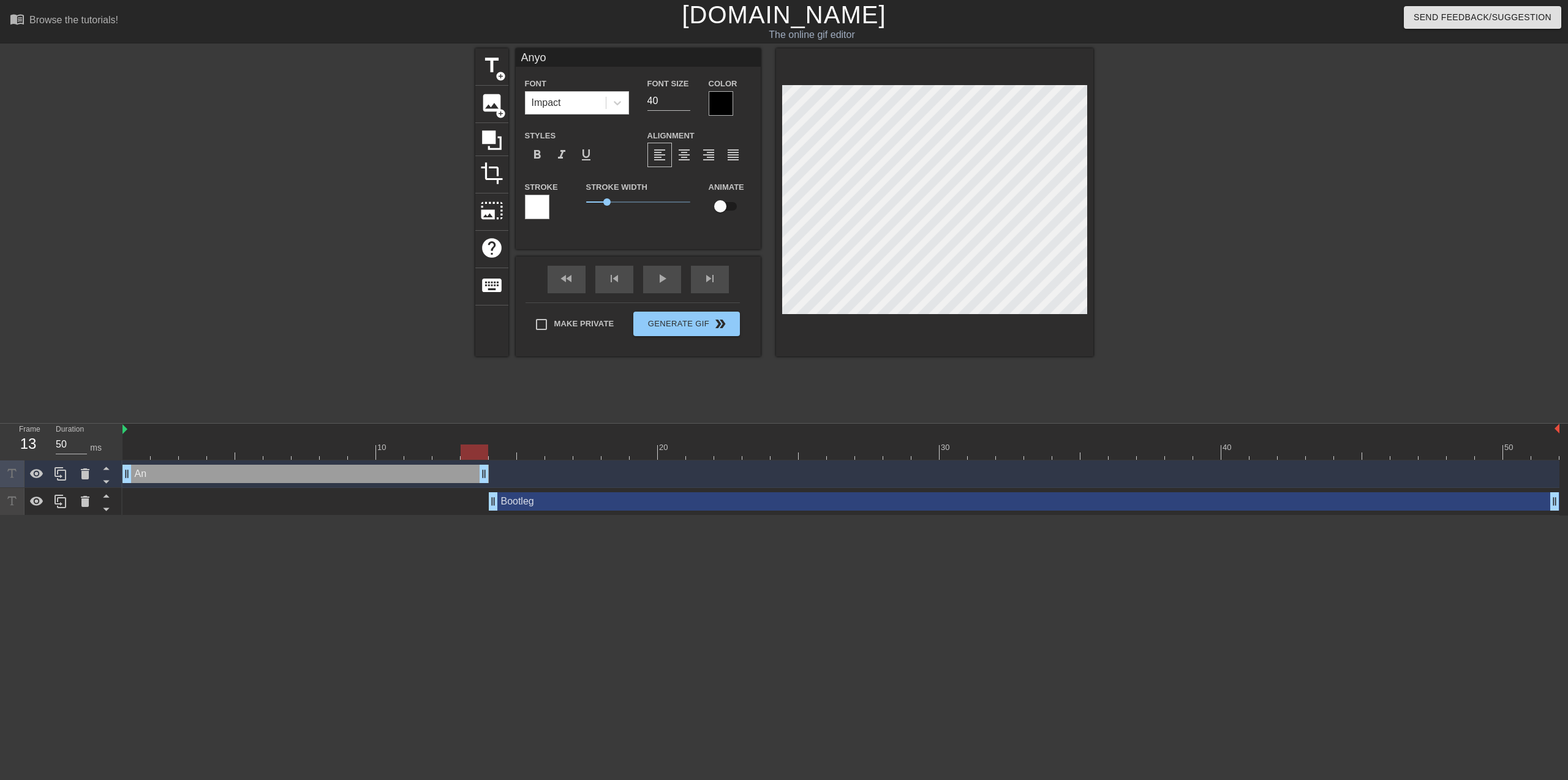
type input "Anyon"
type textarea "Anyon"
type input "Anyone"
type textarea "Anyone"
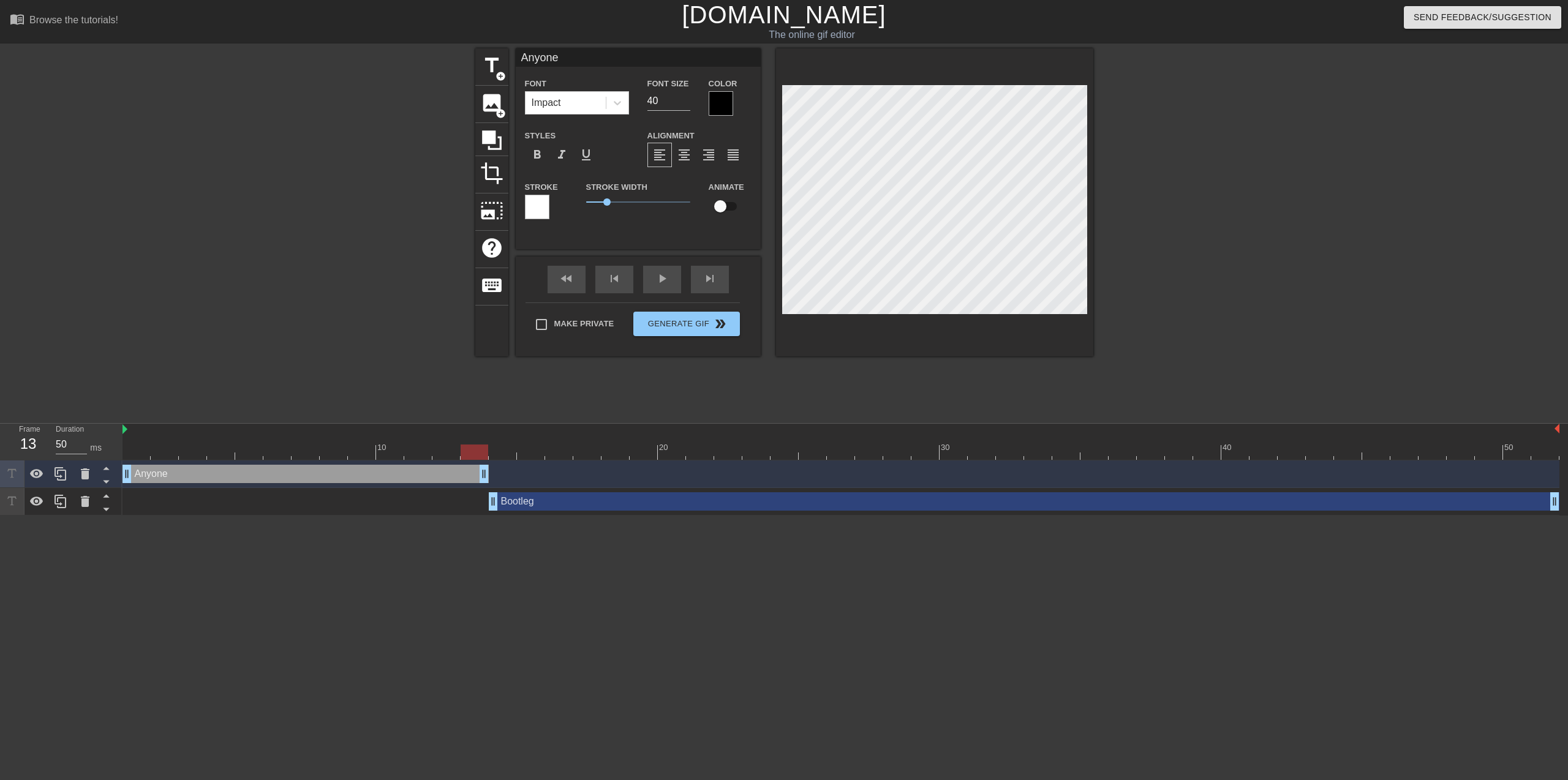
type input "Anyon"
type textarea "Anyon"
type input "Anyo"
type textarea "Anyo"
type input "Any"
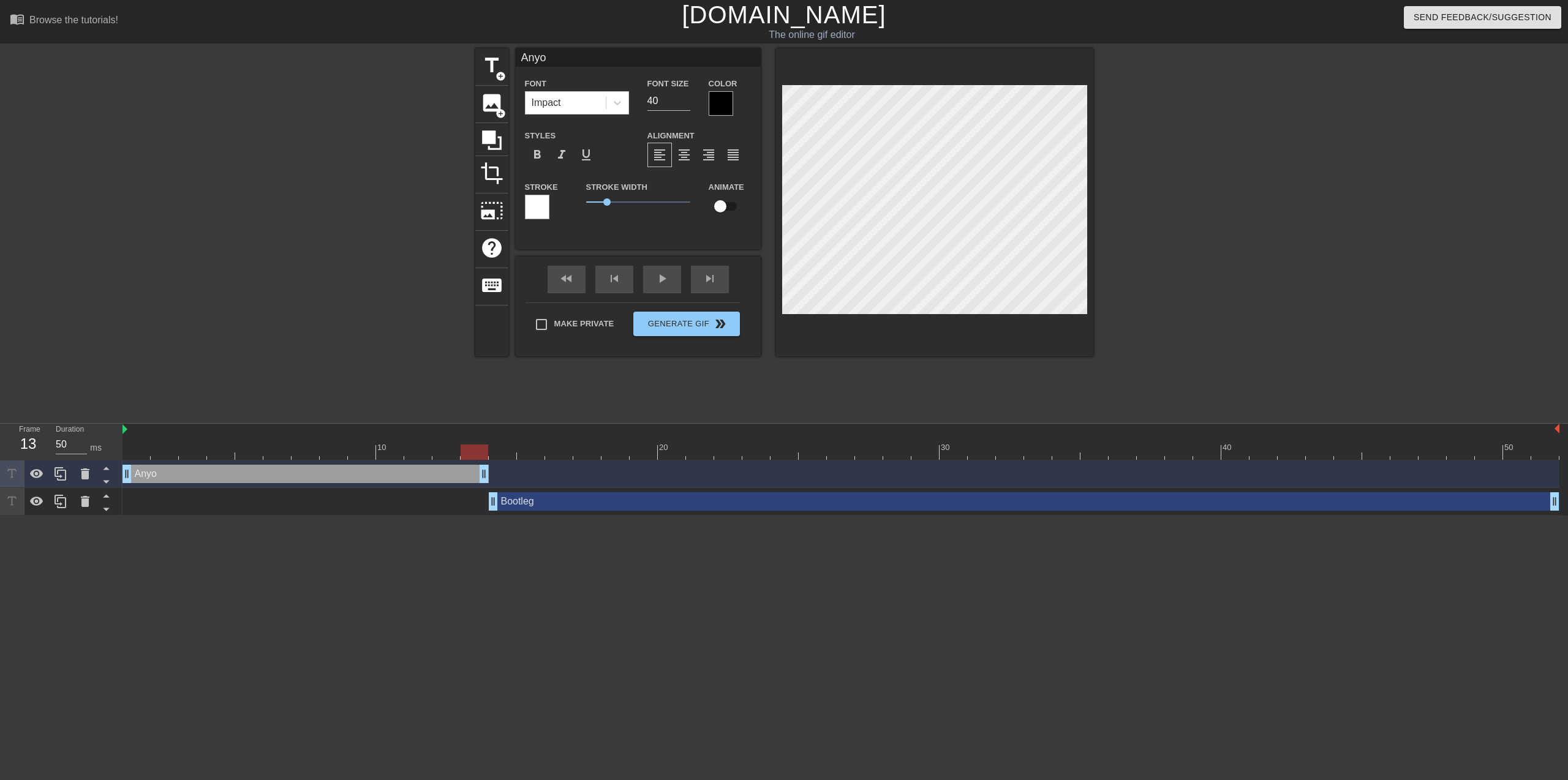
type textarea "Any"
type input "An"
type textarea "An"
type input "A"
type textarea "A"
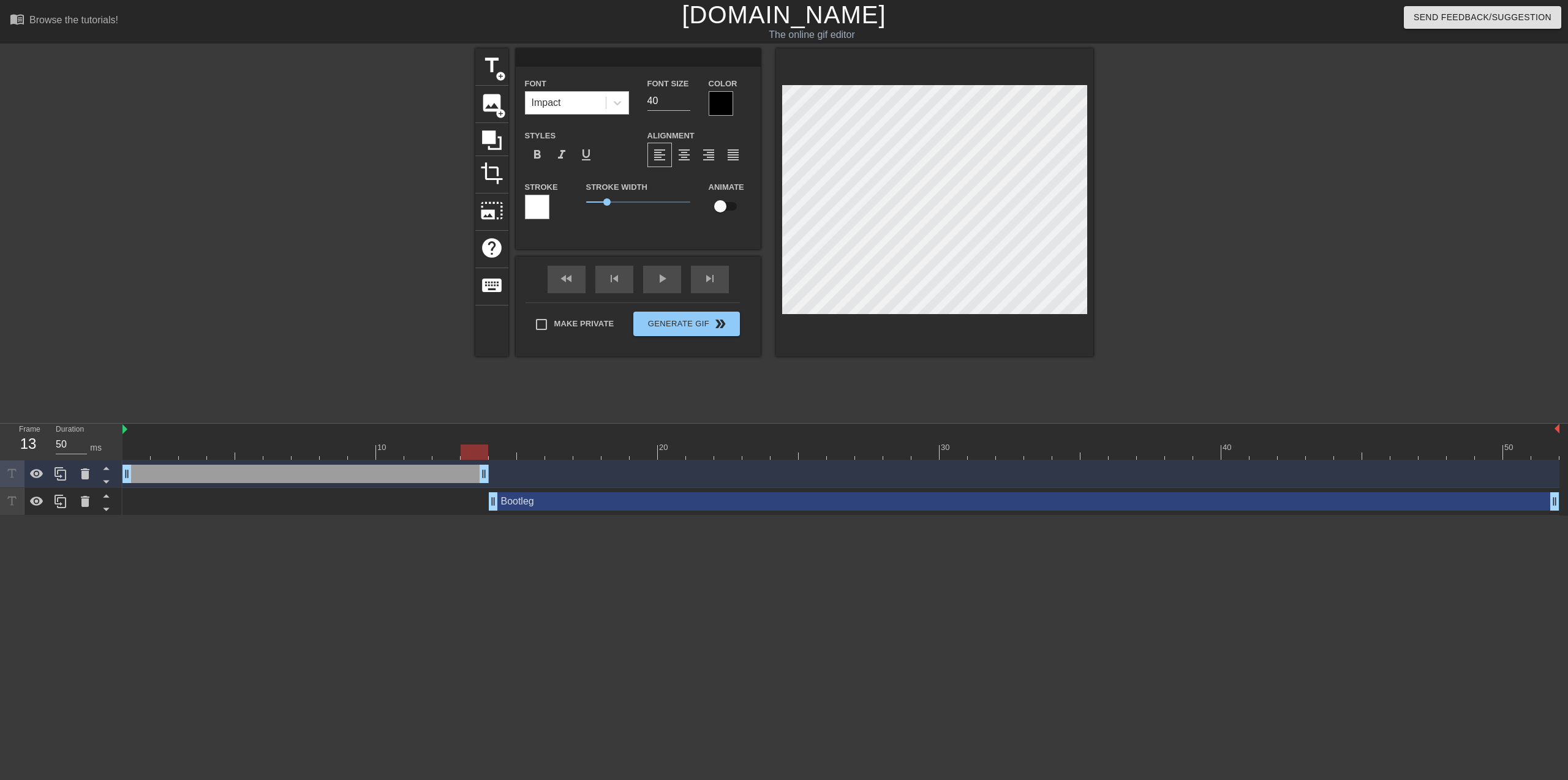
type input "H"
type textarea "H"
type input "Ho"
type textarea "Ho"
type input "Hom"
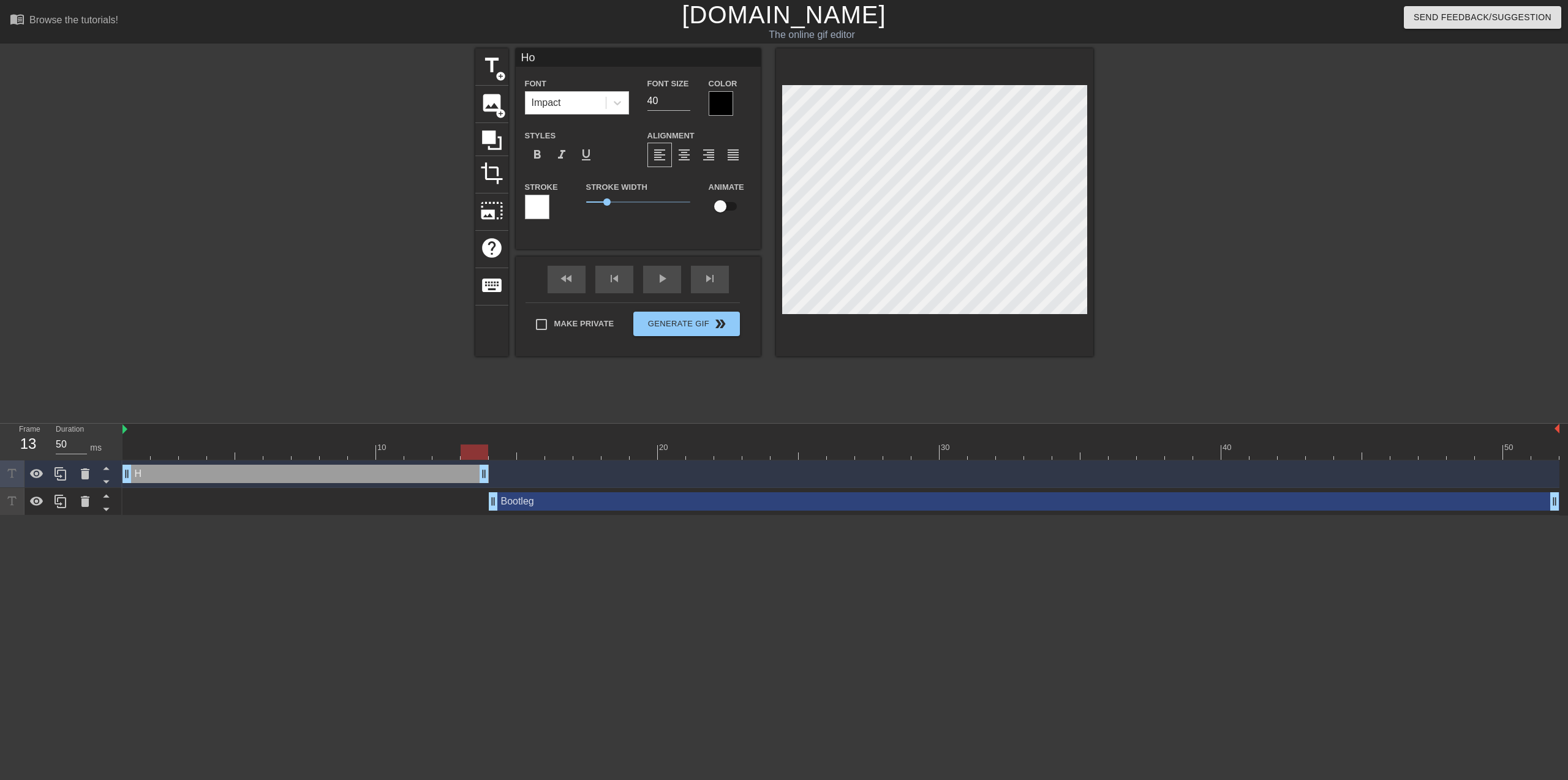
type textarea "Hom"
type input "Home"
type textarea "Home"
type input "HomeD"
type textarea "HomeD"
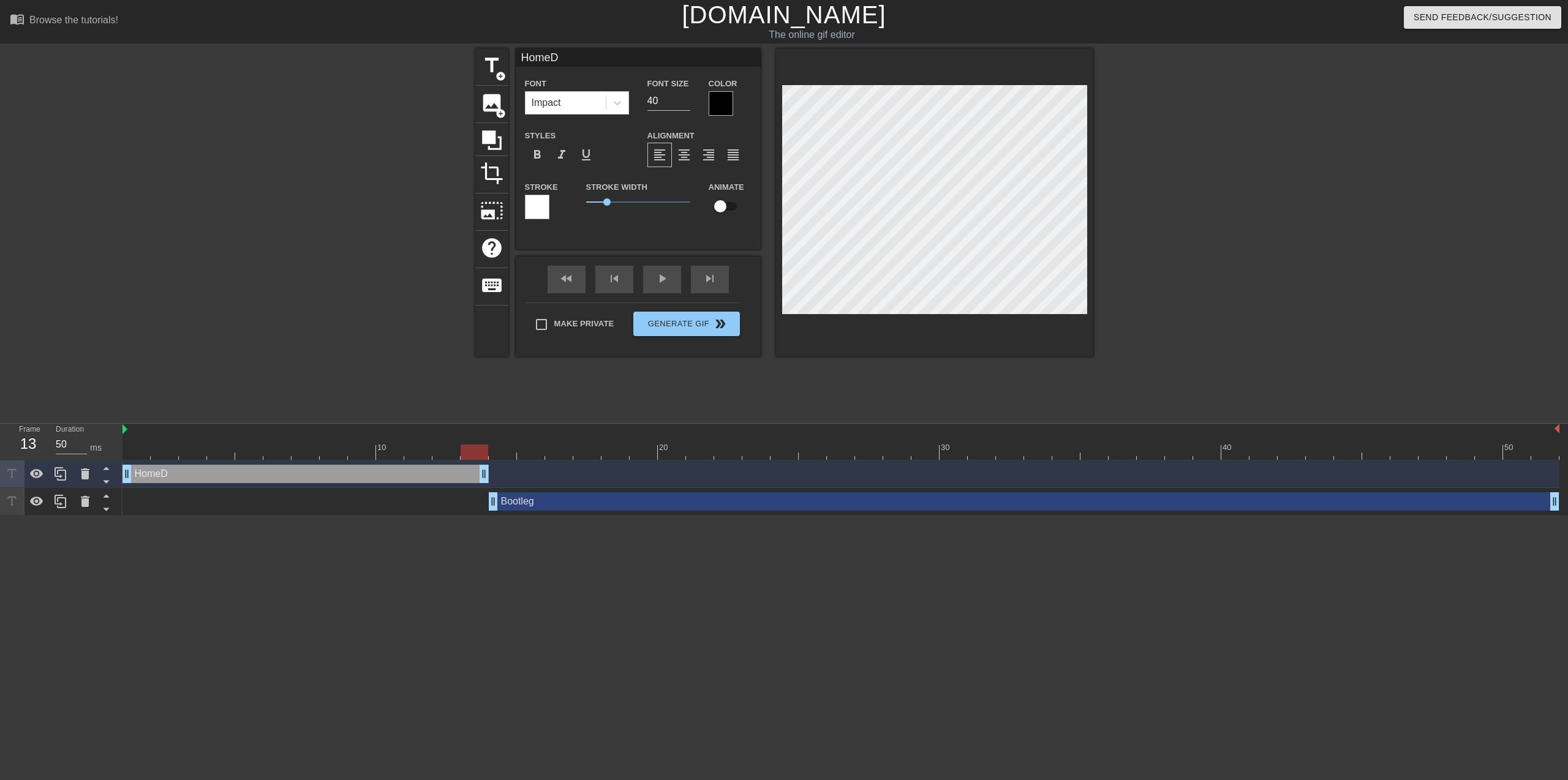
type input "HomeDe"
type textarea "HomeDe"
type input "HomeDep"
type textarea "HomeDep"
type input "HomeDepo"
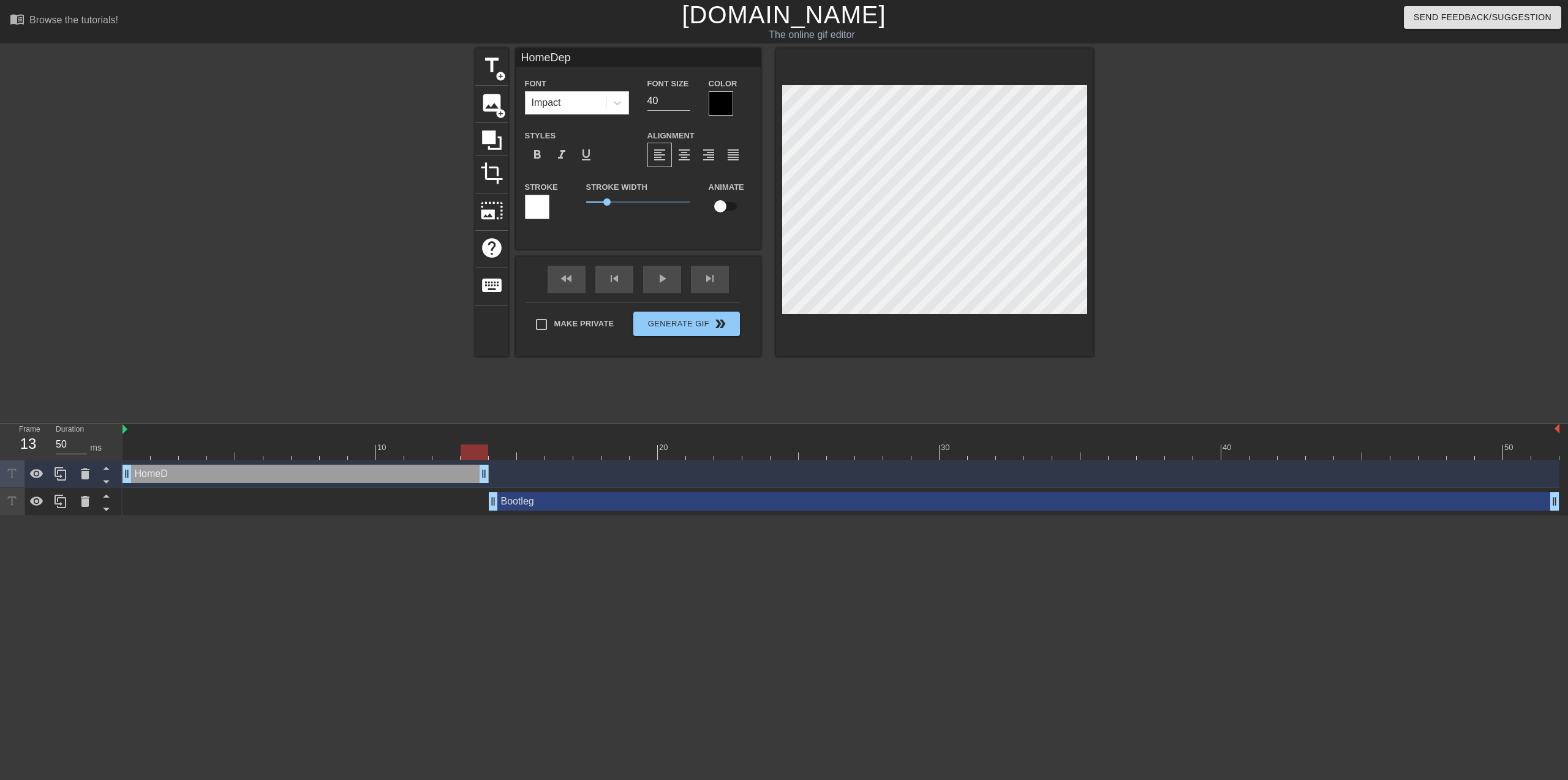
type textarea "HomeDepo"
type input "HomeDepot"
type textarea "HomeDepot"
type input "HomeDepot"
type textarea "HomeDepot"
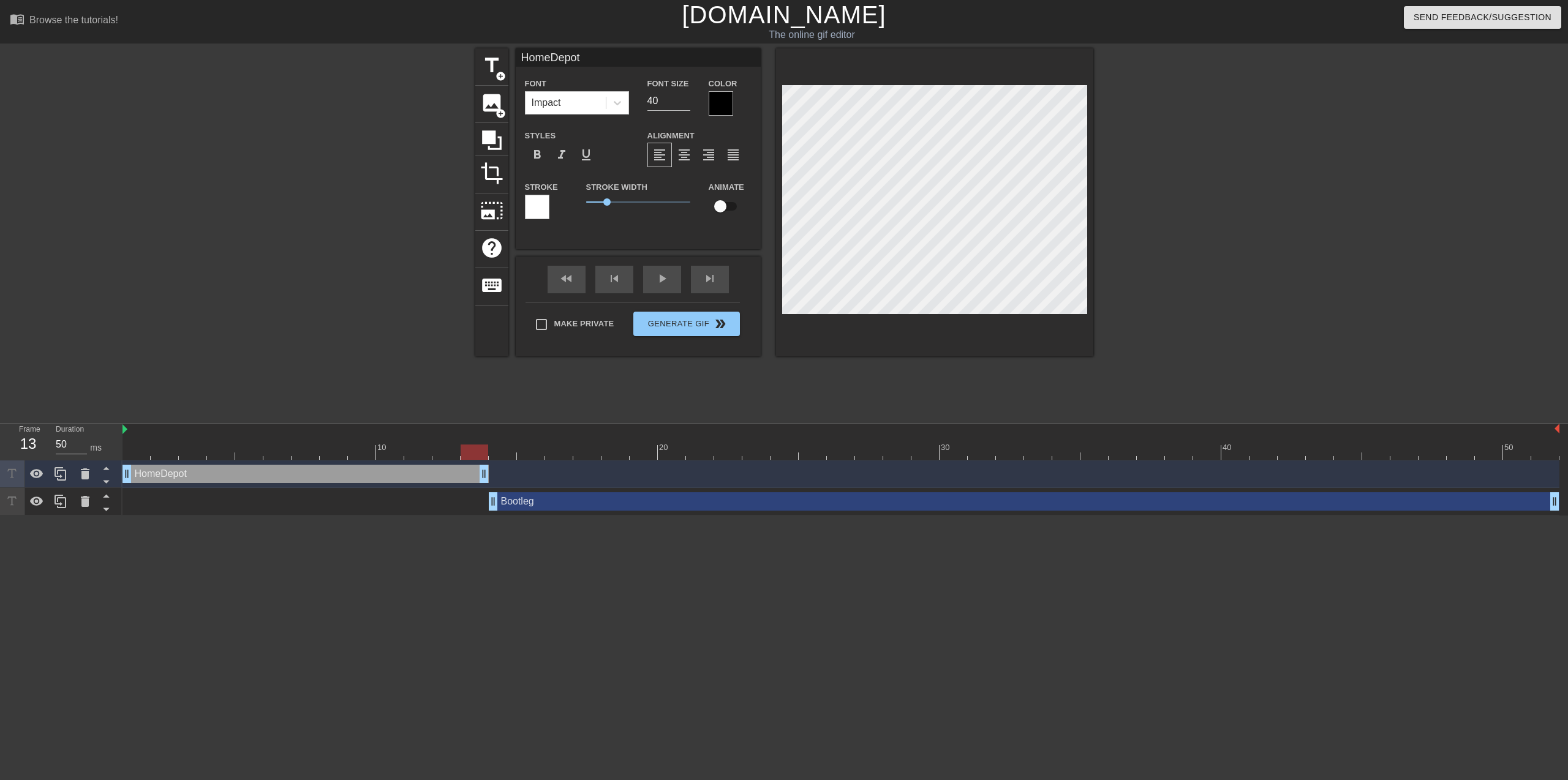
scroll to position [2, 1]
type input "HomeDepotD"
type textarea "HomeDepot D"
type input "HomeDepotDi"
type textarea "HomeDepot Di"
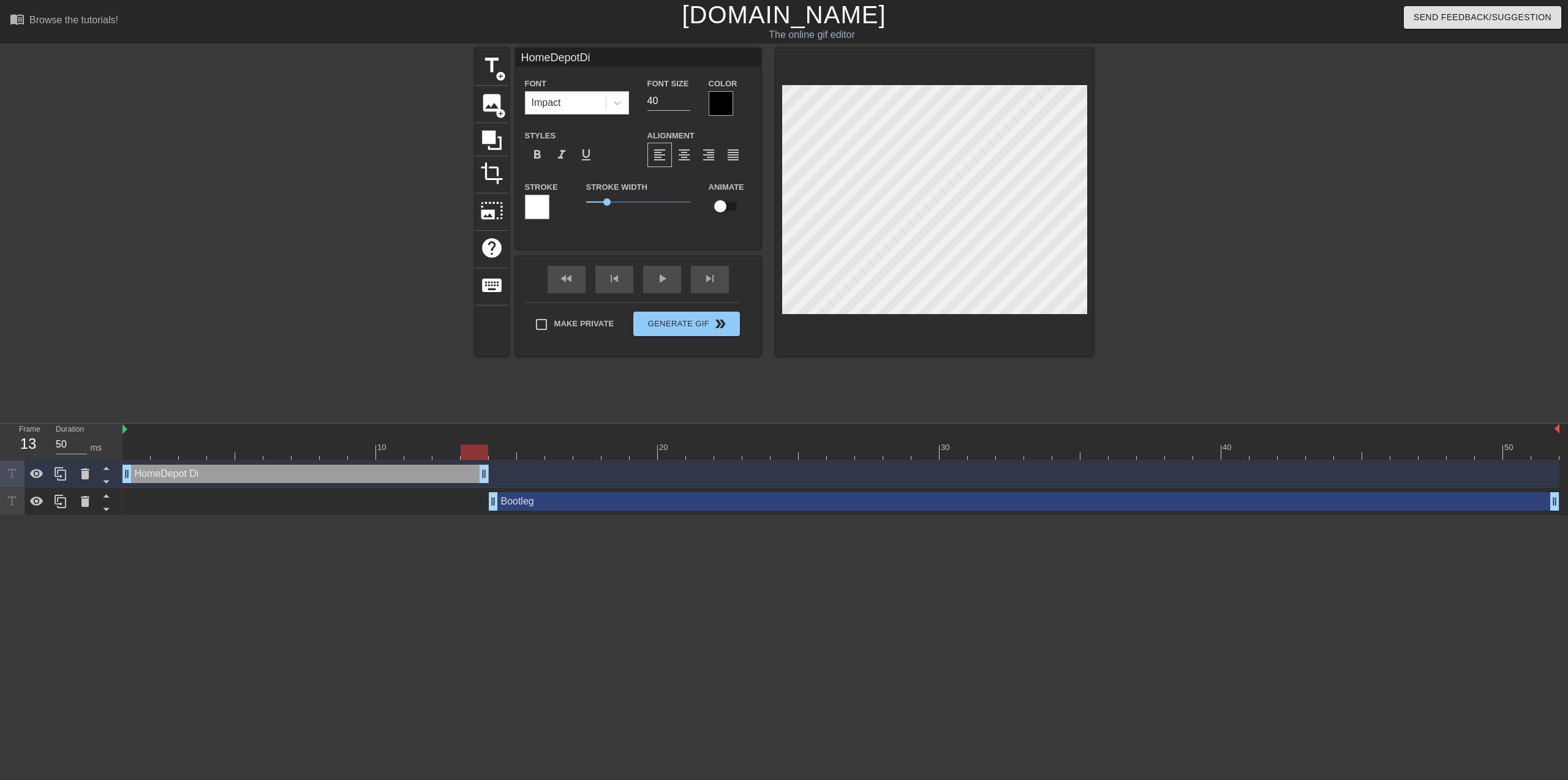
type input "HomeDepotDis"
type textarea "HomeDepot Dis"
type input "HomeDepotDisc"
type textarea "HomeDepot Disc"
type input "HomeDepotDisco"
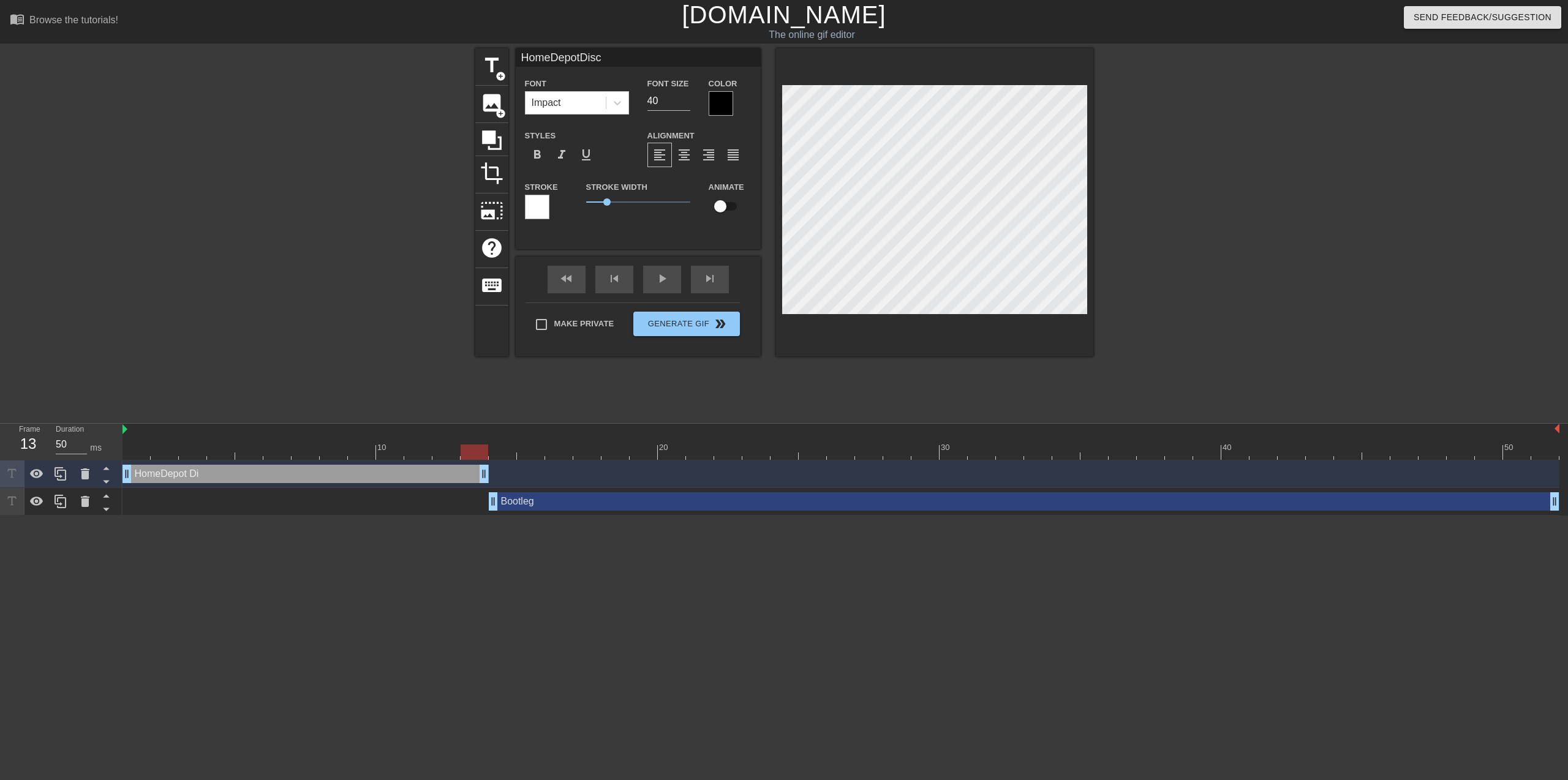
type textarea "HomeDepot Disco"
type input "HomeDepotDiscor"
type textarea "HomeDepot Discor"
type input "HomeDepotDiscord"
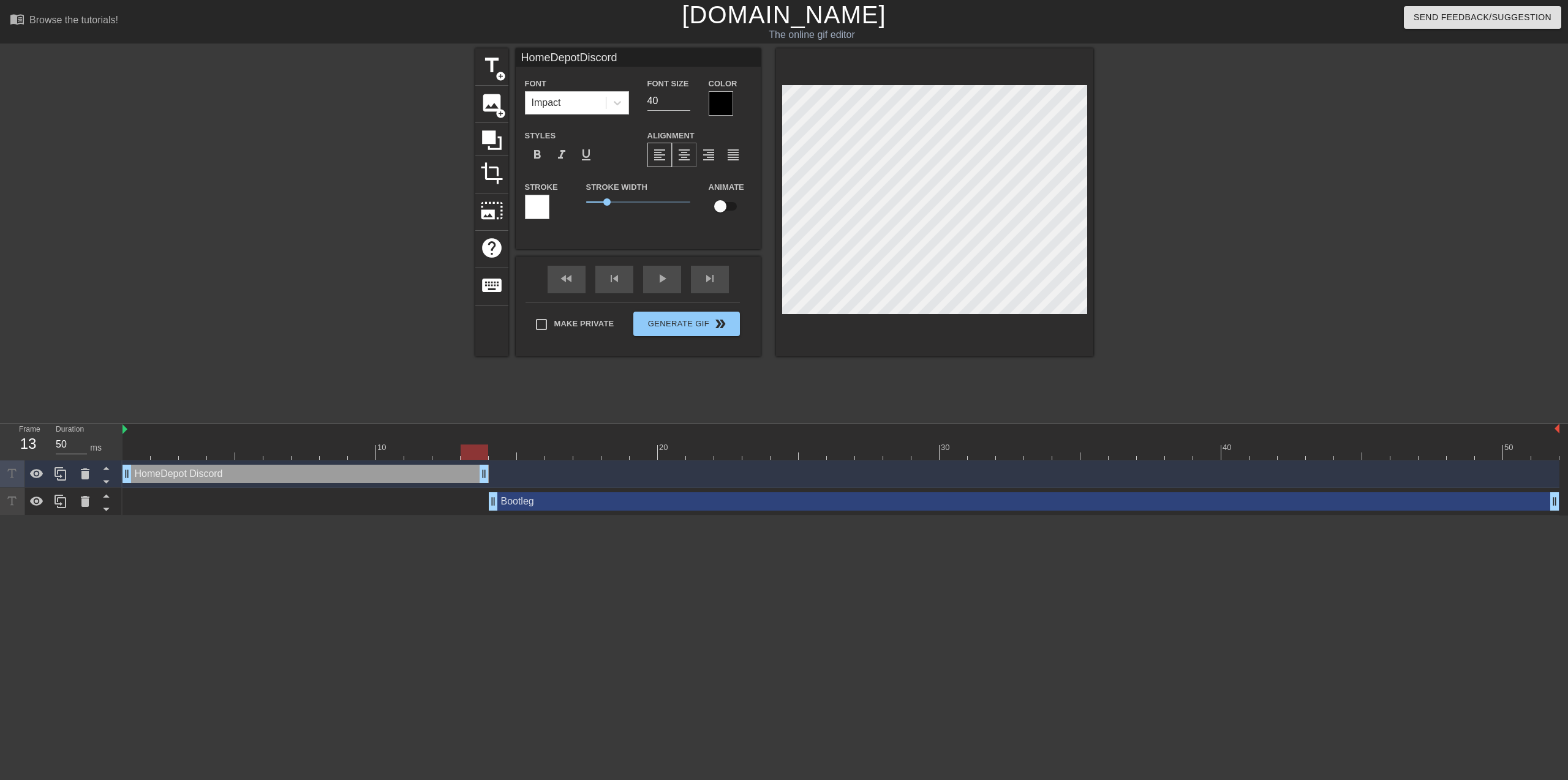
type textarea "HomeDepot Discord"
click at [693, 160] on div "format_align_center" at bounding box center [684, 155] width 24 height 24
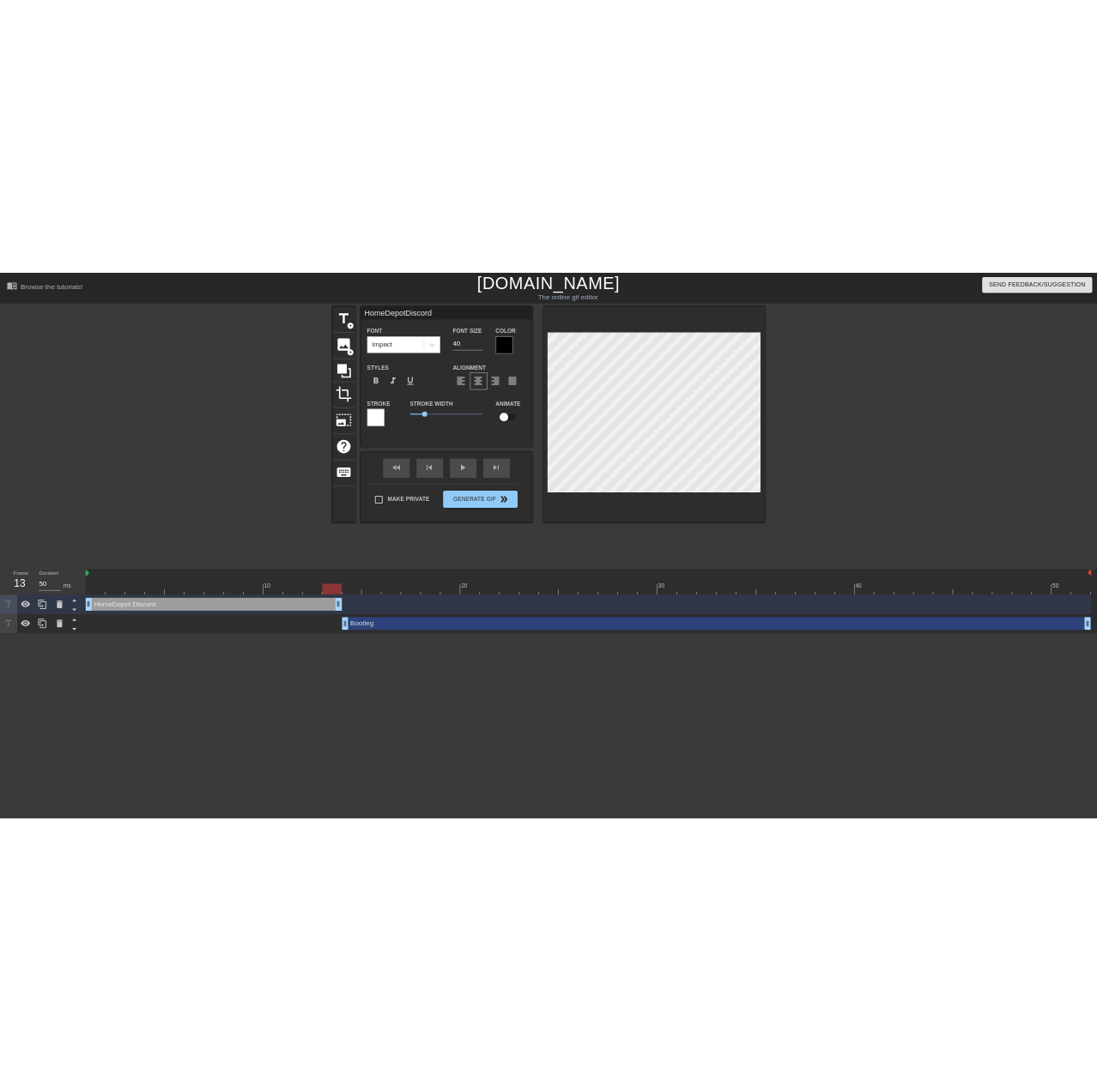
scroll to position [4, 5]
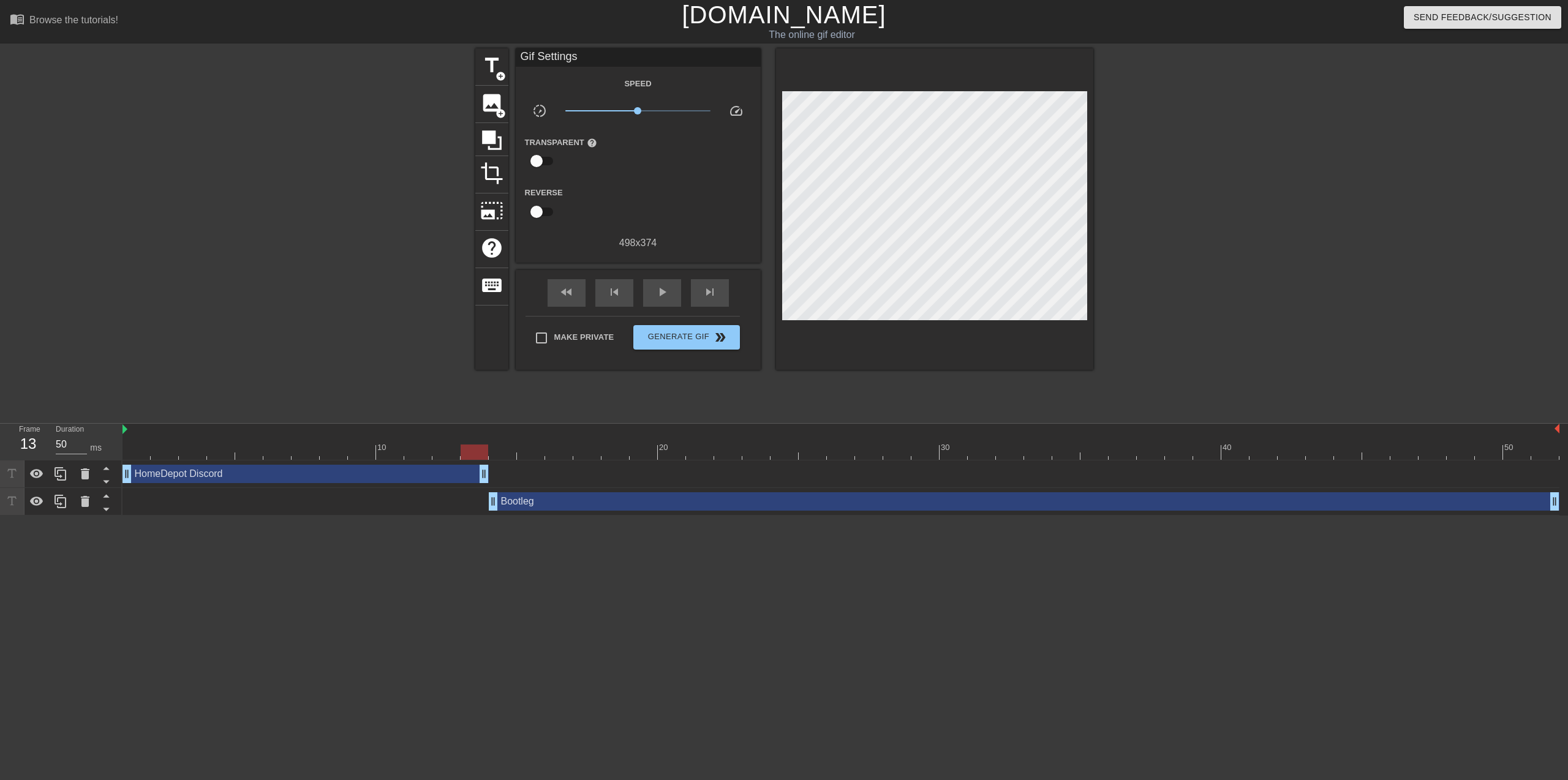
click at [1281, 176] on div at bounding box center [1200, 232] width 184 height 368
click at [150, 453] on div at bounding box center [840, 452] width 1436 height 15
click at [243, 476] on div "HomeDepot Discord drag_handle drag_handle" at bounding box center [305, 474] width 366 height 19
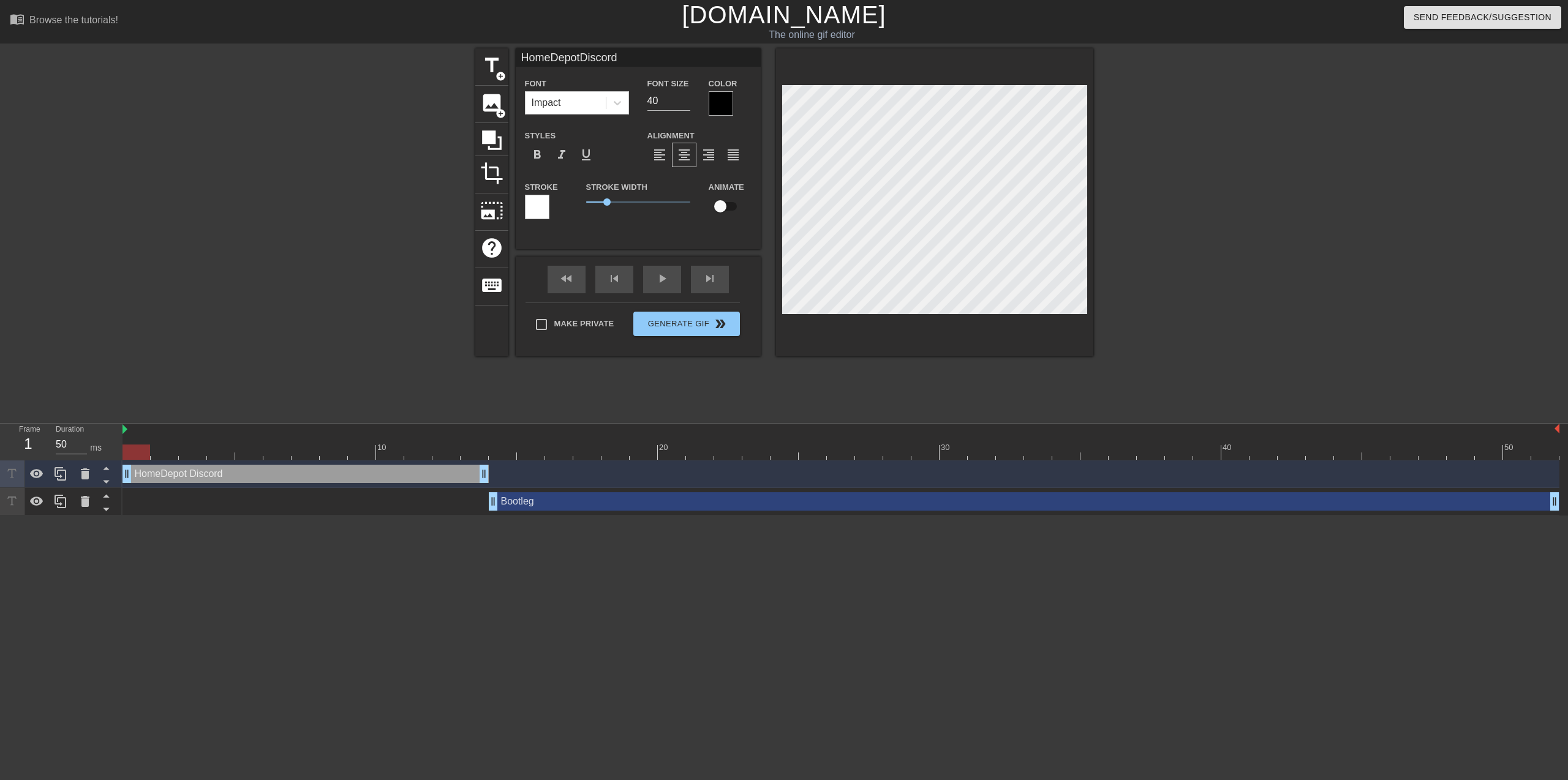
click at [725, 203] on input "checkbox" at bounding box center [721, 206] width 70 height 23
checkbox input "true"
type input "HomeDepotDiscord"
click at [171, 453] on div at bounding box center [840, 452] width 1436 height 15
click at [196, 448] on div at bounding box center [840, 452] width 1436 height 15
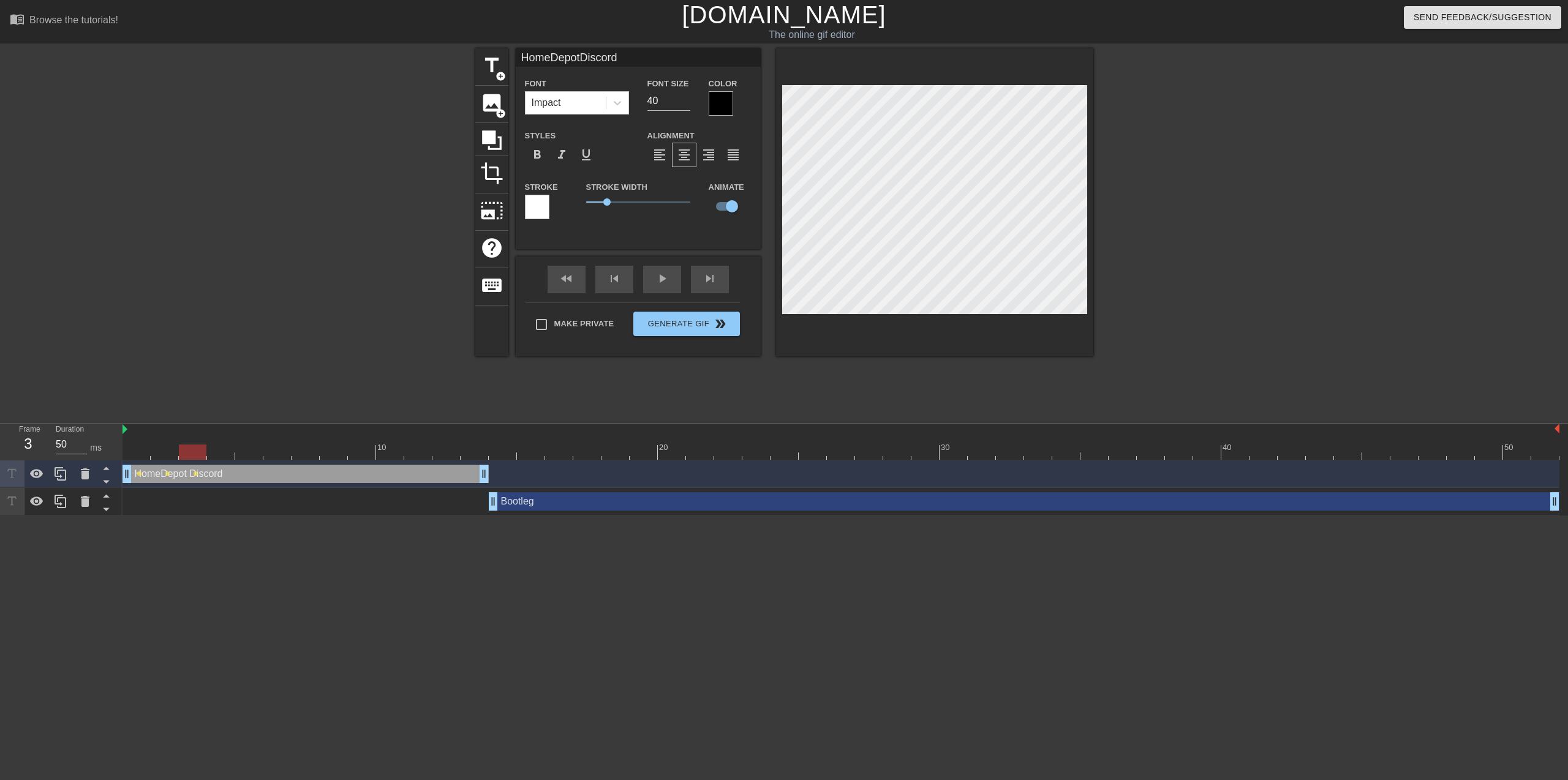
click at [222, 455] on div at bounding box center [840, 452] width 1436 height 15
click at [250, 453] on div at bounding box center [840, 452] width 1436 height 15
click at [277, 451] on div at bounding box center [840, 452] width 1436 height 15
click at [302, 454] on div at bounding box center [840, 452] width 1436 height 15
click at [328, 453] on div at bounding box center [840, 452] width 1436 height 15
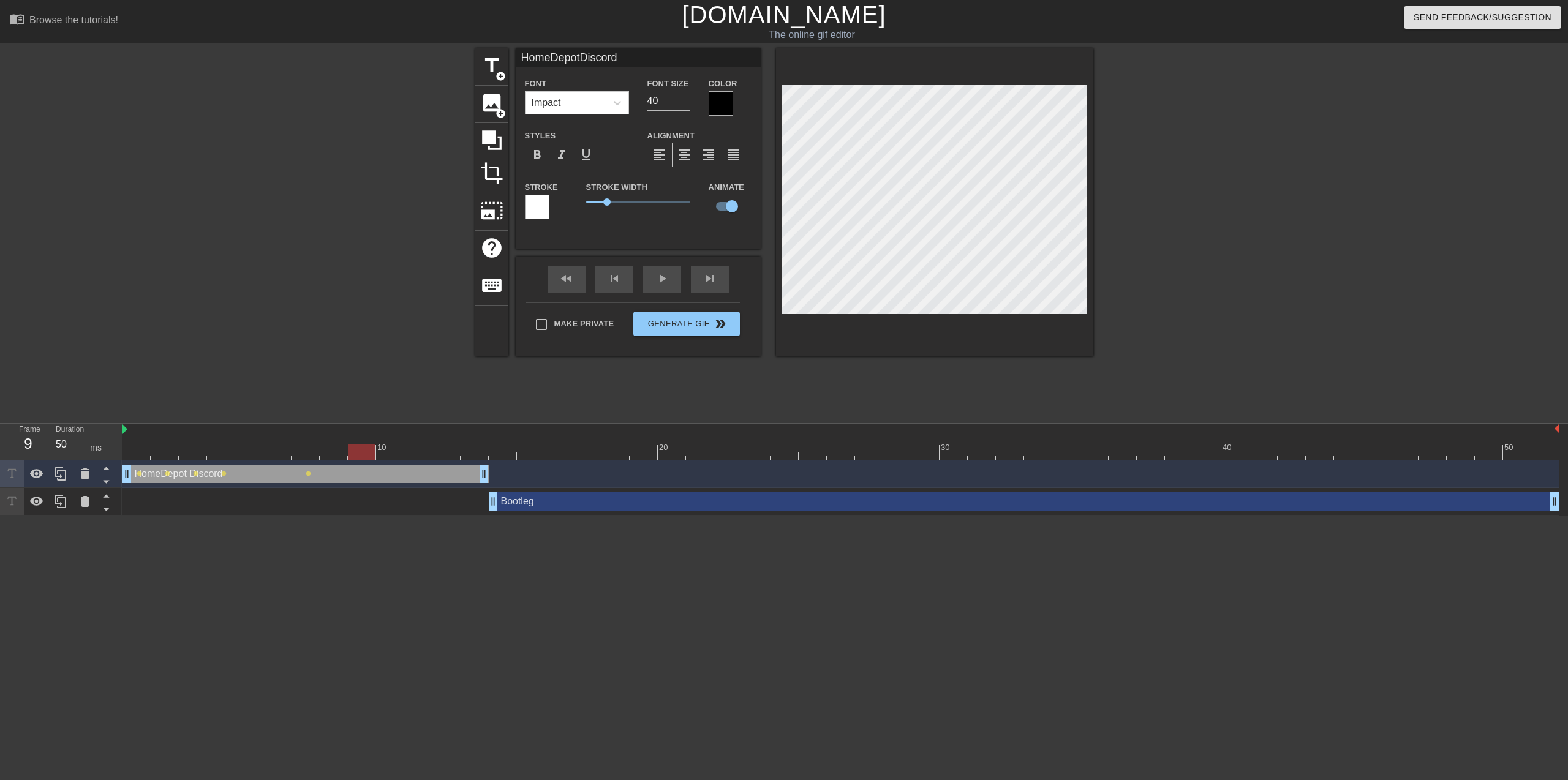
click at [365, 444] on div at bounding box center [362, 444] width 28 height 15
click at [399, 447] on div at bounding box center [840, 452] width 1436 height 15
click at [415, 453] on div at bounding box center [840, 452] width 1436 height 15
click at [437, 452] on div at bounding box center [840, 452] width 1436 height 15
click at [471, 449] on div at bounding box center [840, 452] width 1436 height 15
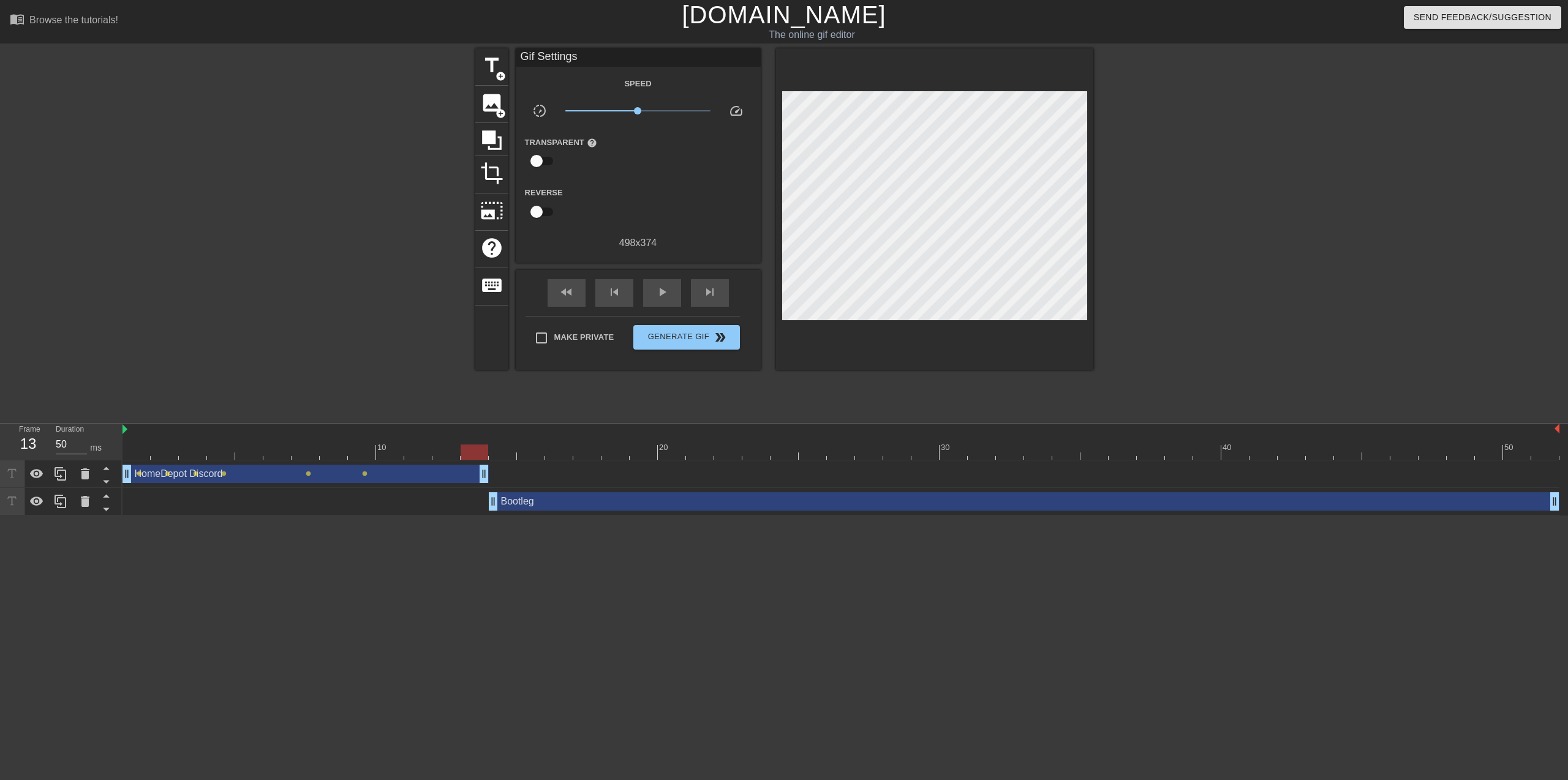
click at [656, 391] on div "title add_circle image add_circle crop photo_size_select_large help keyboard Gi…" at bounding box center [784, 232] width 618 height 368
click at [670, 335] on span "Generate Gif double_arrow" at bounding box center [686, 337] width 96 height 15
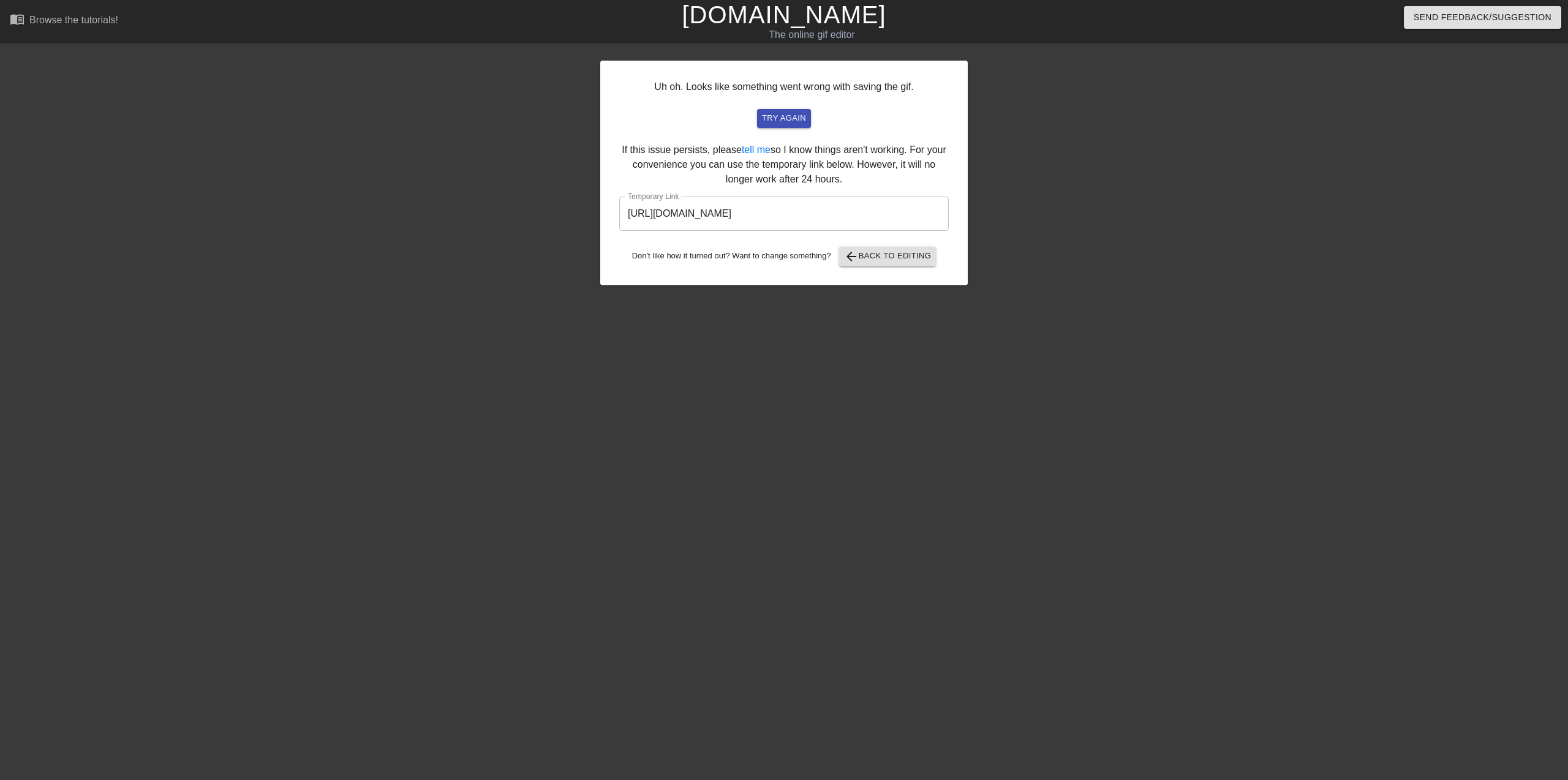
click at [842, 222] on input "[URL][DOMAIN_NAME]" at bounding box center [784, 214] width 329 height 34
click at [909, 214] on input "[URL][DOMAIN_NAME]" at bounding box center [784, 214] width 329 height 34
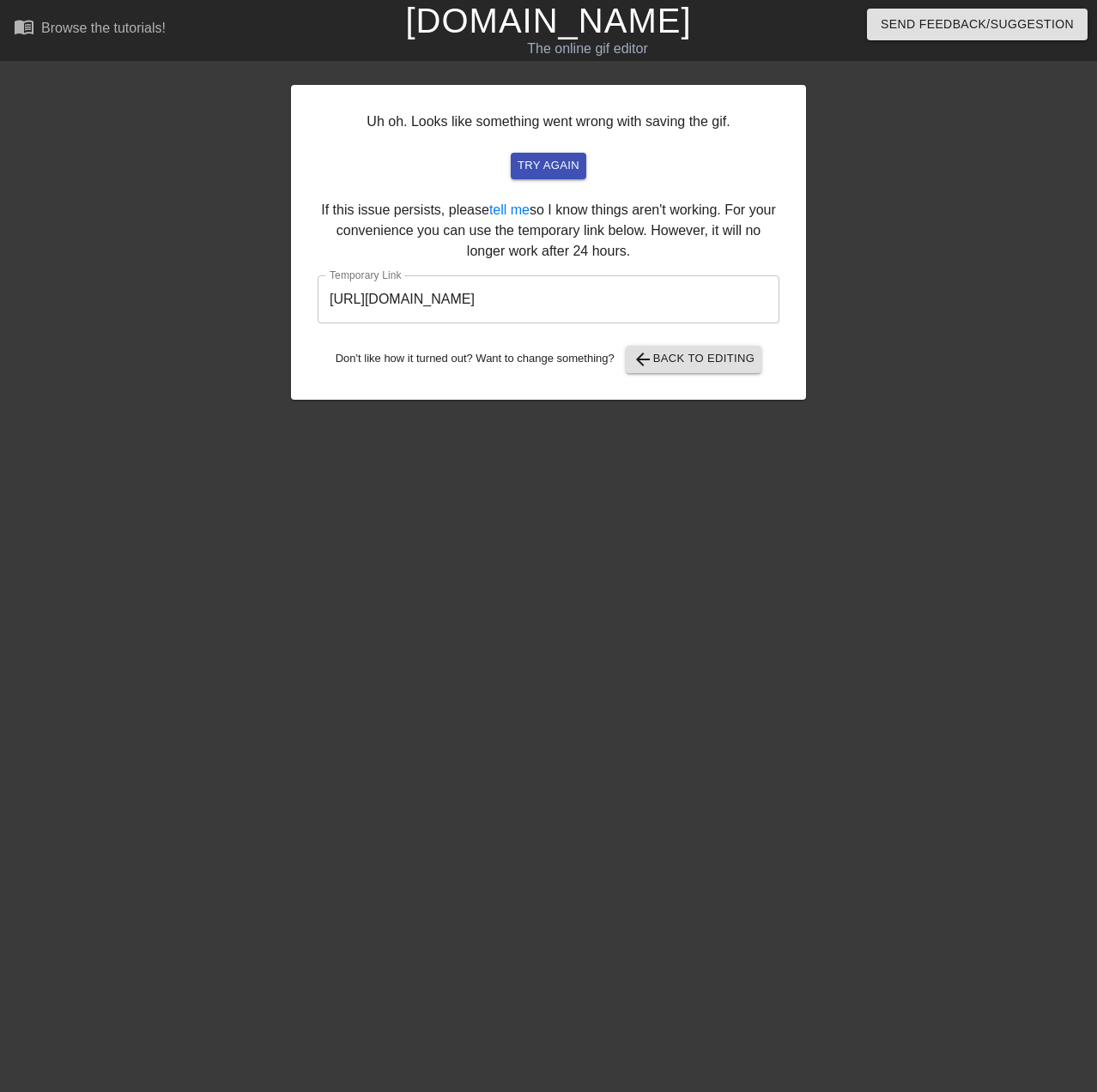
click at [1006, 302] on div at bounding box center [955, 325] width 258 height 515
